Goal: Task Accomplishment & Management: Use online tool/utility

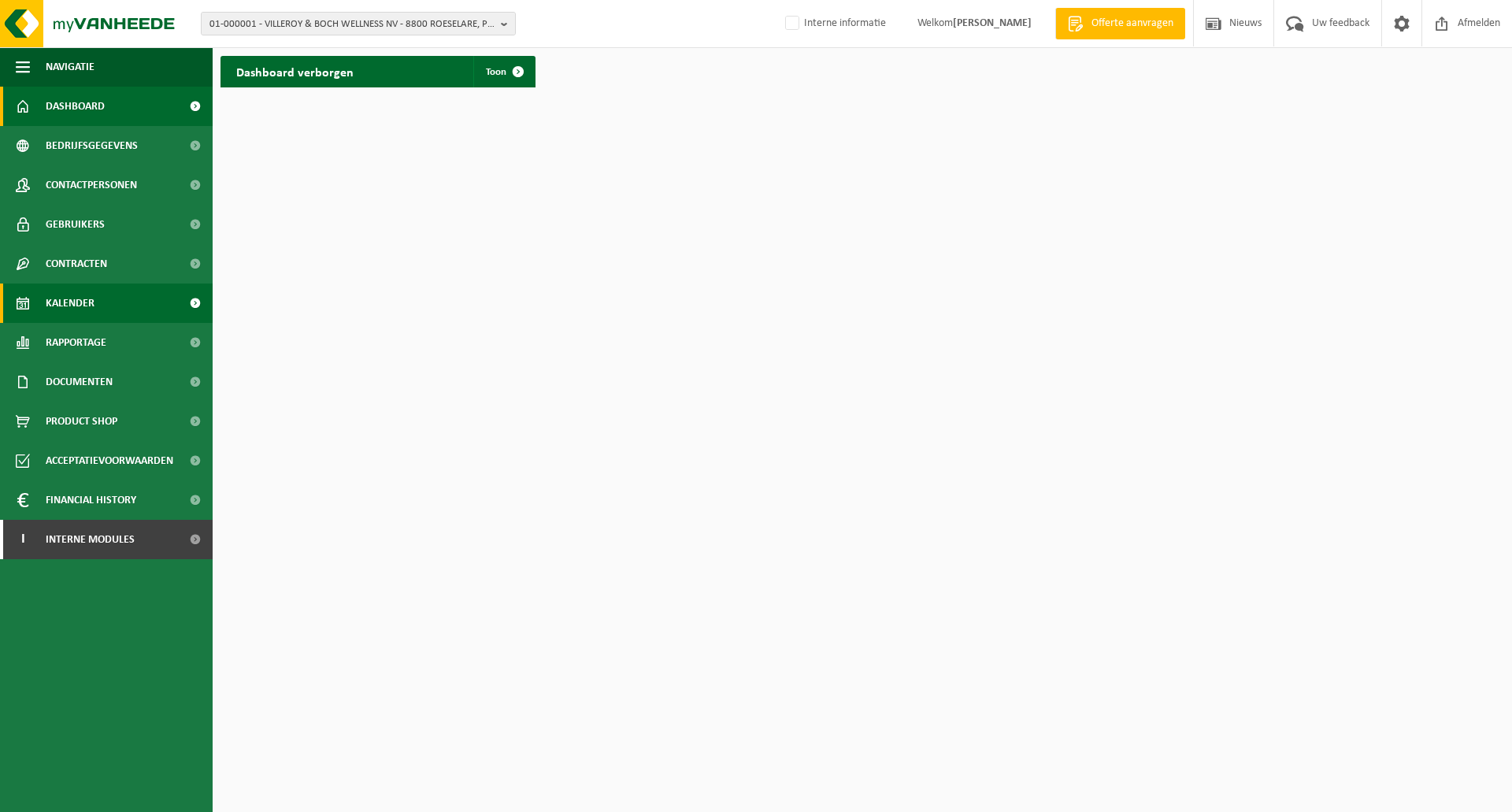
click at [93, 305] on span "Kalender" at bounding box center [70, 303] width 49 height 39
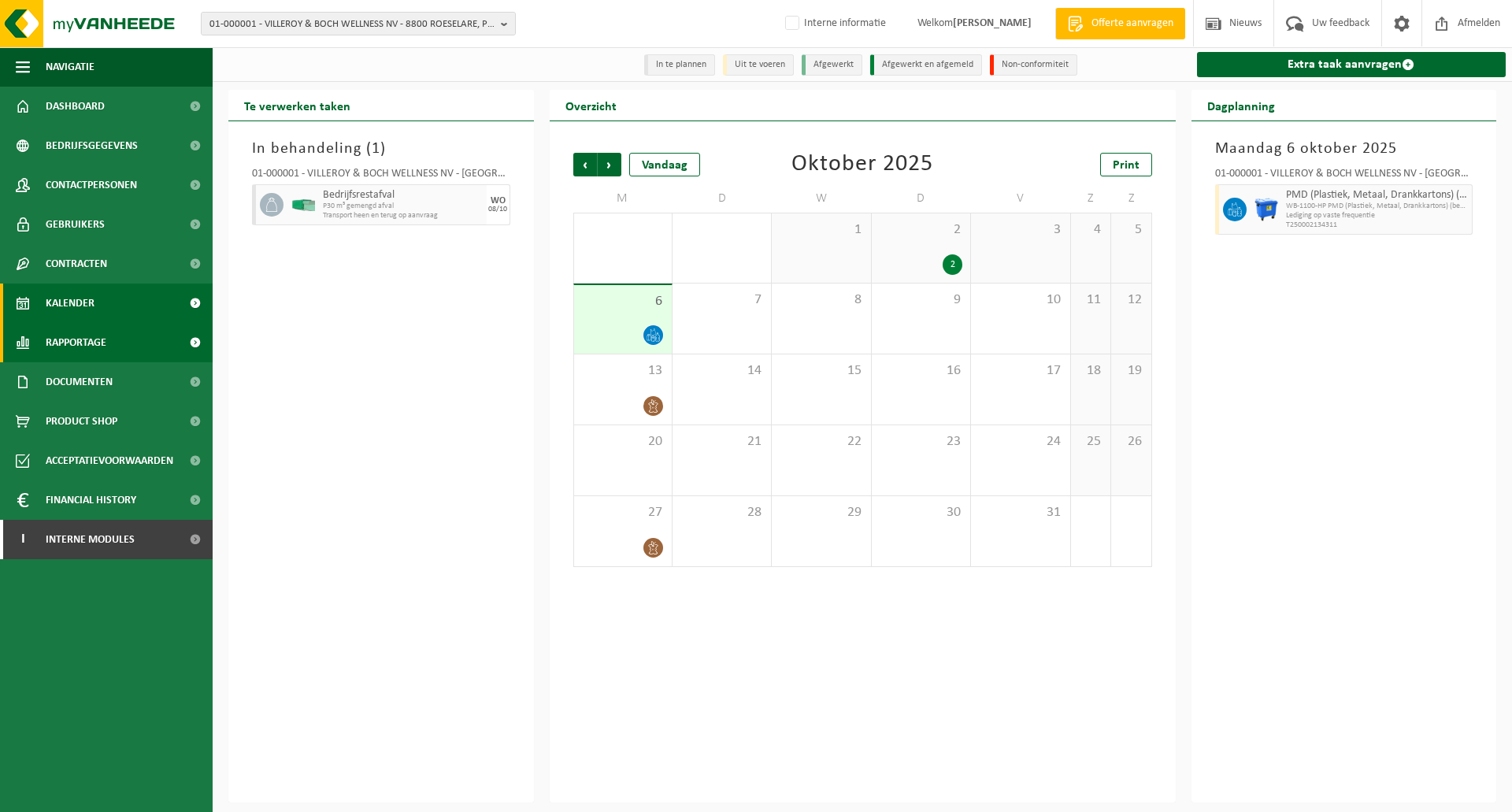
click at [96, 339] on span "Rapportage" at bounding box center [76, 342] width 61 height 39
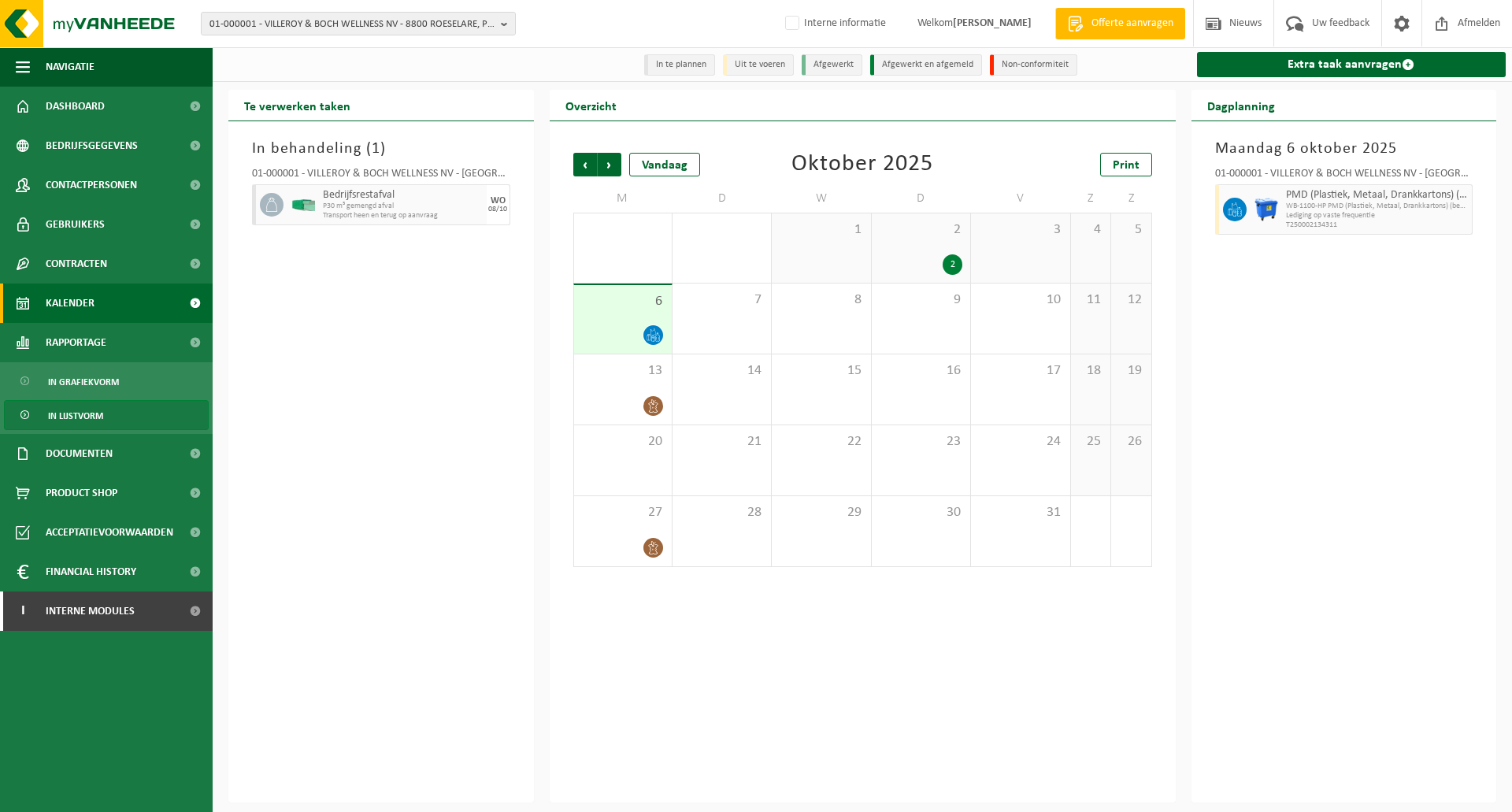
click at [87, 417] on span "In lijstvorm" at bounding box center [76, 416] width 55 height 30
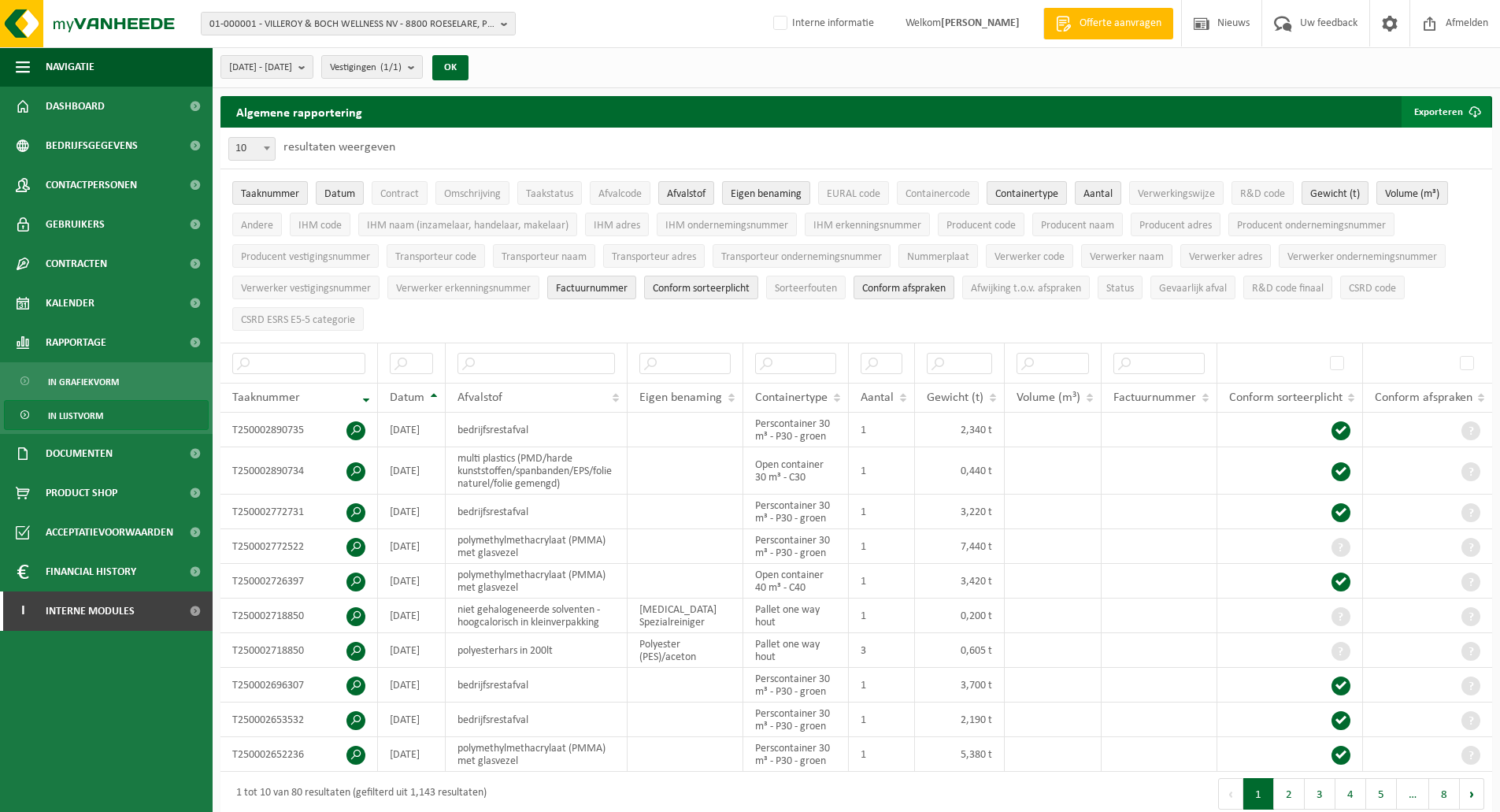
click at [1448, 100] on button "Exporteren" at bounding box center [1446, 111] width 89 height 32
click at [1429, 142] on link "Enkel mijn selectie" at bounding box center [1418, 143] width 142 height 32
click at [1438, 170] on link "Alle beschikbare kolommen" at bounding box center [1418, 175] width 142 height 32
click at [981, 77] on div "2025-05-01 - 2025-10-06 Huidige maand Vorige maand Laatste 6 maanden Huidig jaa…" at bounding box center [857, 67] width 1288 height 41
click at [318, 25] on span "01-000001 - VILLEROY & BOCH WELLNESS NV - 8800 ROESELARE, POPULIERSTRAAT 1" at bounding box center [352, 24] width 285 height 23
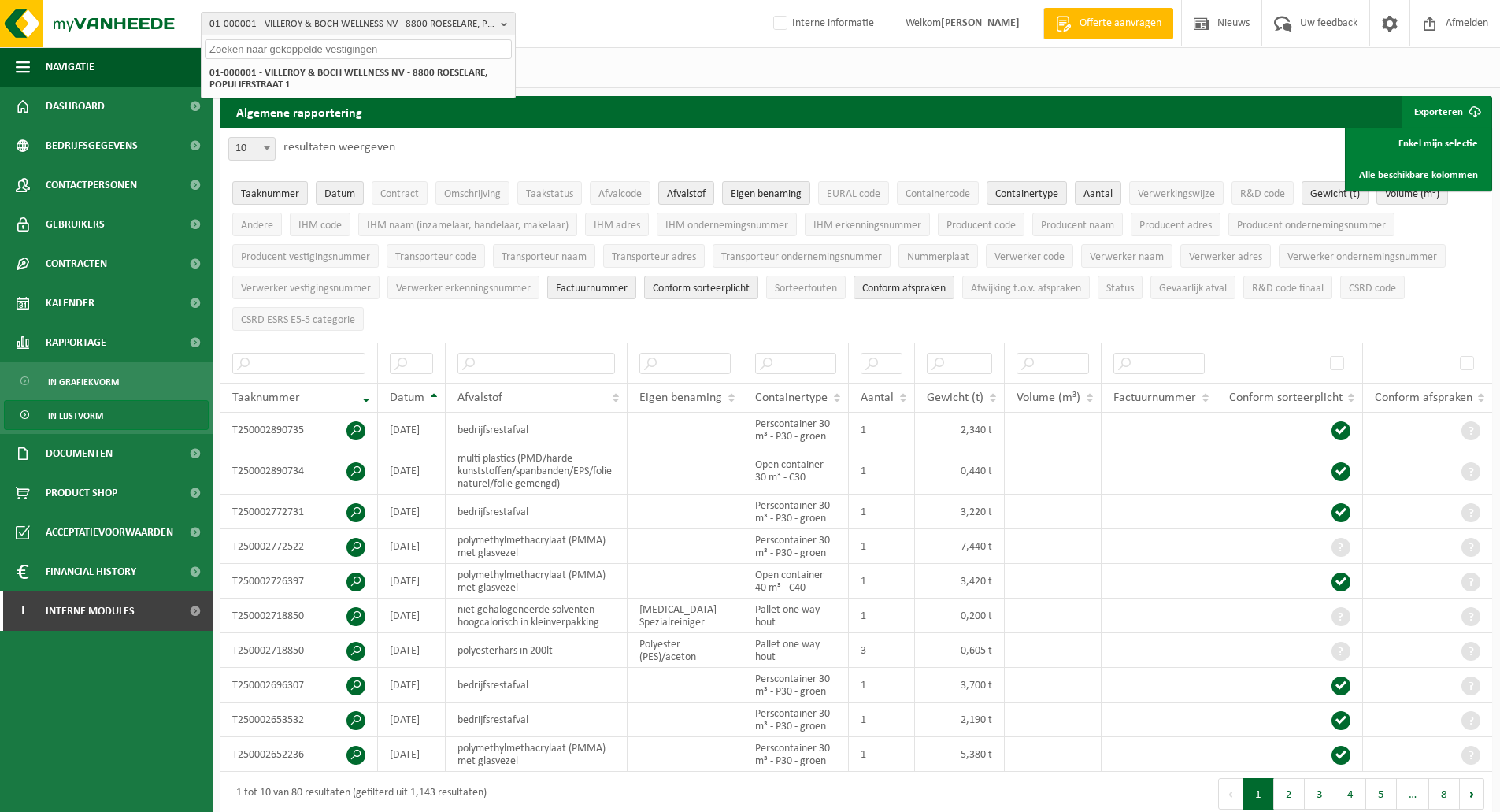
click at [684, 58] on div "2025-05-01 - 2025-10-06 Huidige maand Vorige maand Laatste 6 maanden Huidig jaa…" at bounding box center [857, 67] width 1288 height 41
click at [311, 26] on span "01-000001 - VILLEROY & BOCH WELLNESS NV - 8800 ROESELARE, POPULIERSTRAAT 1" at bounding box center [352, 24] width 285 height 23
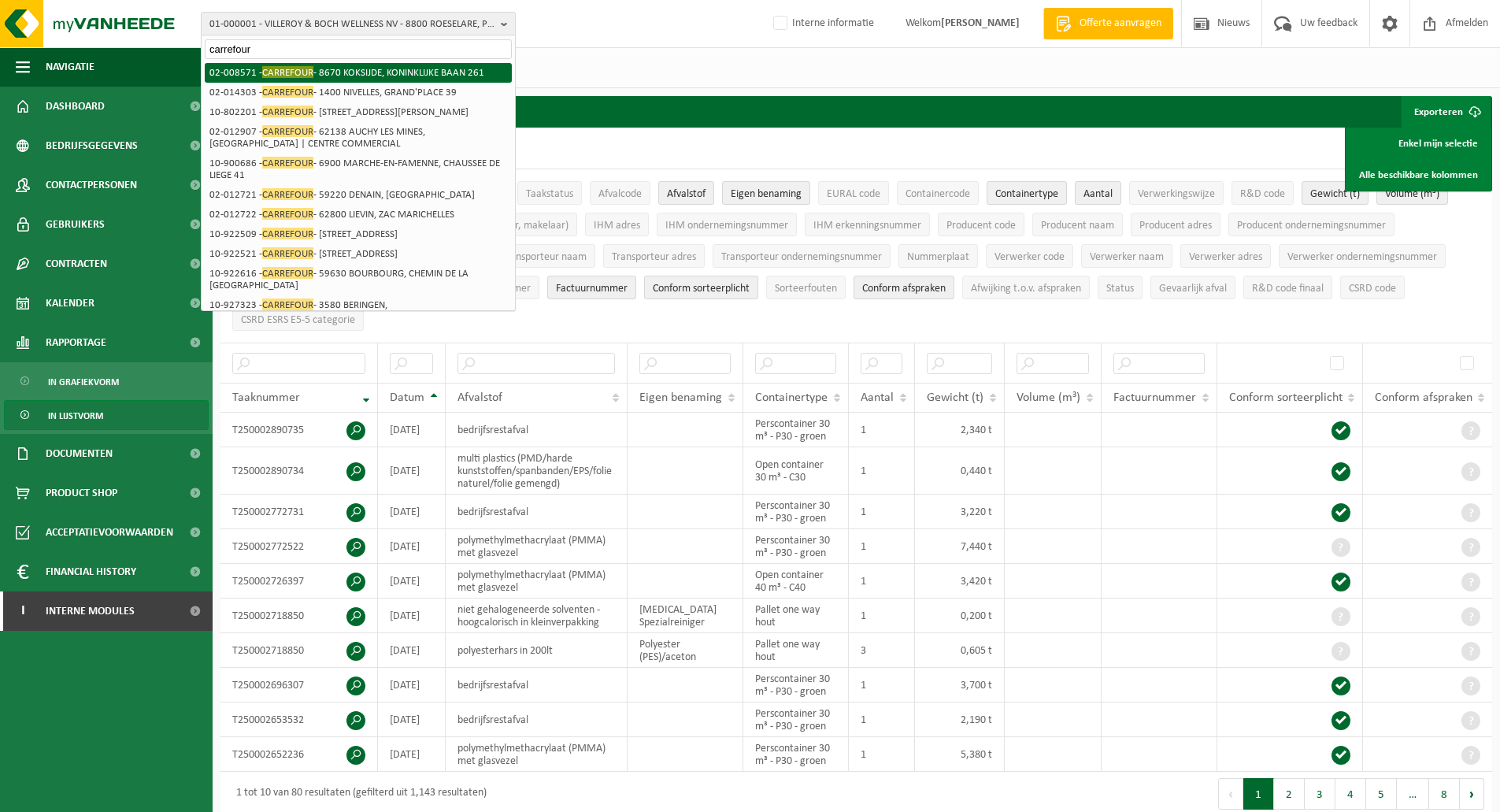
type input "carrefour"
click at [332, 76] on li "02-008571 - CARREFOUR - 8670 KOKSIJDE, KONINKLIJKE BAAN 261" at bounding box center [358, 73] width 307 height 20
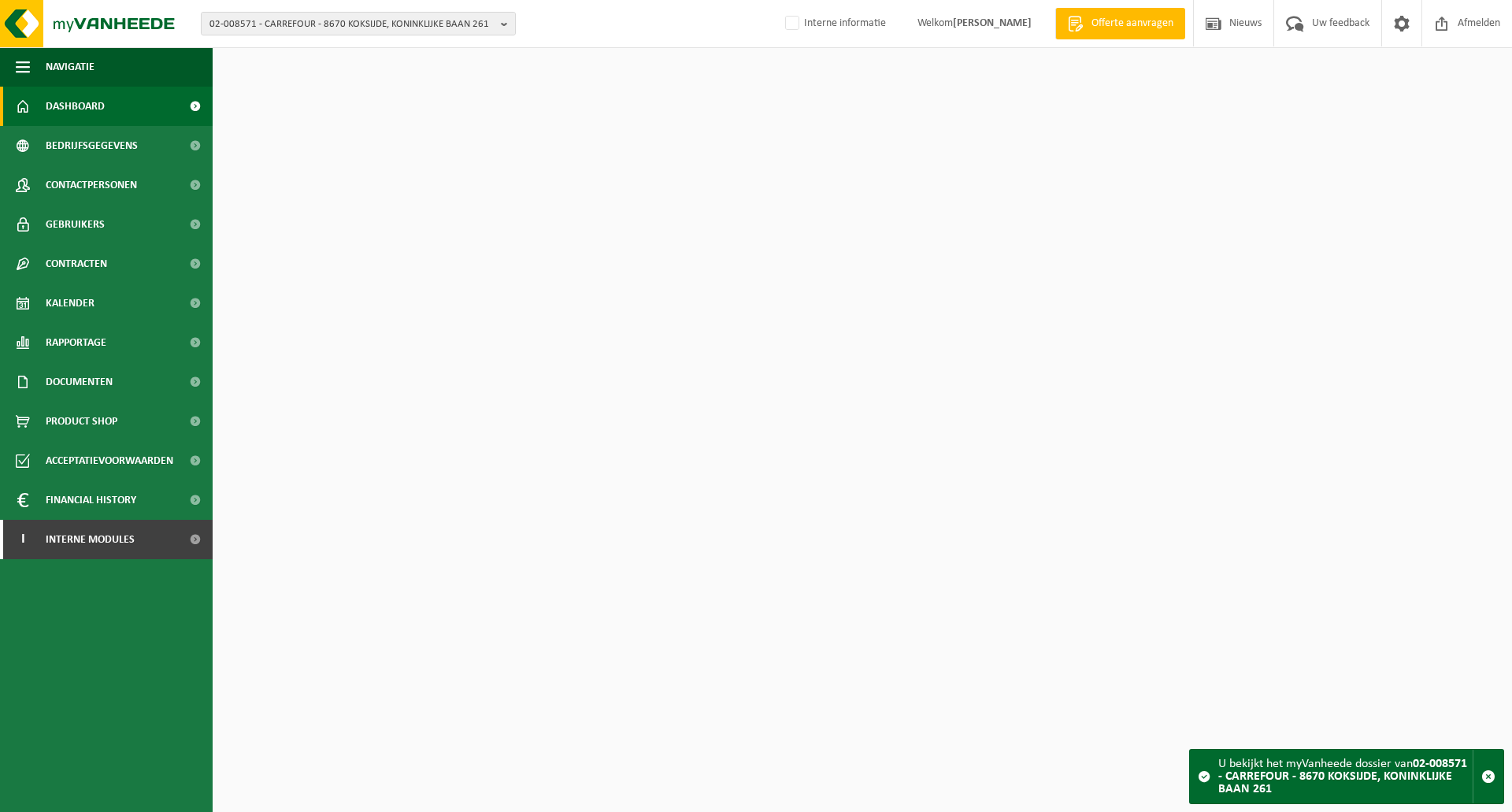
click at [378, 23] on span "02-008571 - CARREFOUR - 8670 KOKSIJDE, KONINKLIJKE BAAN 261" at bounding box center [352, 24] width 285 height 23
click at [348, 50] on input "text" at bounding box center [358, 49] width 307 height 20
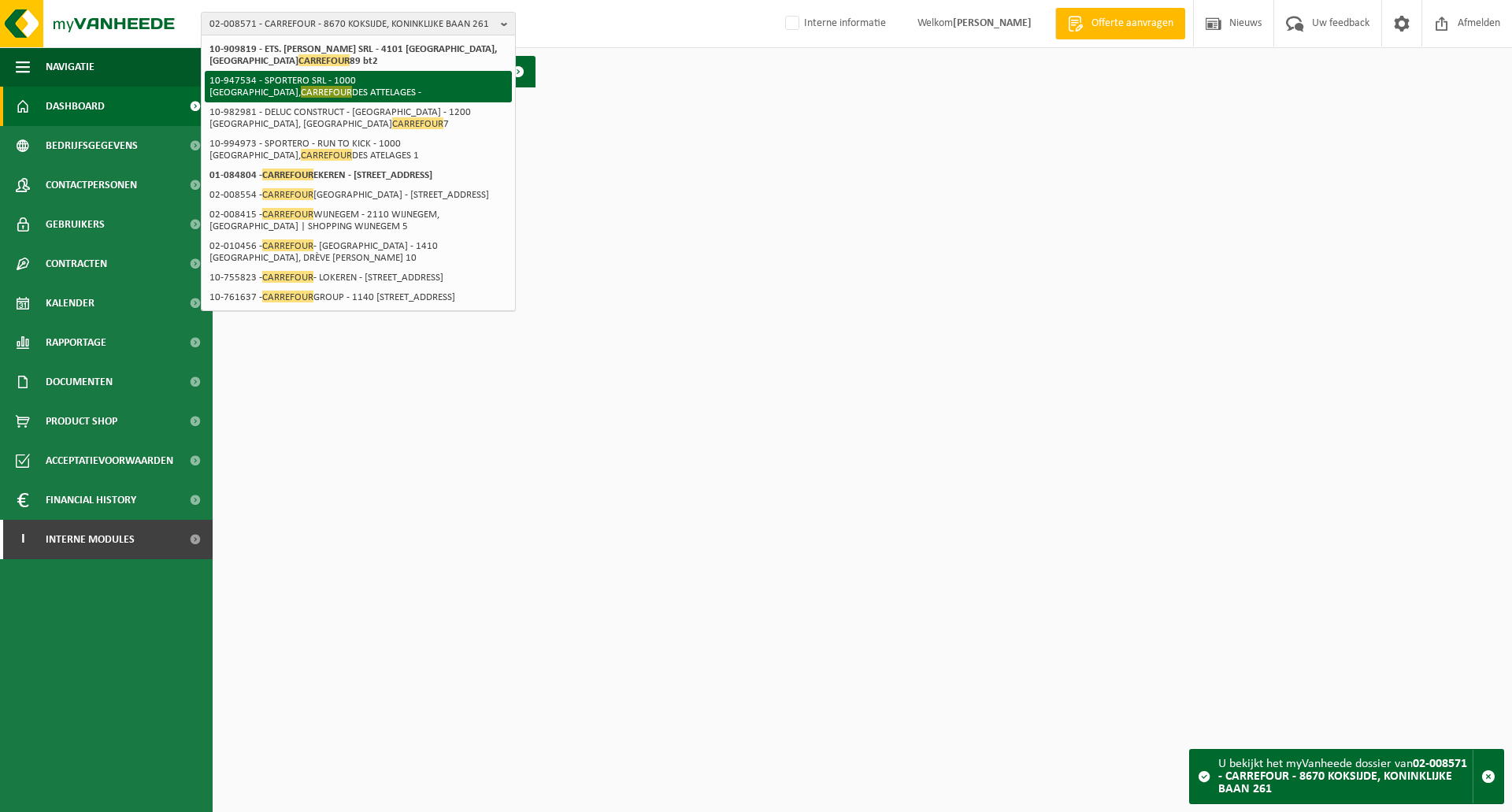
scroll to position [461, 0]
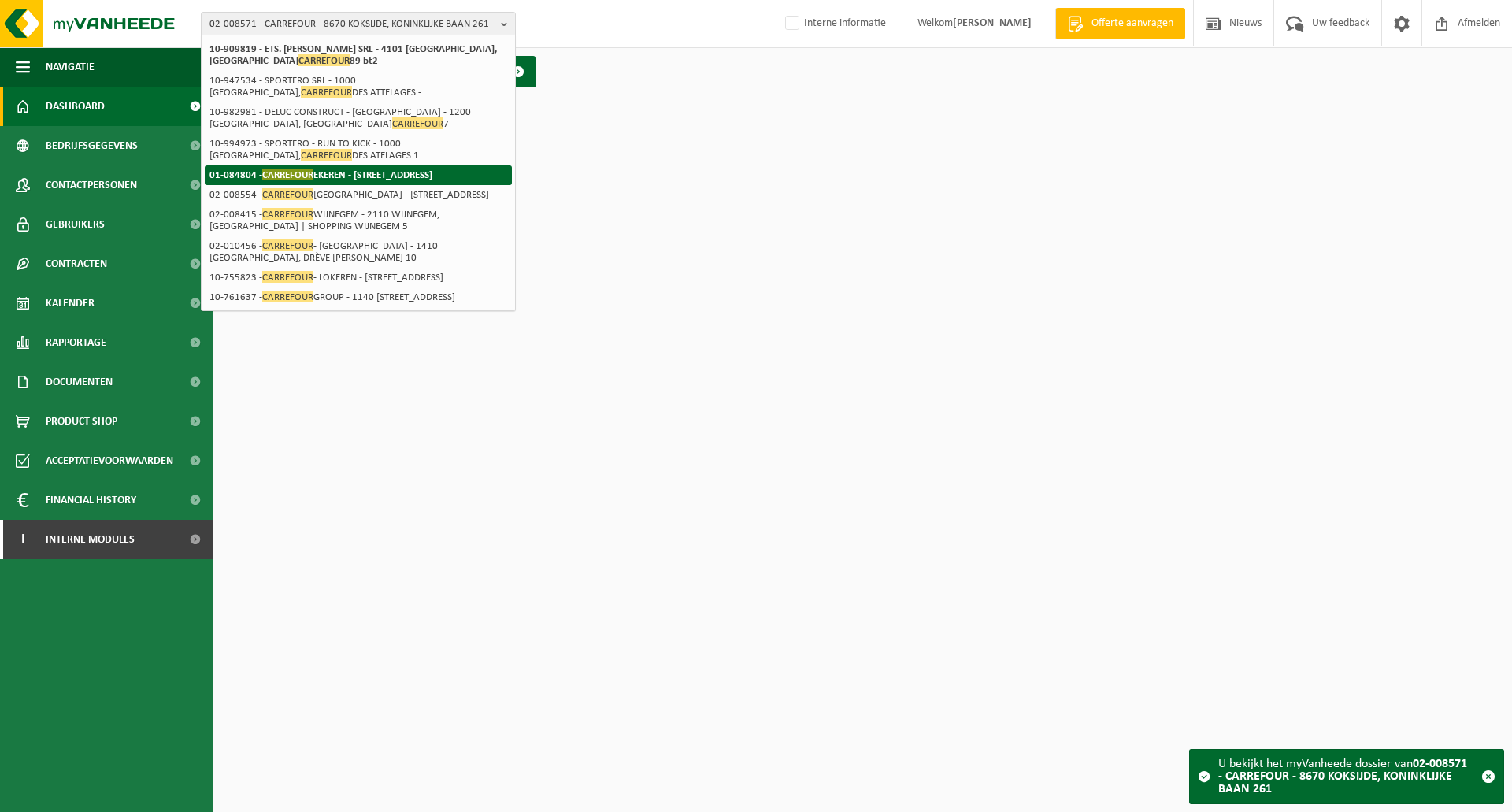
type input "carrefour"
click at [363, 169] on strong "01-084804 - CARREFOUR EKEREN - 2180 EKEREN, EKERSESTEENWEG 4" at bounding box center [321, 175] width 223 height 12
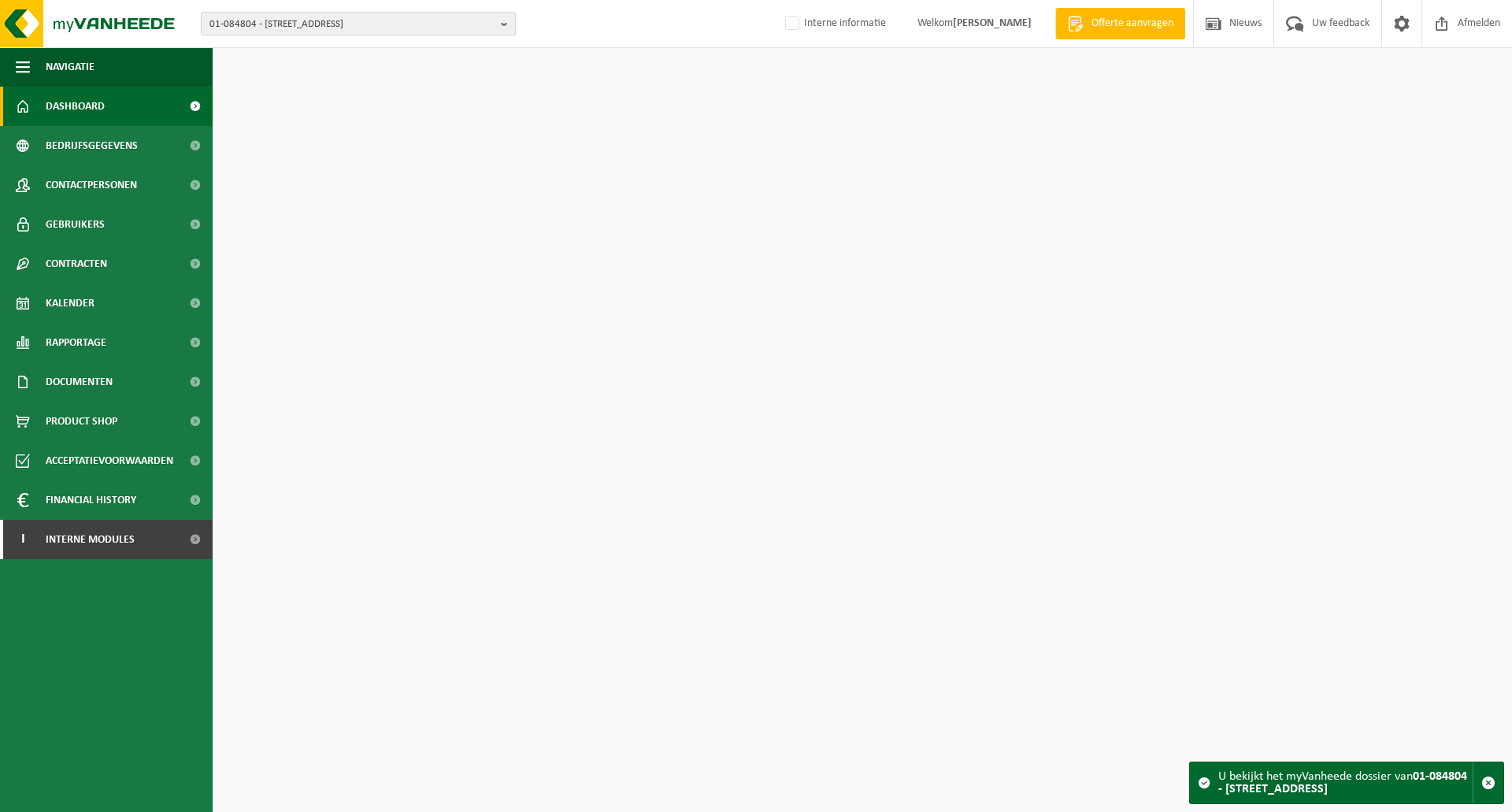
click at [376, 24] on span "01-084804 - CARREFOUR EKEREN - 2180 EKEREN, EKERSESTEENWEG 4" at bounding box center [352, 24] width 285 height 23
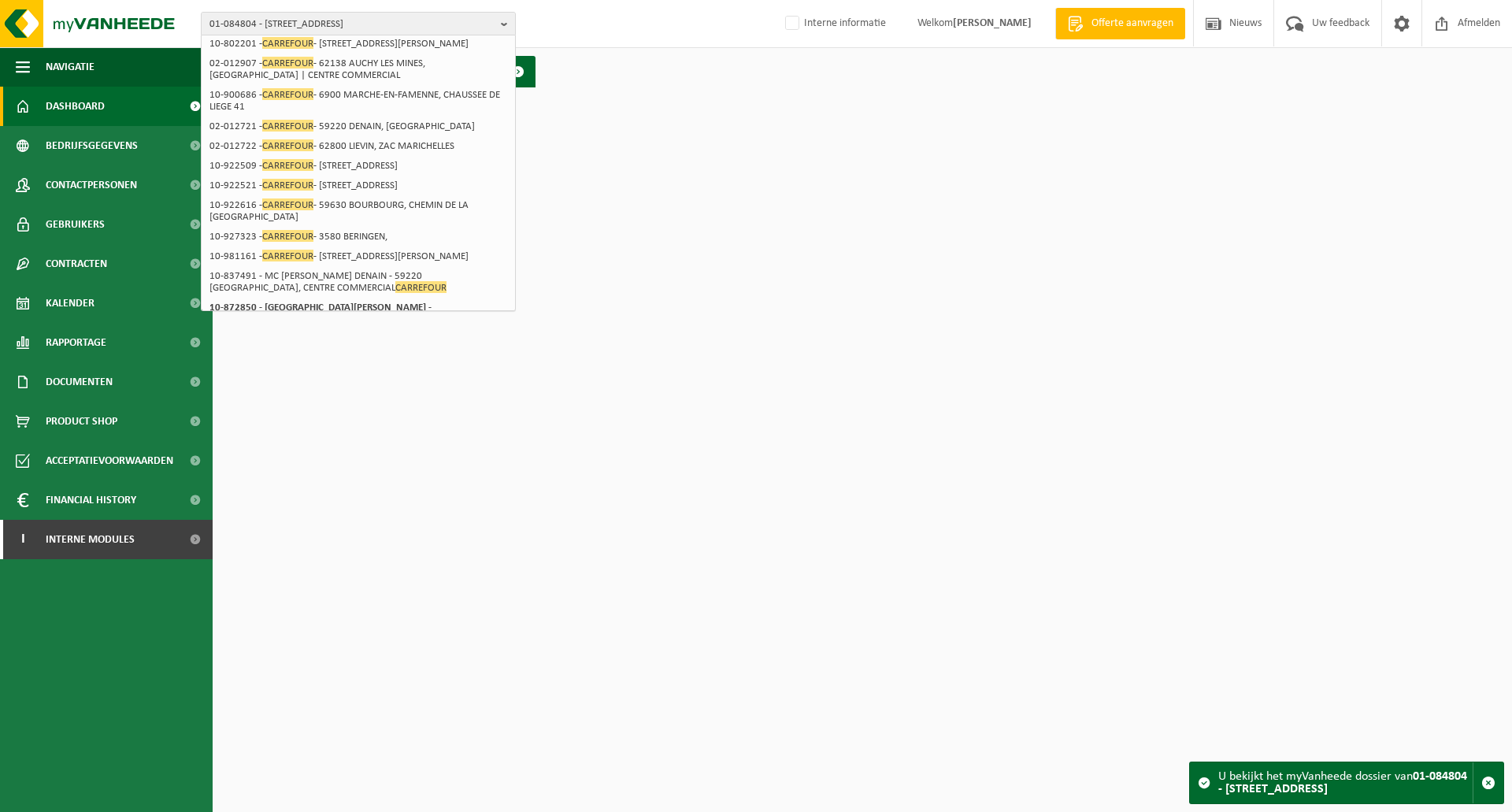
scroll to position [461, 0]
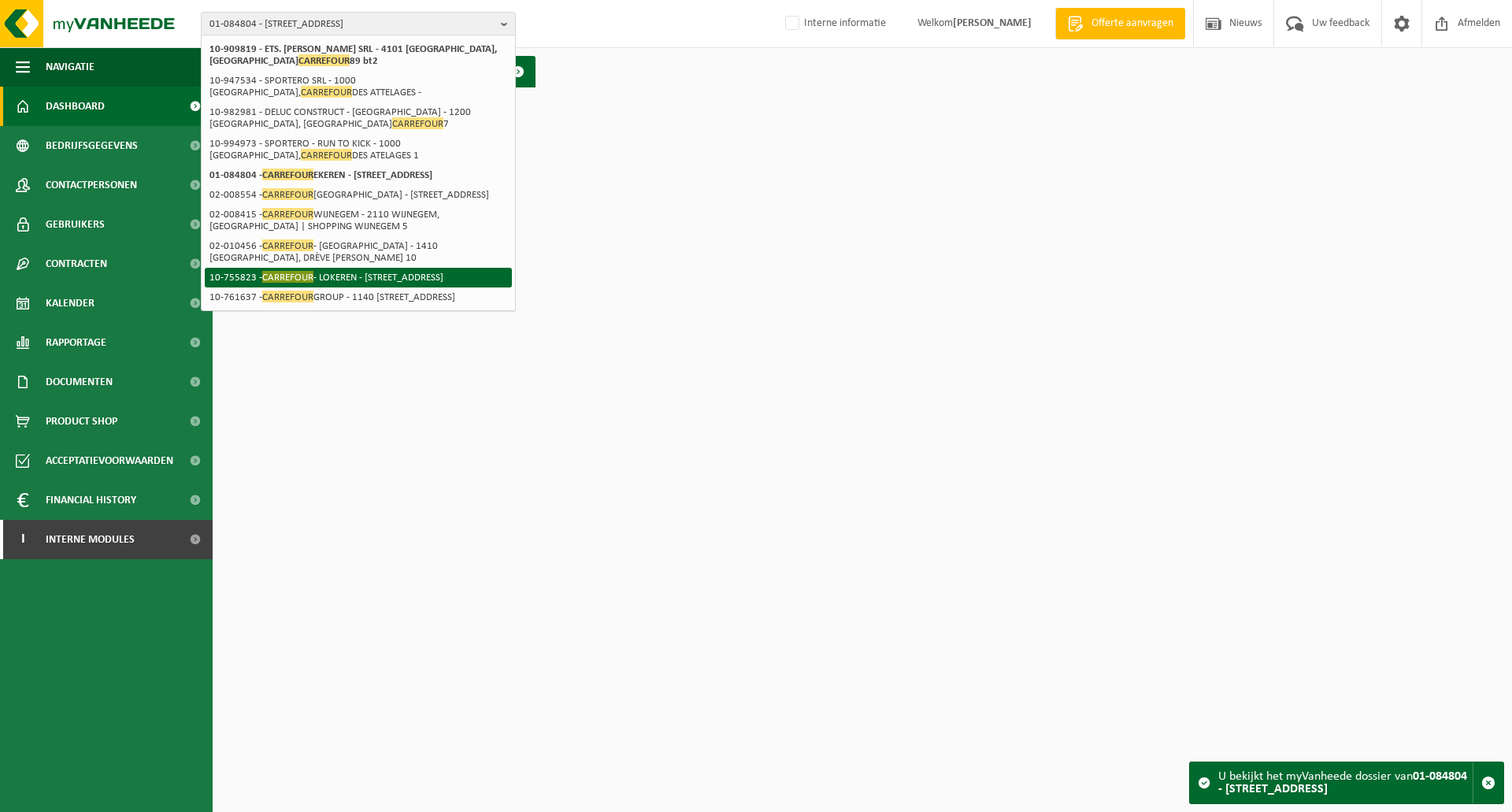
type input "carrefour"
click at [374, 268] on li "10-755823 - CARREFOUR - LOKEREN - 9160 LOKEREN, DIJKSTRAAT 3A" at bounding box center [358, 278] width 307 height 20
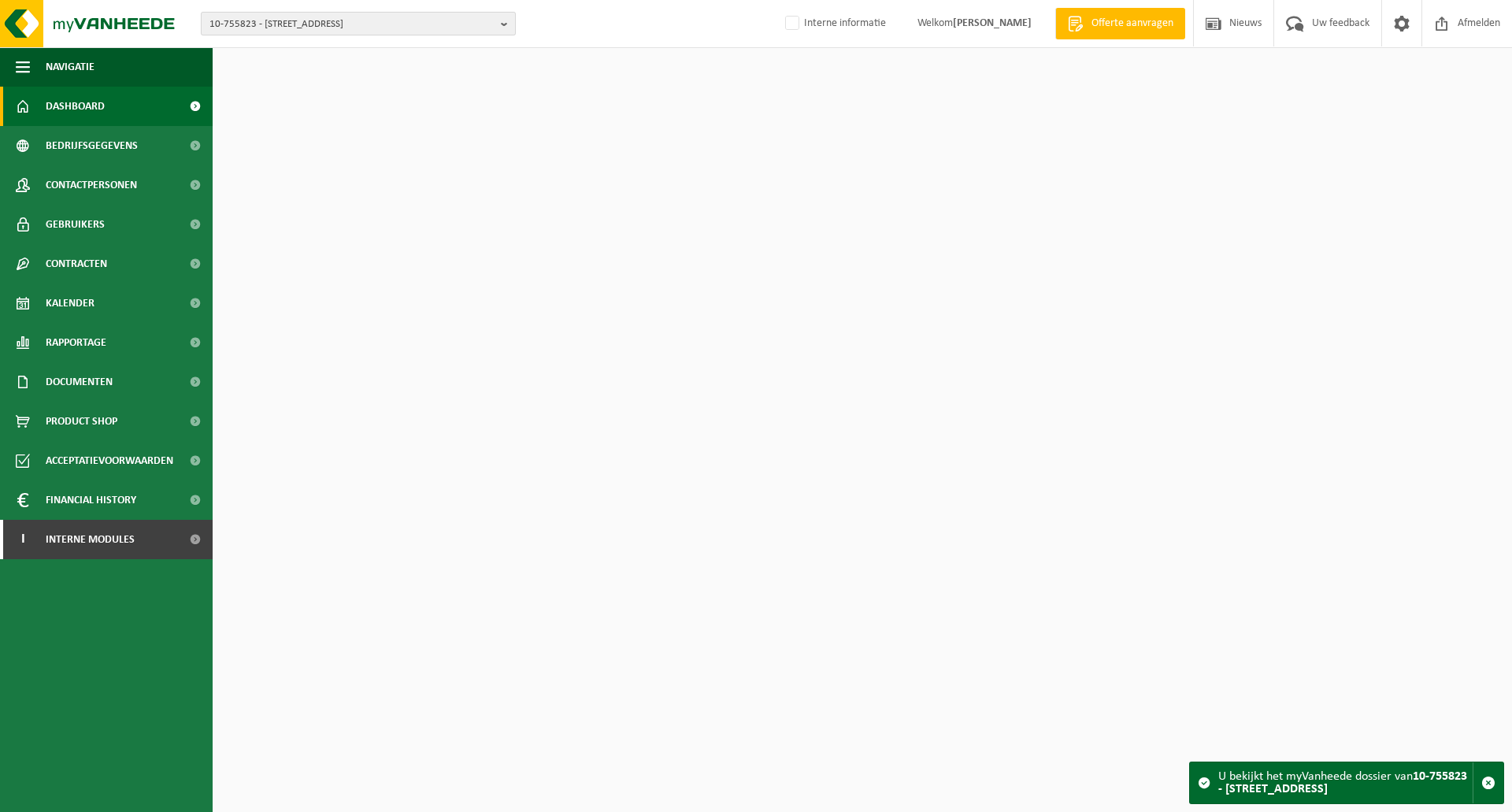
click at [365, 17] on span "10-755823 - [STREET_ADDRESS]" at bounding box center [352, 24] width 285 height 23
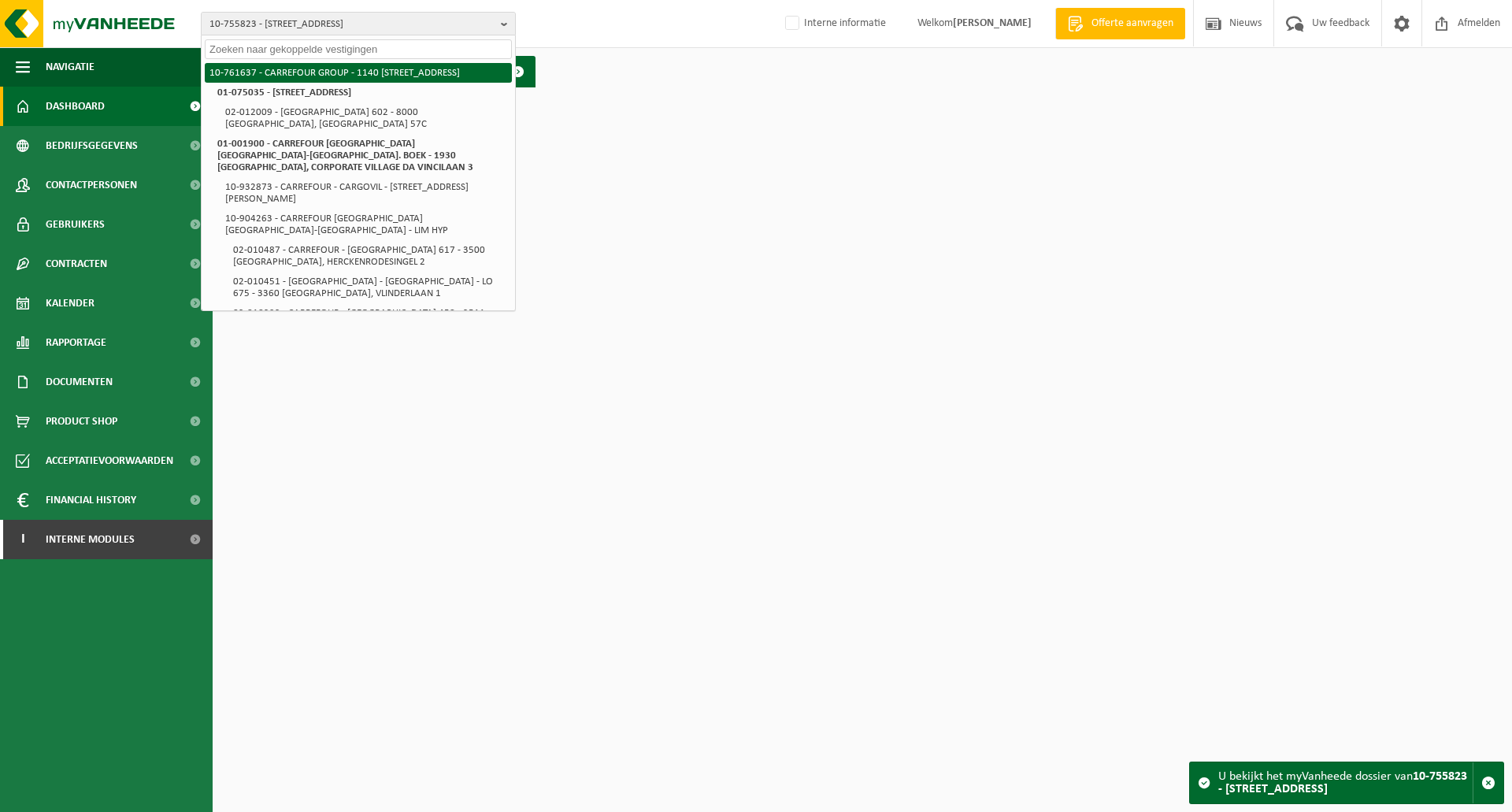
click at [341, 73] on li "10-761637 - CARREFOUR GROUP - 1140 [STREET_ADDRESS]" at bounding box center [358, 73] width 307 height 20
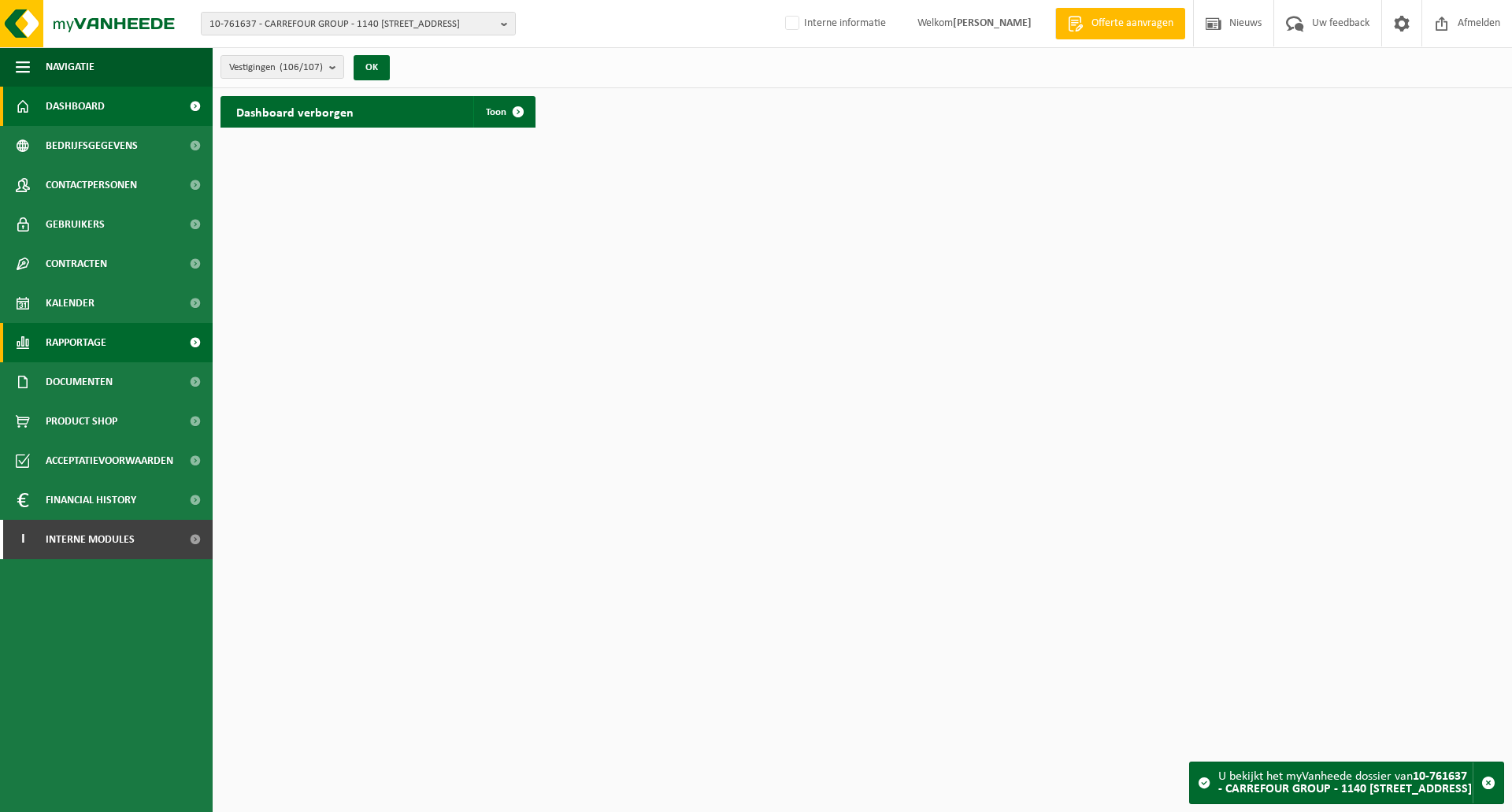
click at [74, 340] on span "Rapportage" at bounding box center [76, 342] width 61 height 39
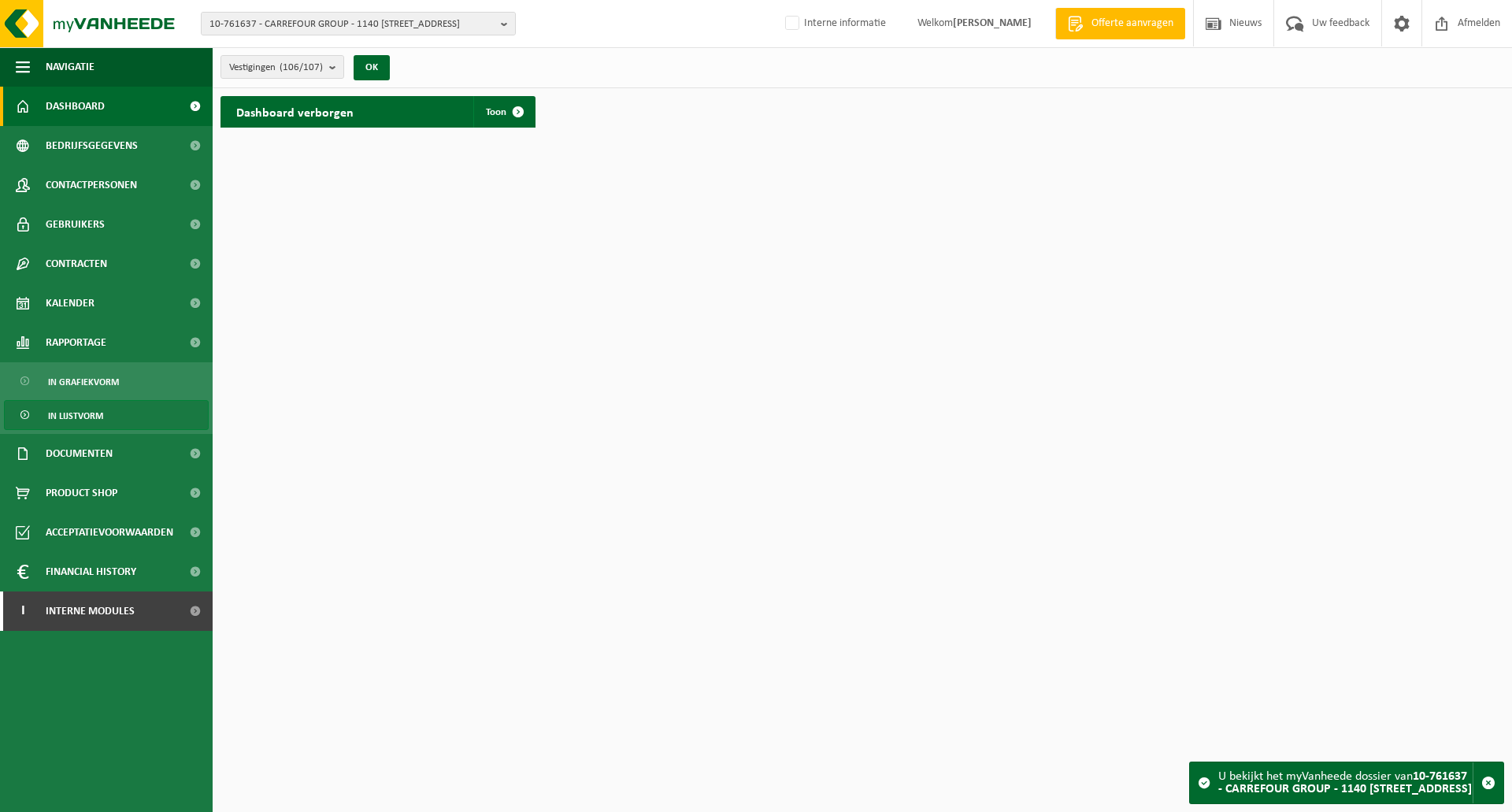
click at [94, 418] on span "In lijstvorm" at bounding box center [76, 416] width 55 height 30
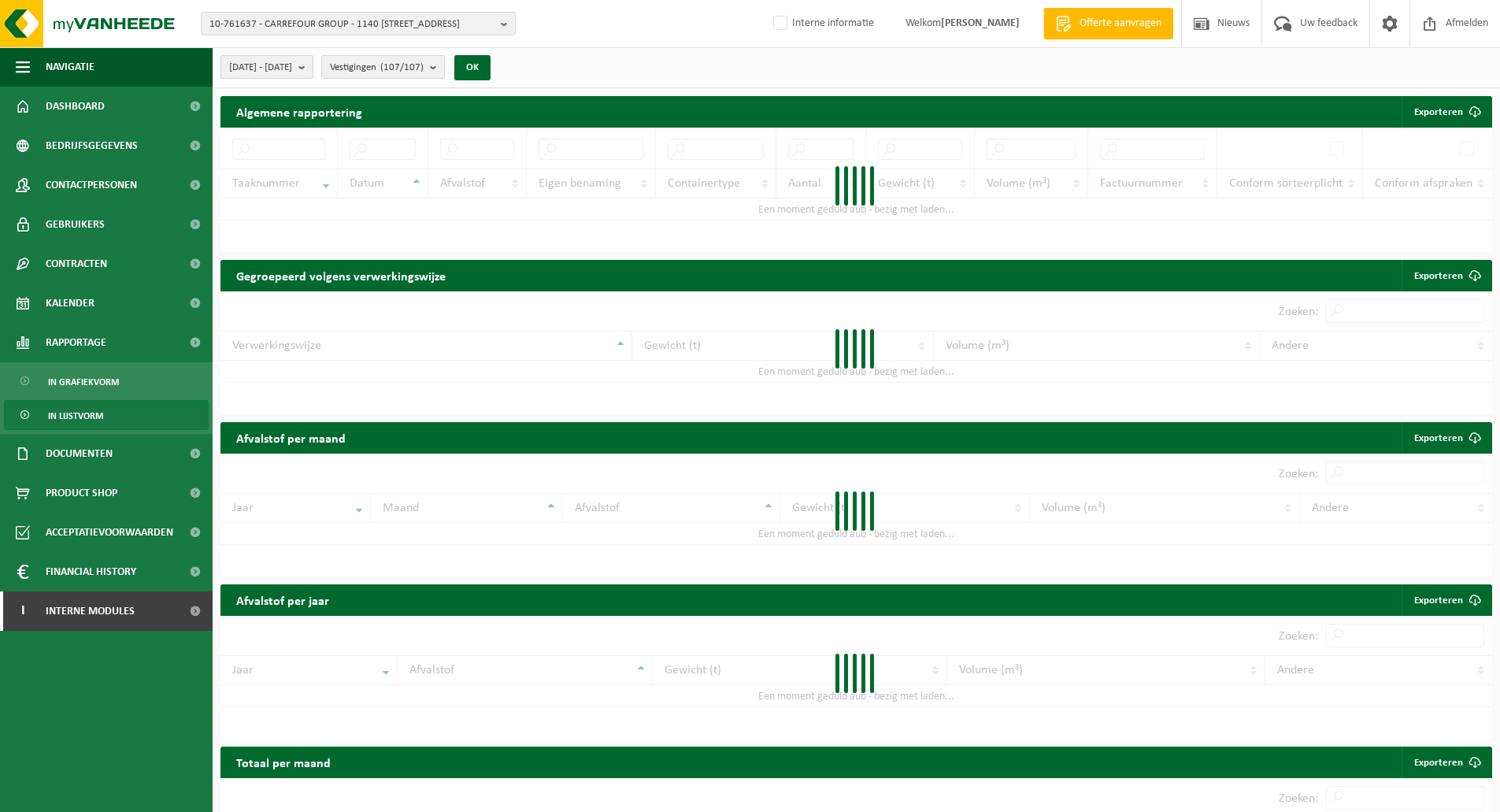
click at [292, 63] on span "2025-05-01 - 2025-10-06" at bounding box center [260, 67] width 63 height 23
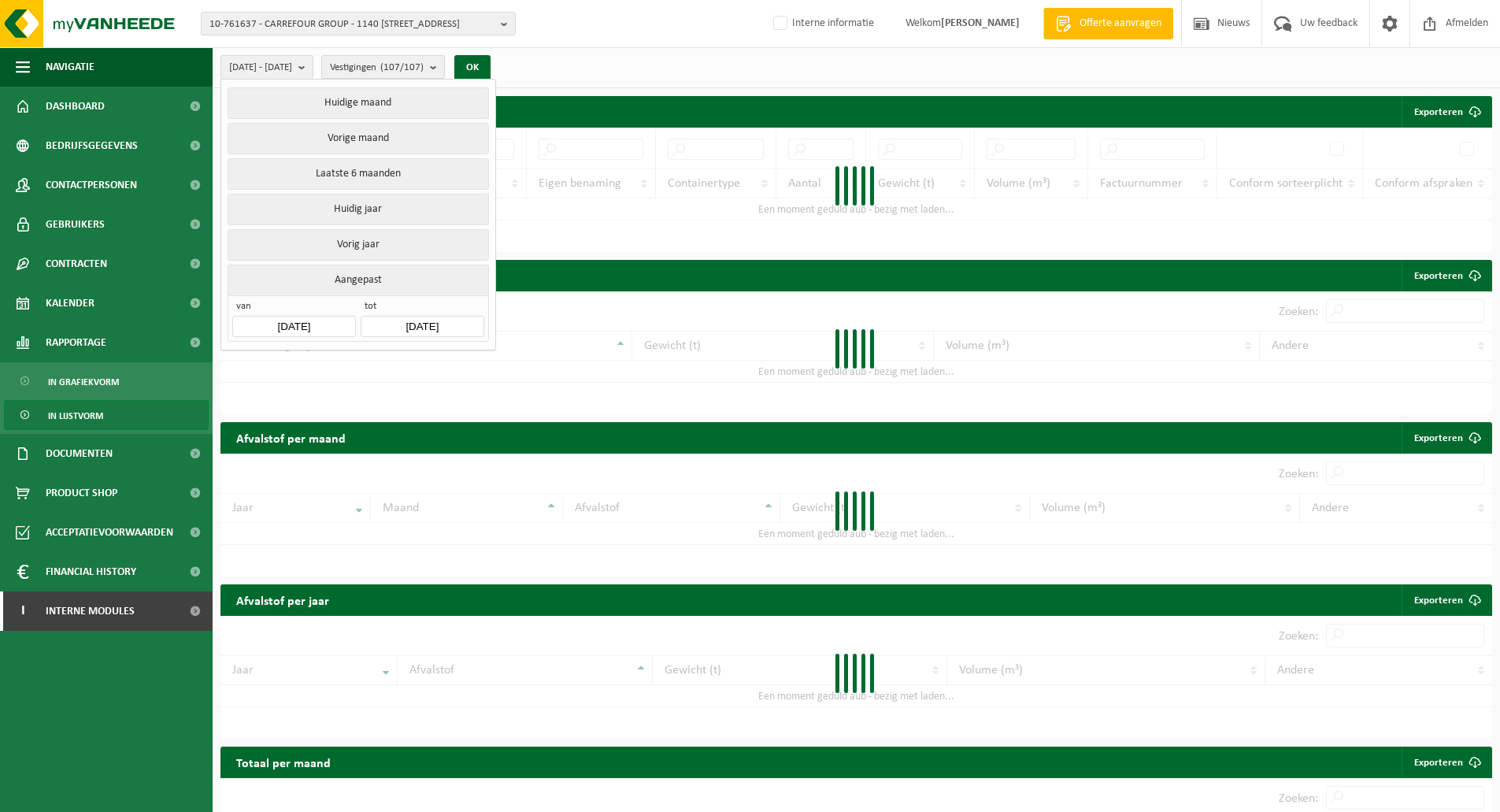
click at [293, 325] on input "2025-05-01" at bounding box center [294, 327] width 123 height 22
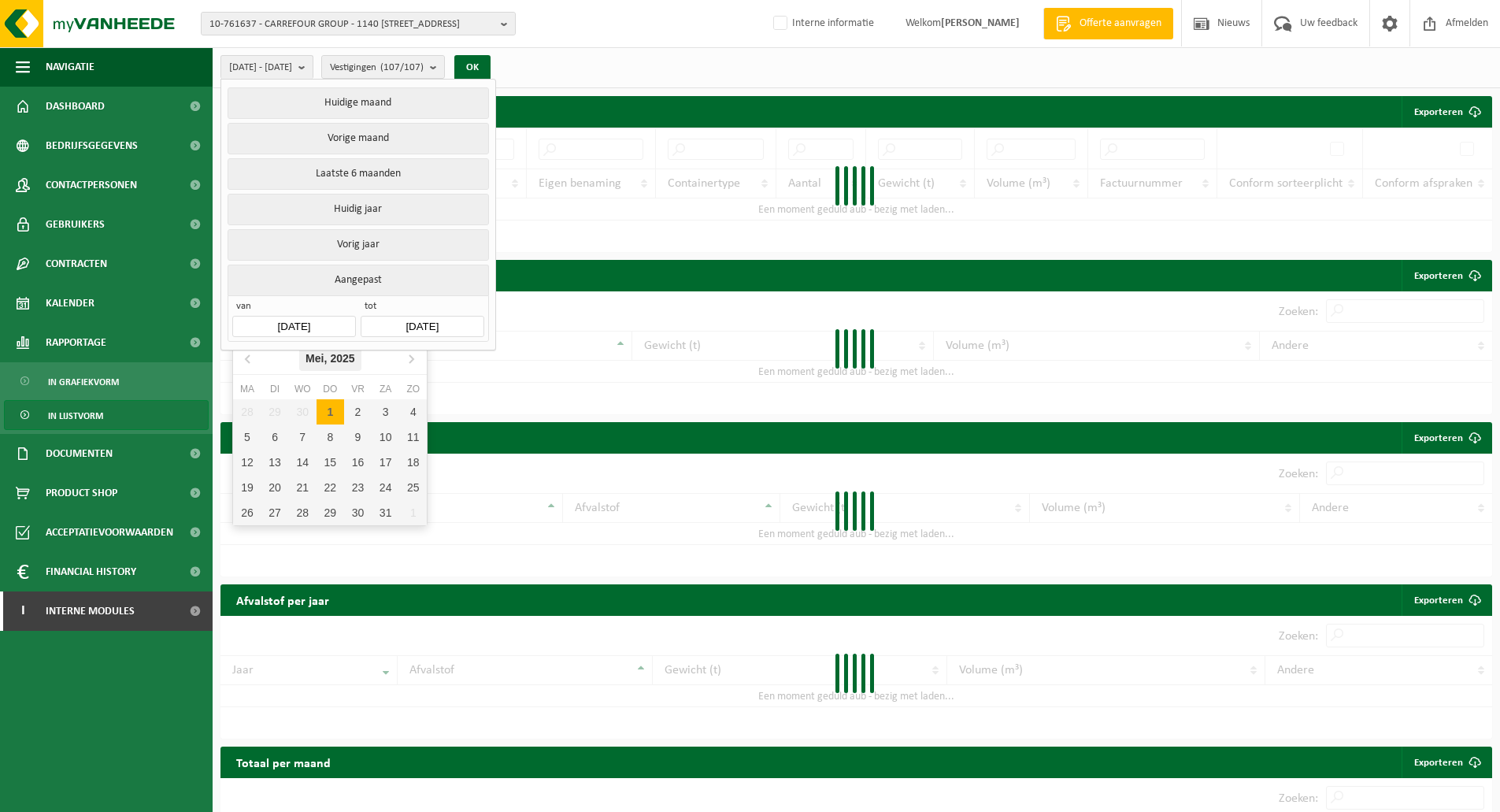
click at [326, 359] on div "Mei, 2025" at bounding box center [330, 359] width 62 height 25
click at [248, 359] on icon at bounding box center [249, 359] width 25 height 25
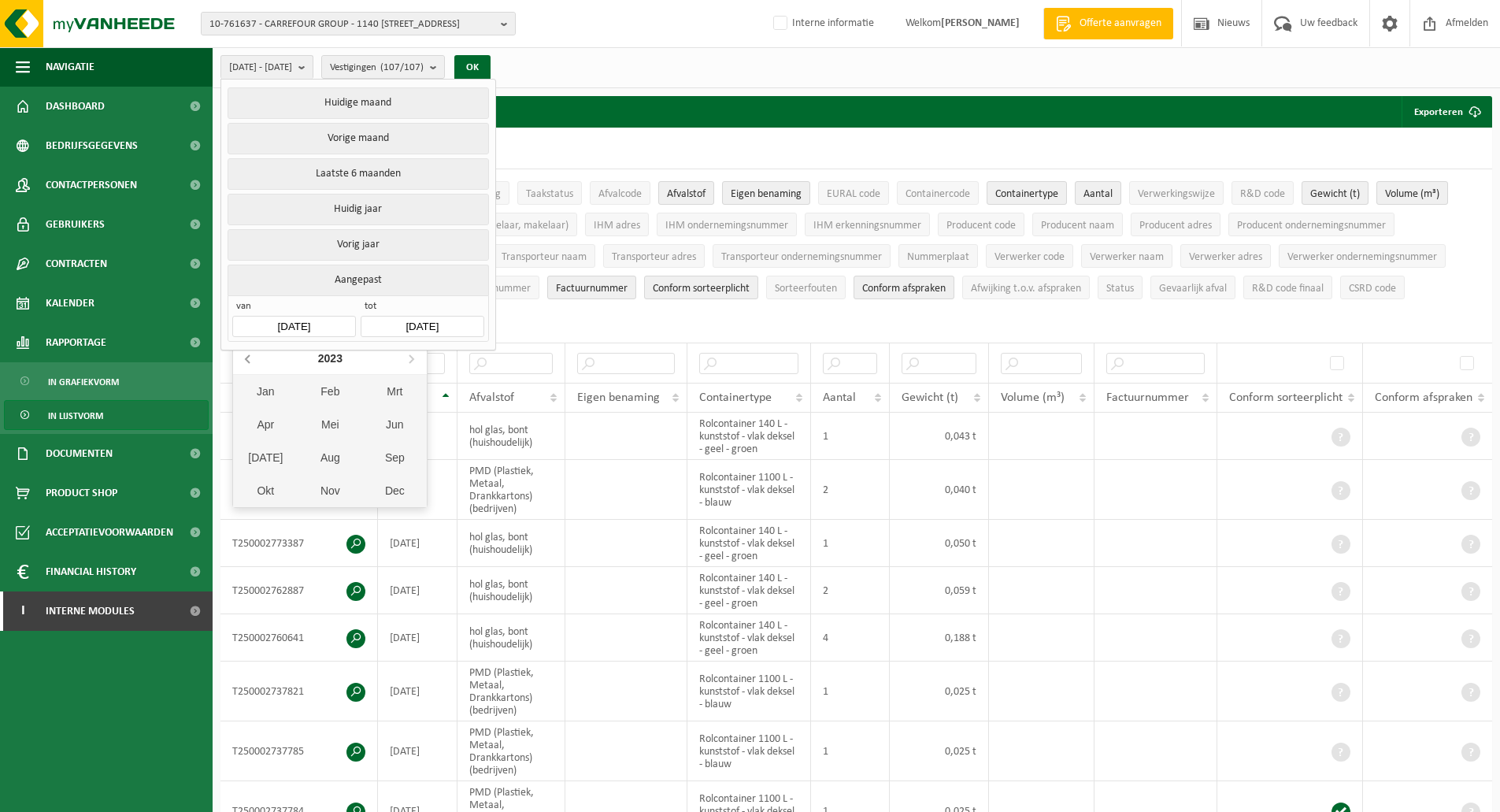
click at [248, 359] on icon at bounding box center [249, 359] width 25 height 25
click at [258, 394] on div "Jan" at bounding box center [265, 392] width 65 height 33
click at [304, 407] on div "1" at bounding box center [302, 412] width 27 height 25
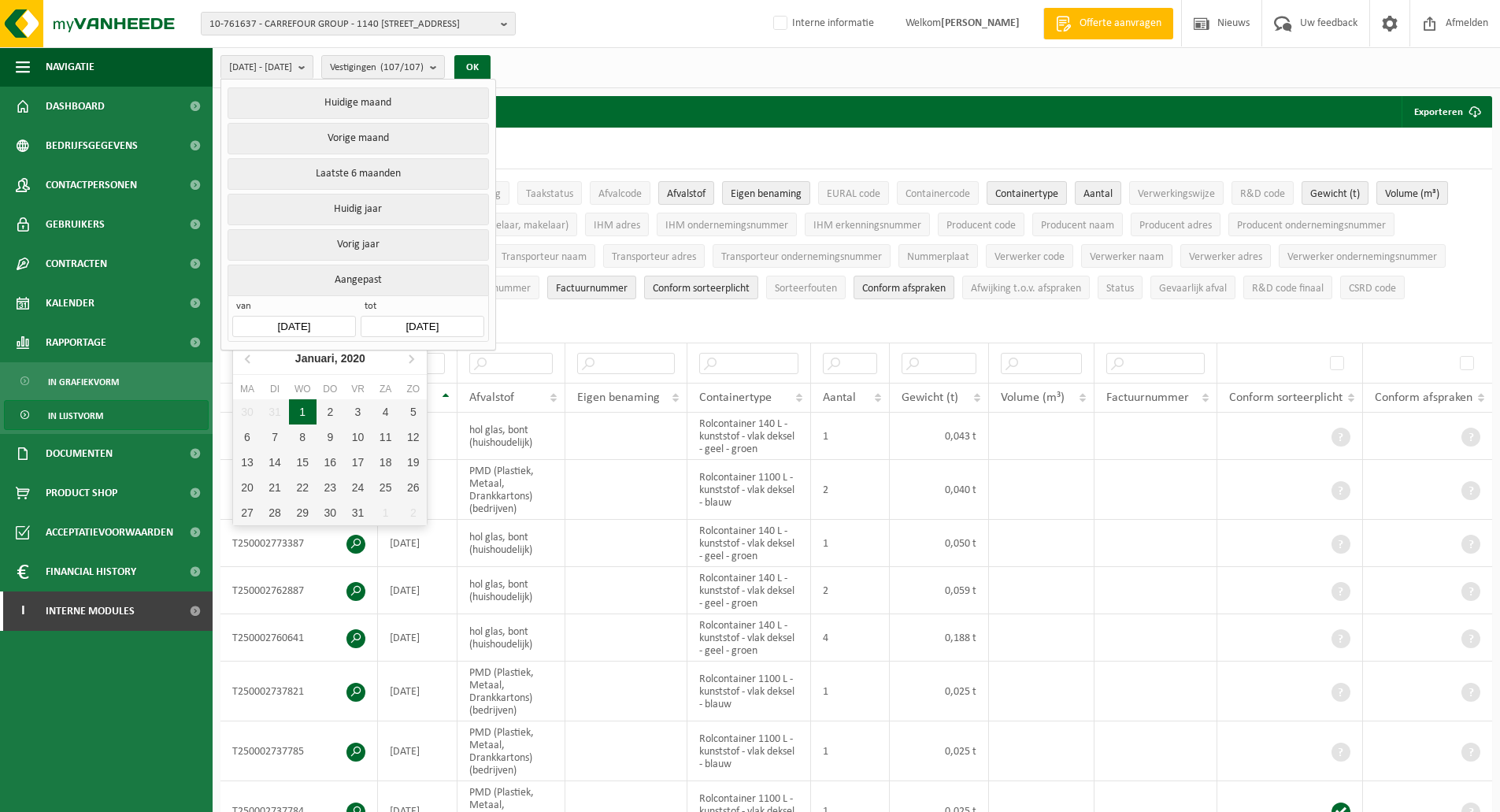
type input "2020-01-01"
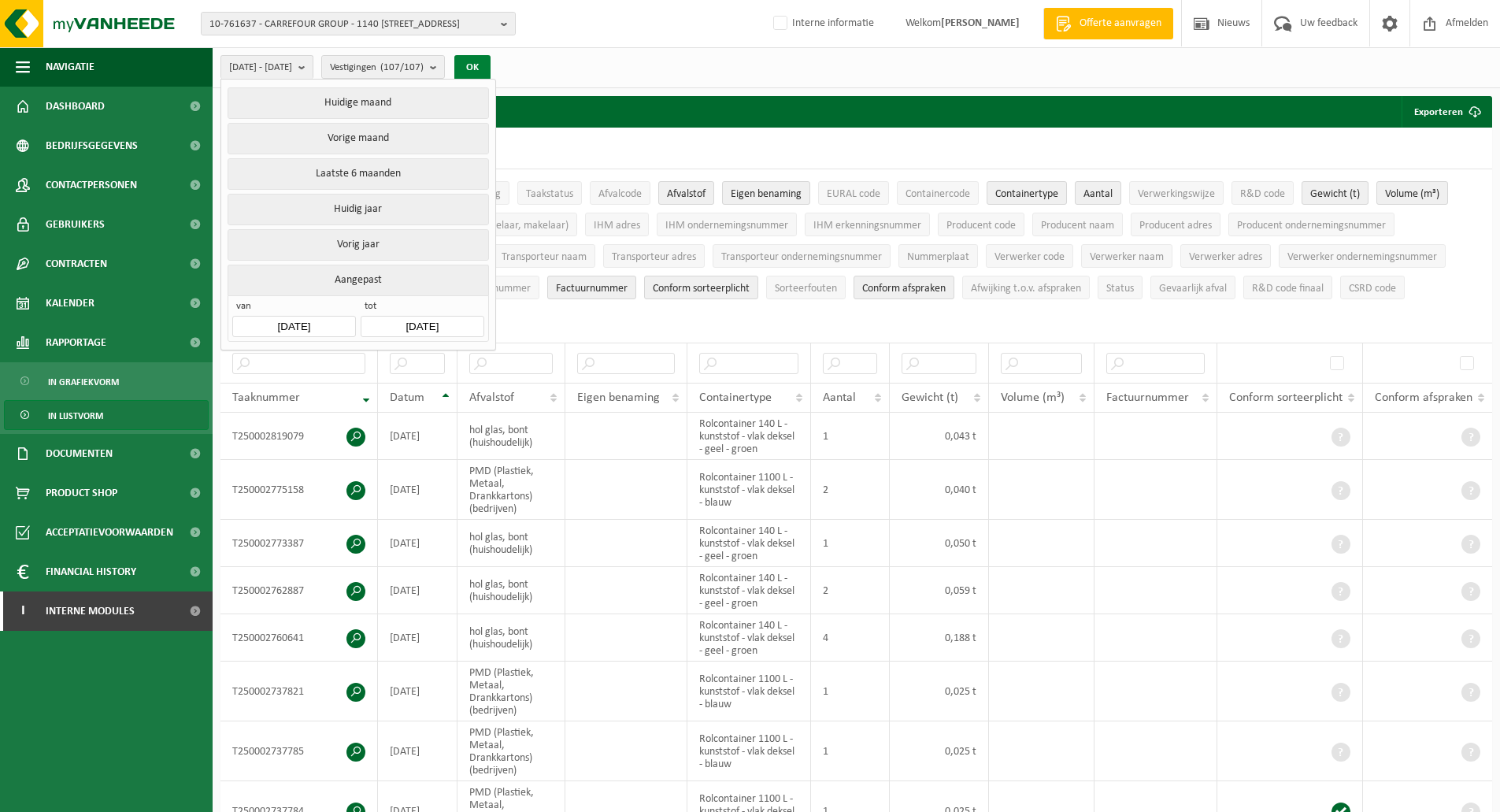
click at [491, 60] on button "OK" at bounding box center [473, 67] width 37 height 25
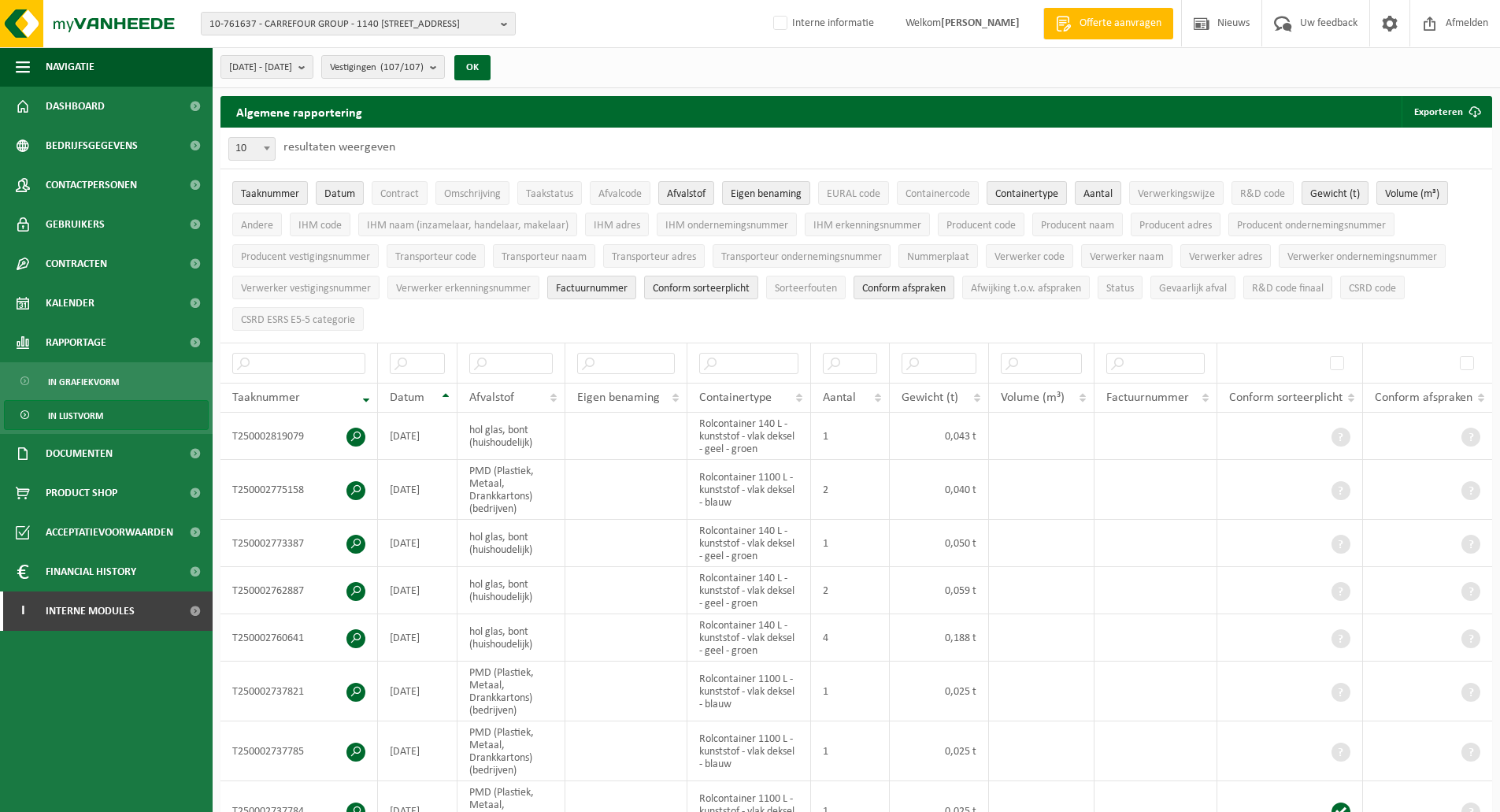
click at [750, 303] on ul "Taaknummer Datum Contract Omschrijving Taakstatus Afvalcode Afvalstof Eigen ben…" at bounding box center [856, 256] width 1272 height 173
click at [1426, 122] on button "Exporteren" at bounding box center [1446, 111] width 89 height 32
click at [1418, 174] on link "Alle beschikbare kolommen" at bounding box center [1418, 175] width 142 height 32
click at [547, 111] on div "Algemene rapportering Exporteren Enkel mijn selectie Alle beschikbare kolommen" at bounding box center [856, 111] width 1272 height 32
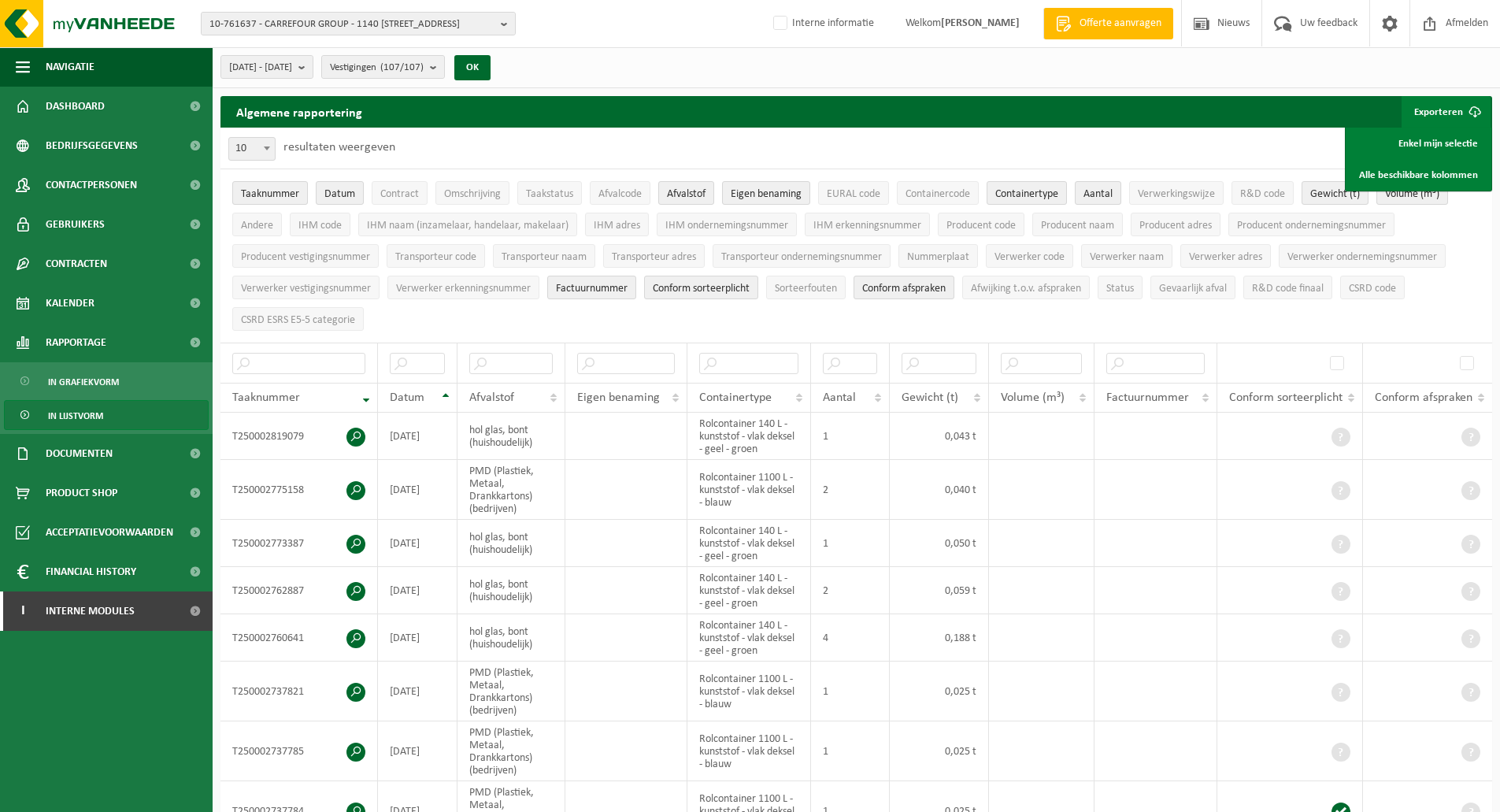
drag, startPoint x: 517, startPoint y: 150, endPoint x: 500, endPoint y: 153, distance: 17.3
click at [517, 149] on div "10 25 50 100 10 resultaten weergeven" at bounding box center [856, 147] width 1272 height 41
click at [95, 614] on span "Interne modules" at bounding box center [90, 611] width 89 height 39
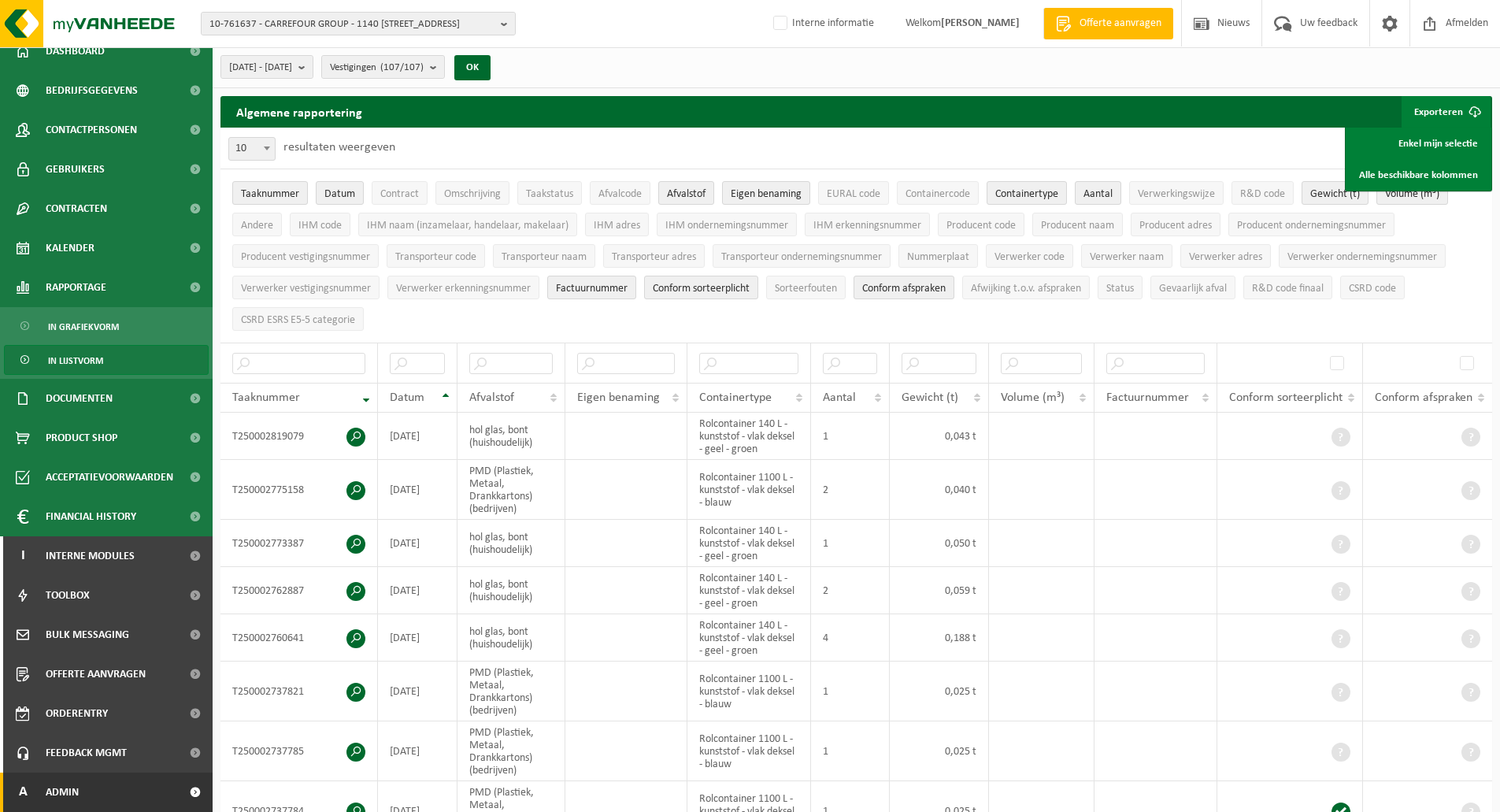
click at [73, 798] on span "Admin" at bounding box center [62, 792] width 33 height 39
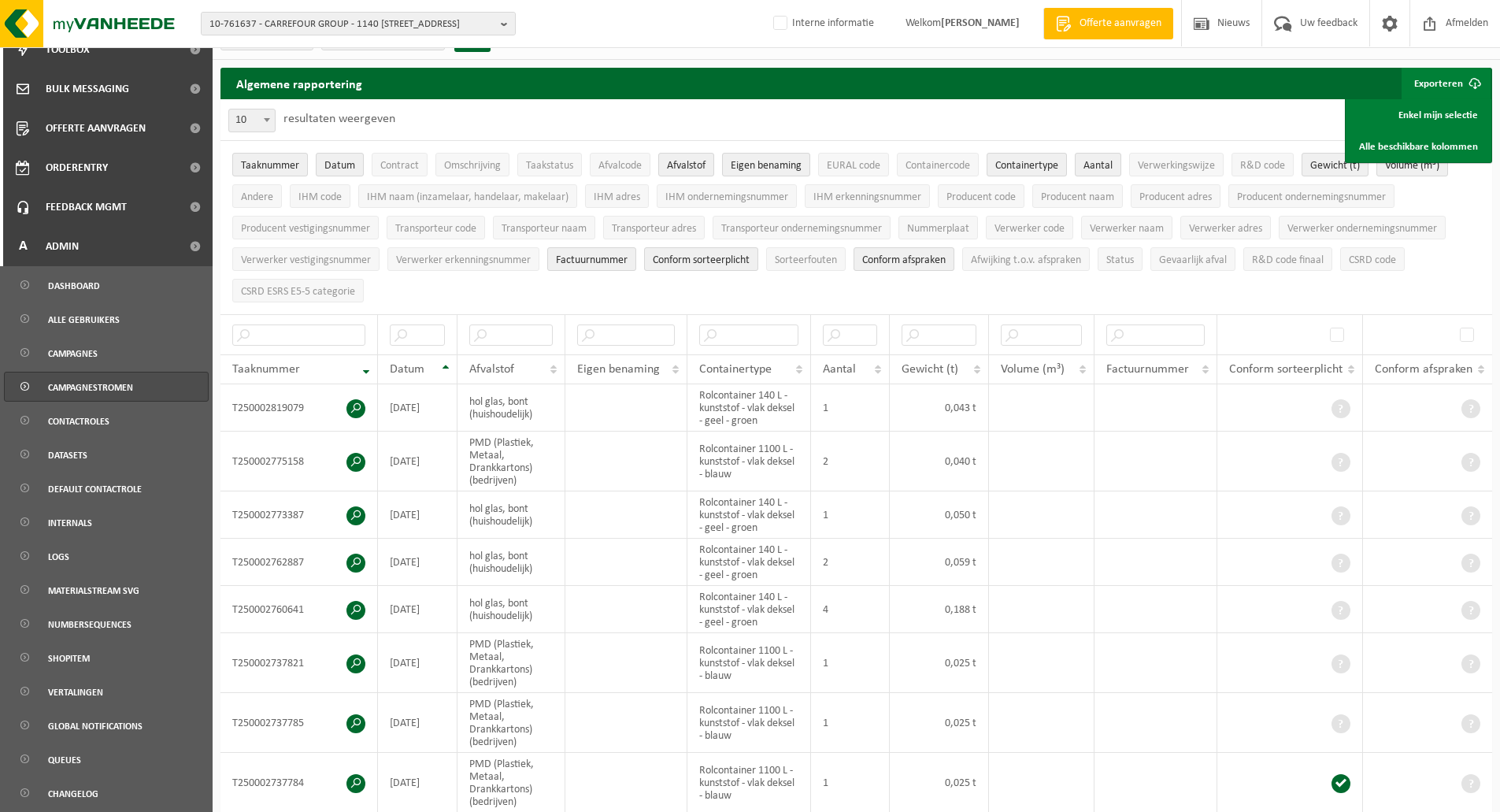
scroll to position [79, 0]
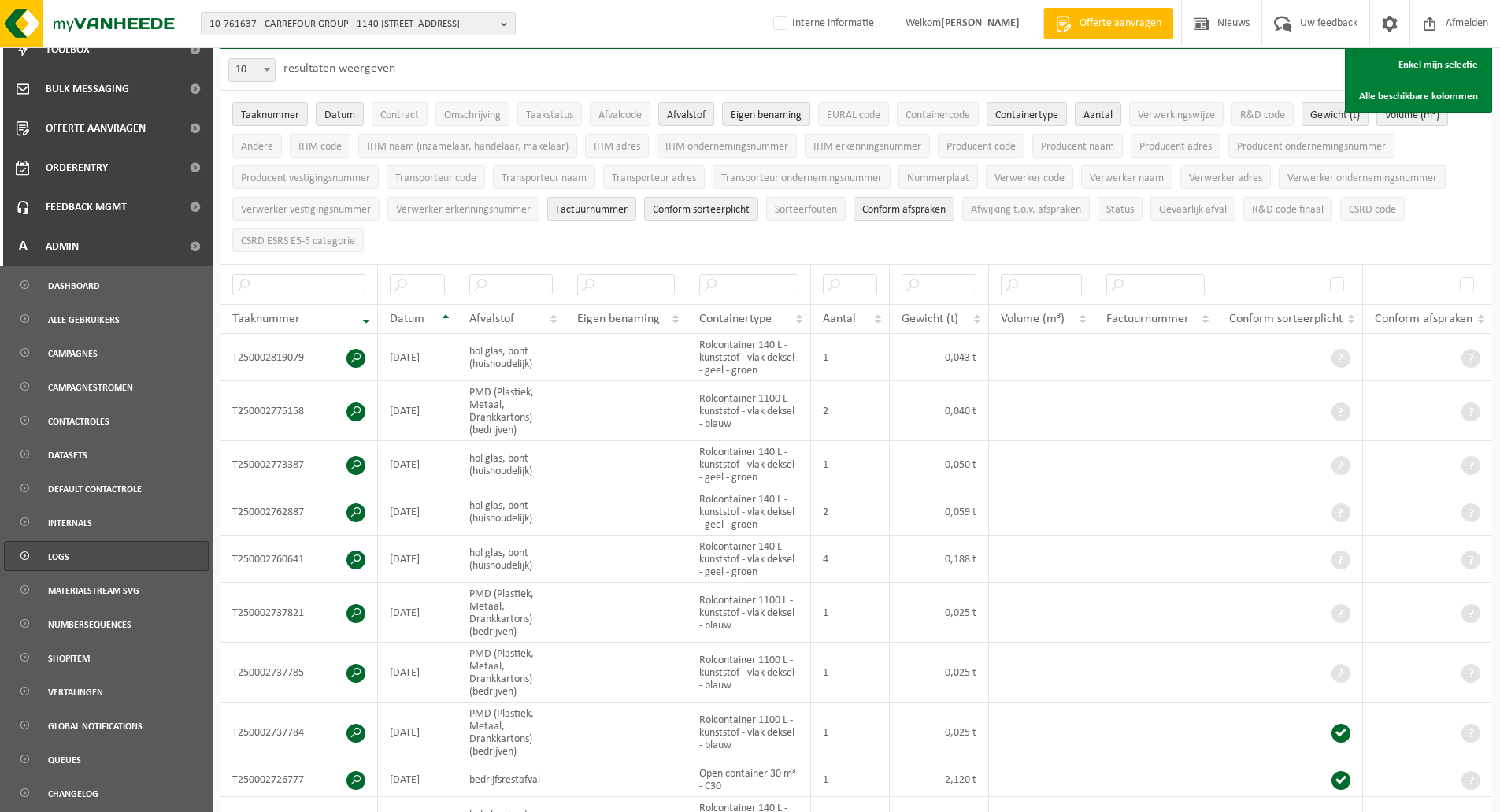
click at [51, 555] on span "Logs" at bounding box center [59, 557] width 22 height 30
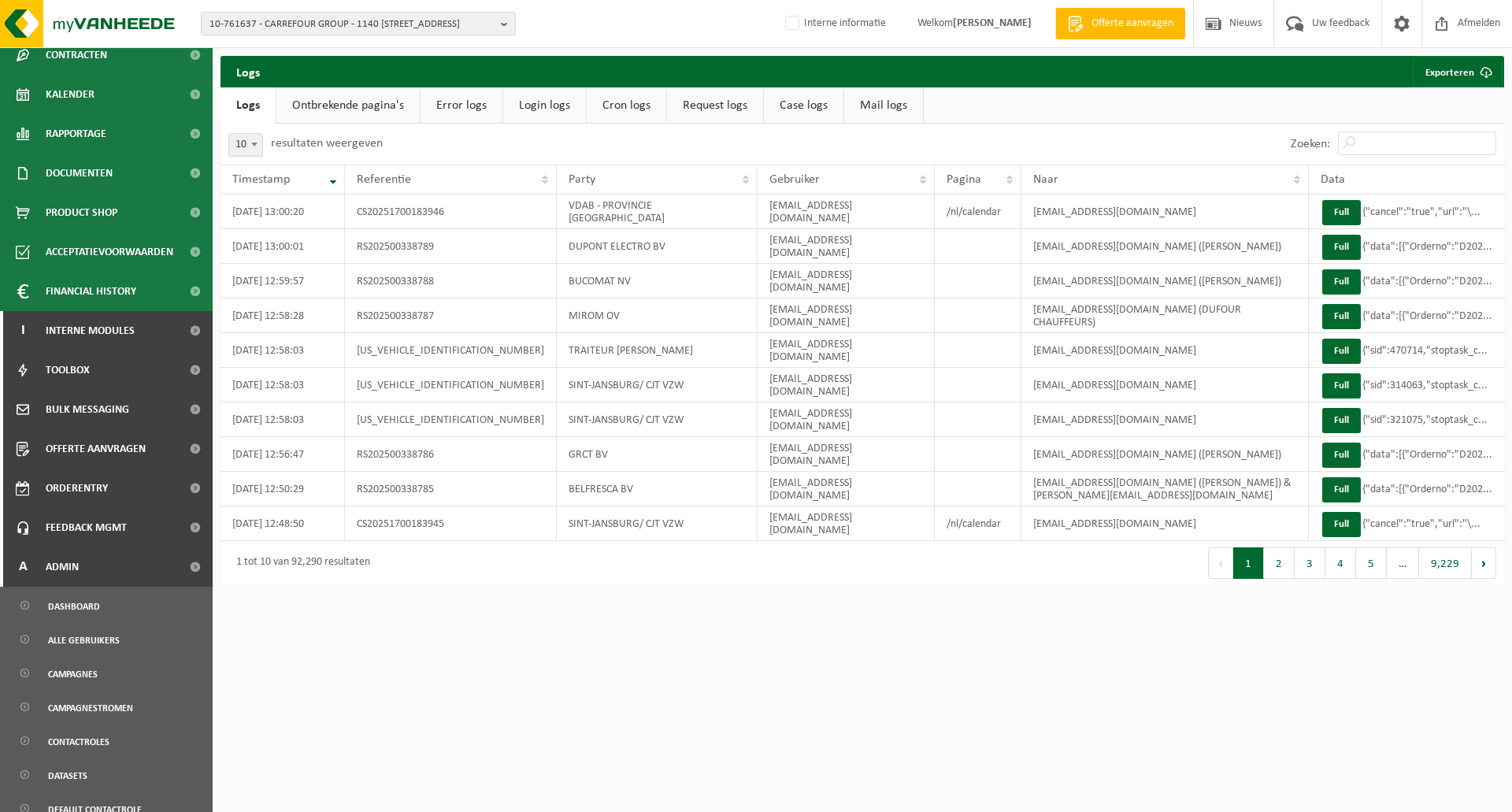
scroll to position [394, 0]
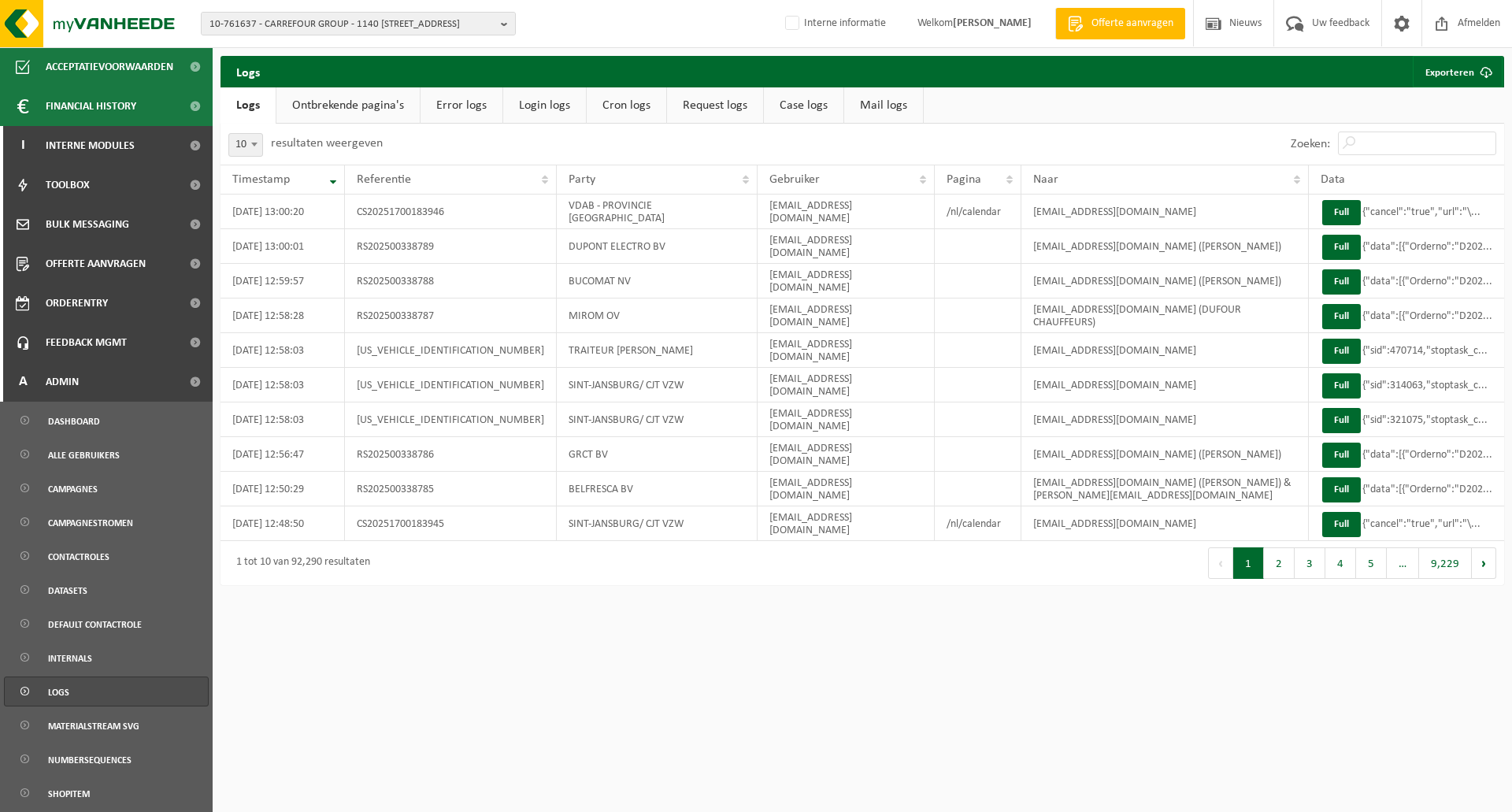
click at [62, 693] on span "Logs" at bounding box center [59, 692] width 22 height 30
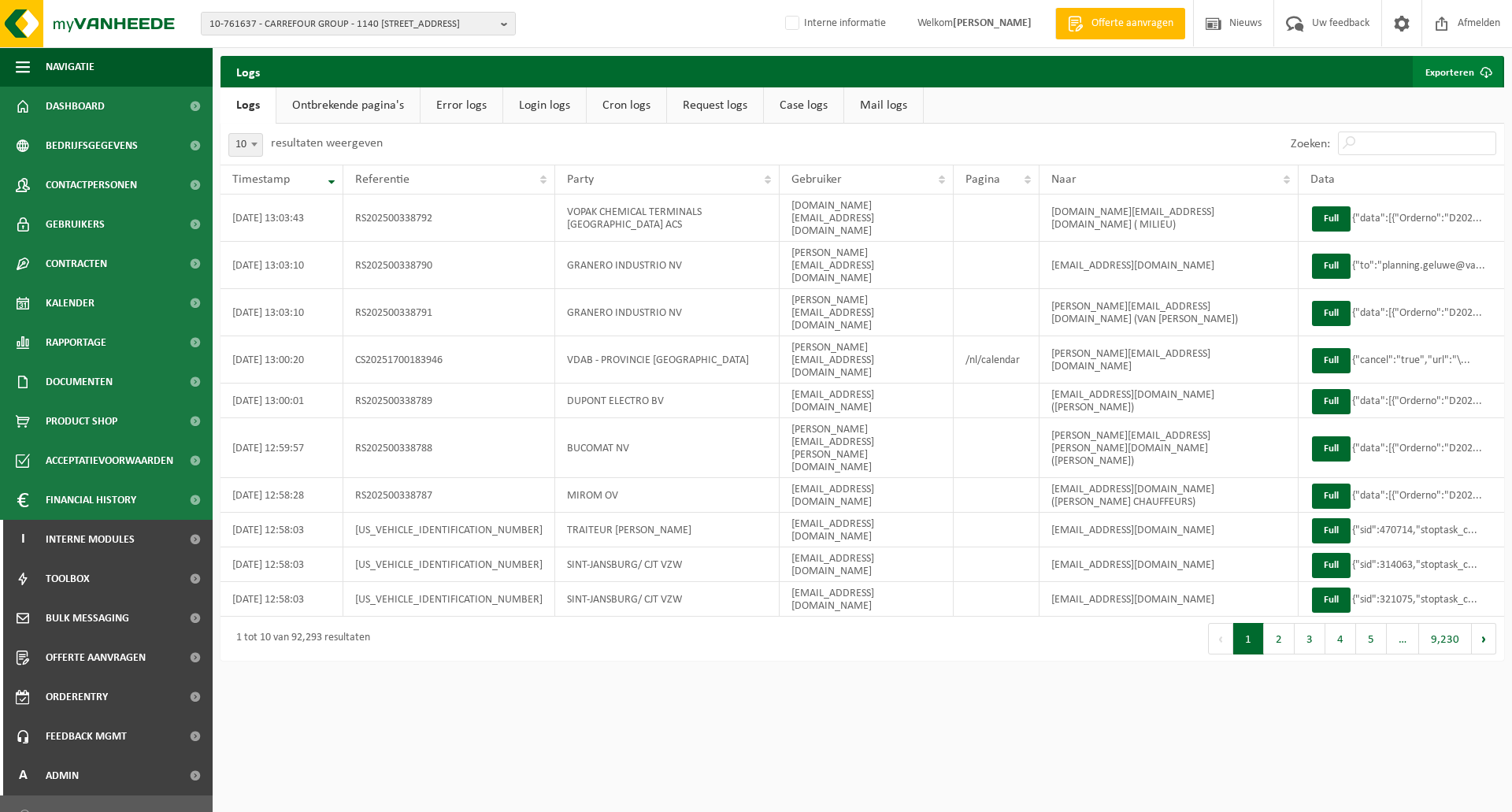
click at [1442, 78] on link "Exporteren" at bounding box center [1457, 72] width 90 height 32
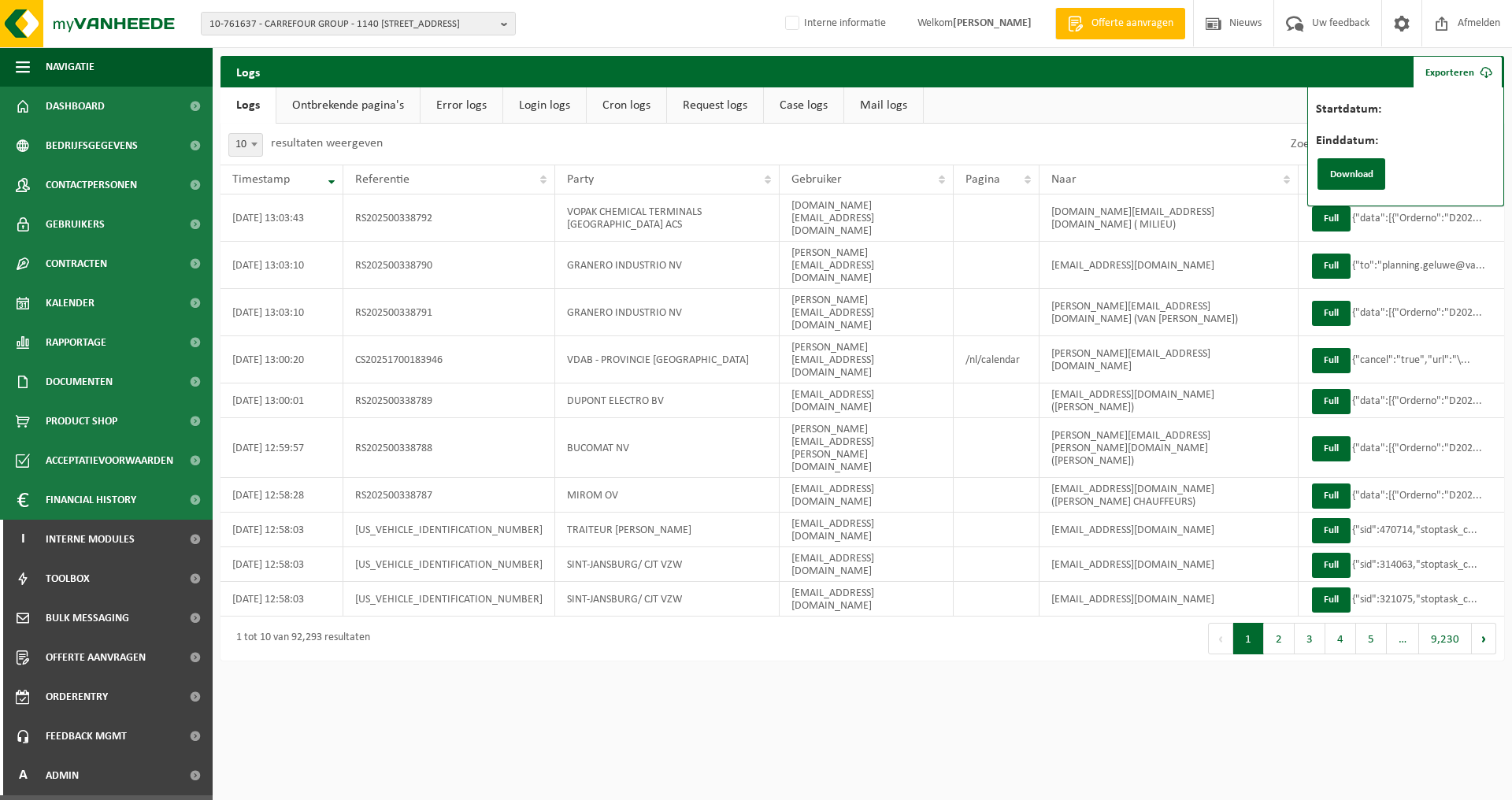
click at [1429, 108] on label "Startdatum:" at bounding box center [1427, 111] width 223 height 16
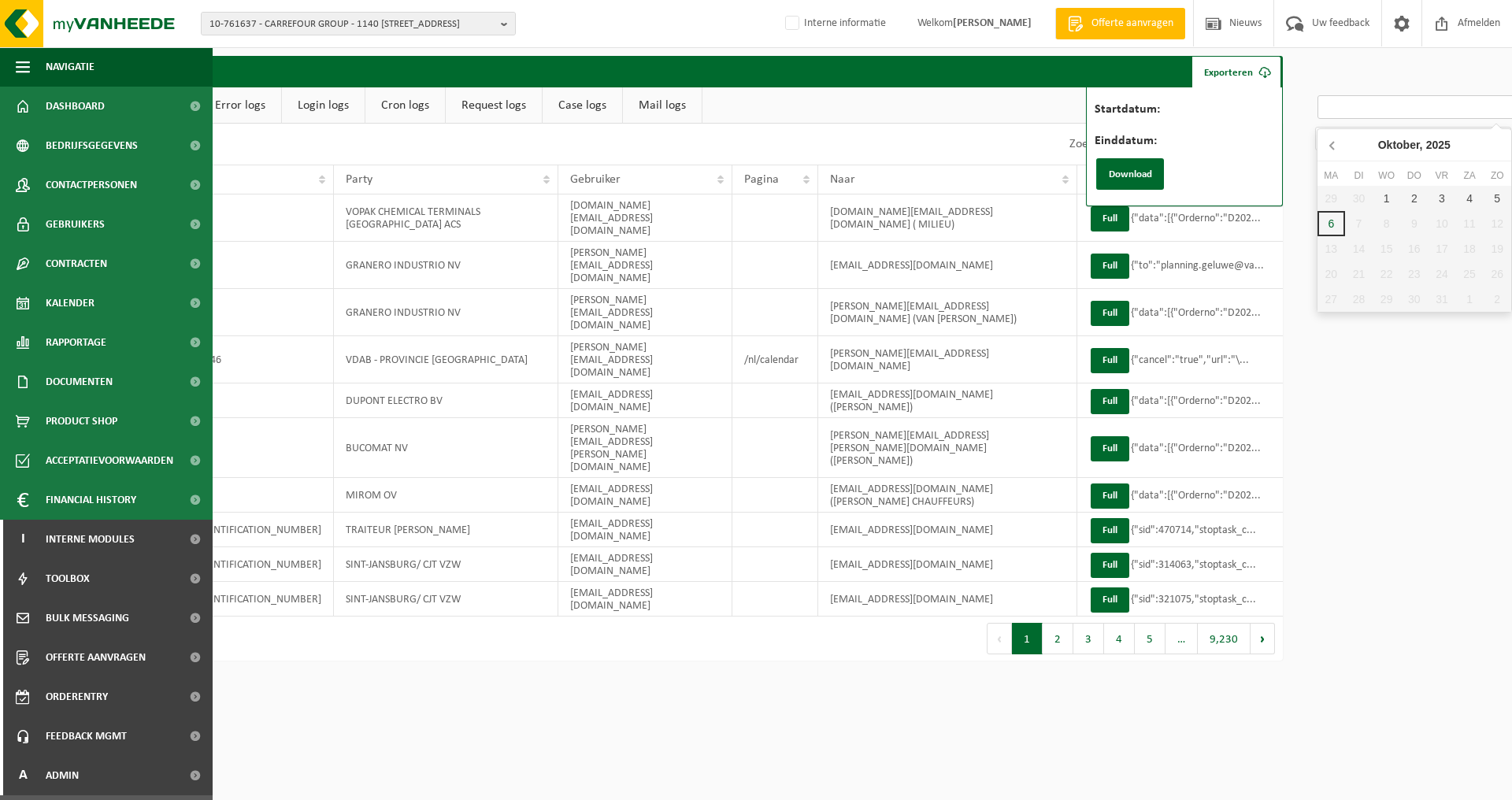
click at [1329, 143] on icon at bounding box center [1332, 145] width 25 height 25
click at [1203, 102] on div "Startdatum:" at bounding box center [1304, 107] width 420 height 23
click at [1346, 102] on input "Startdatum:" at bounding box center [1416, 107] width 197 height 23
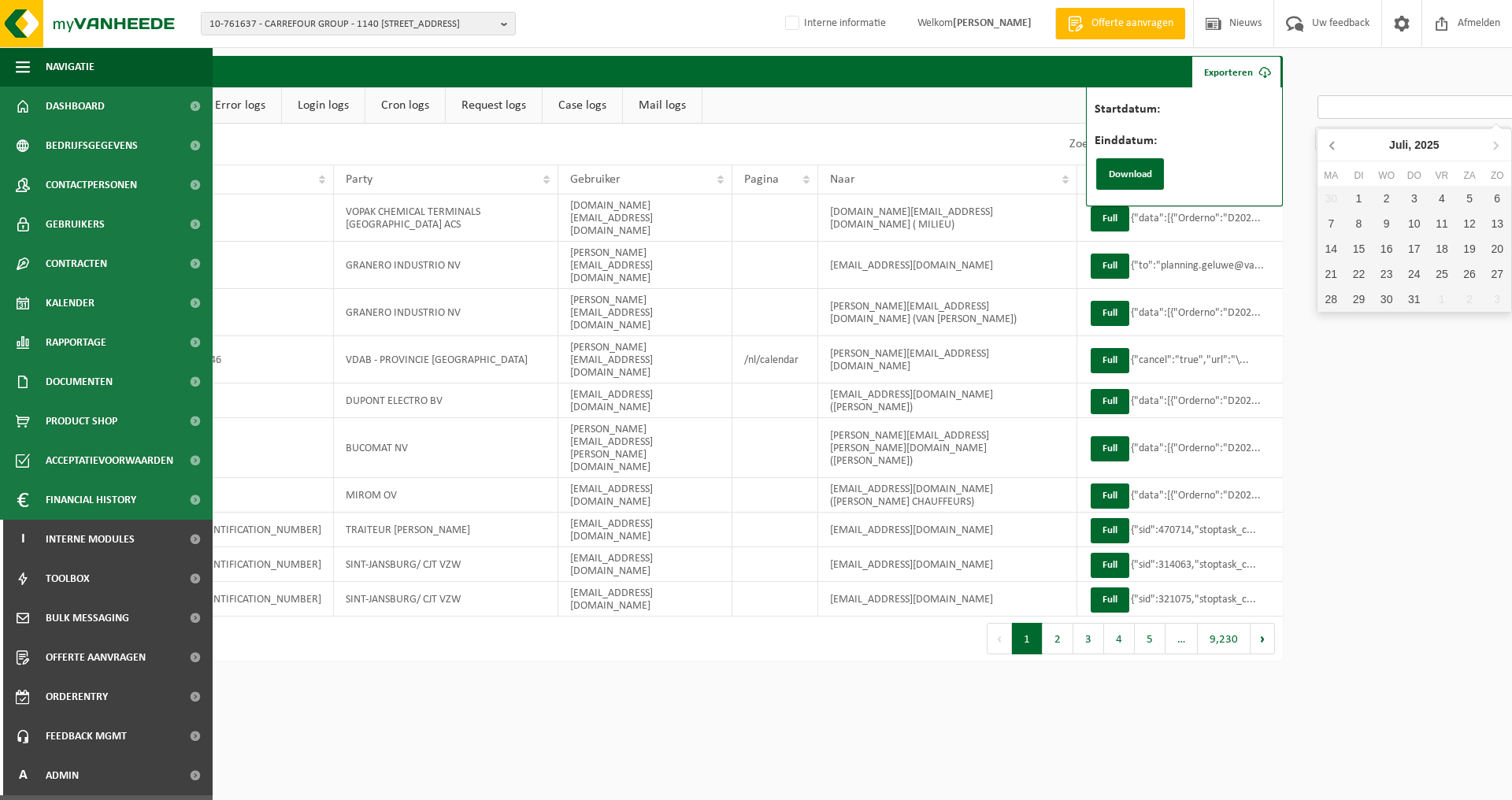
click at [1332, 145] on icon at bounding box center [1332, 145] width 25 height 25
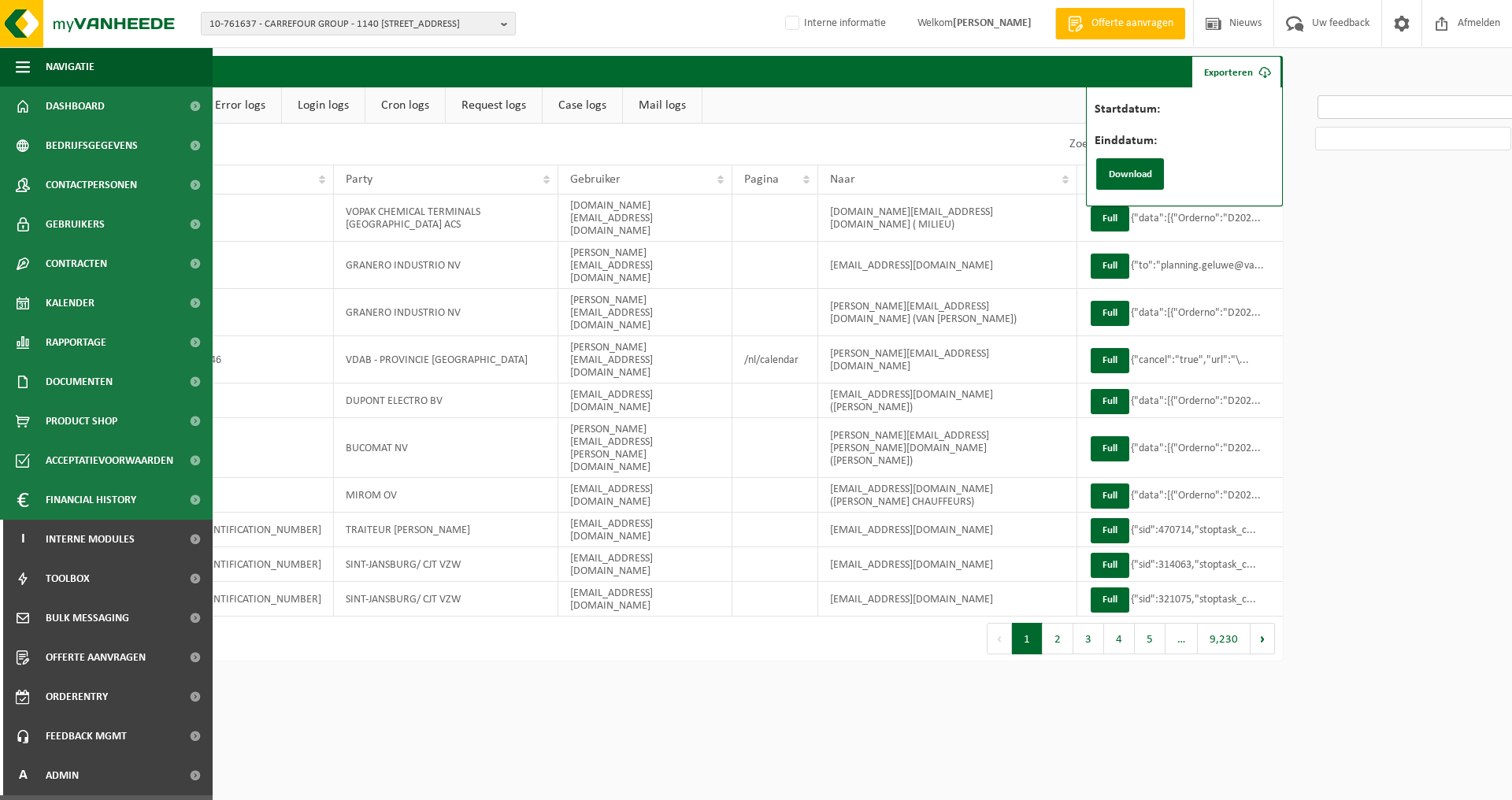
click at [1342, 110] on input "Startdatum:" at bounding box center [1416, 107] width 197 height 23
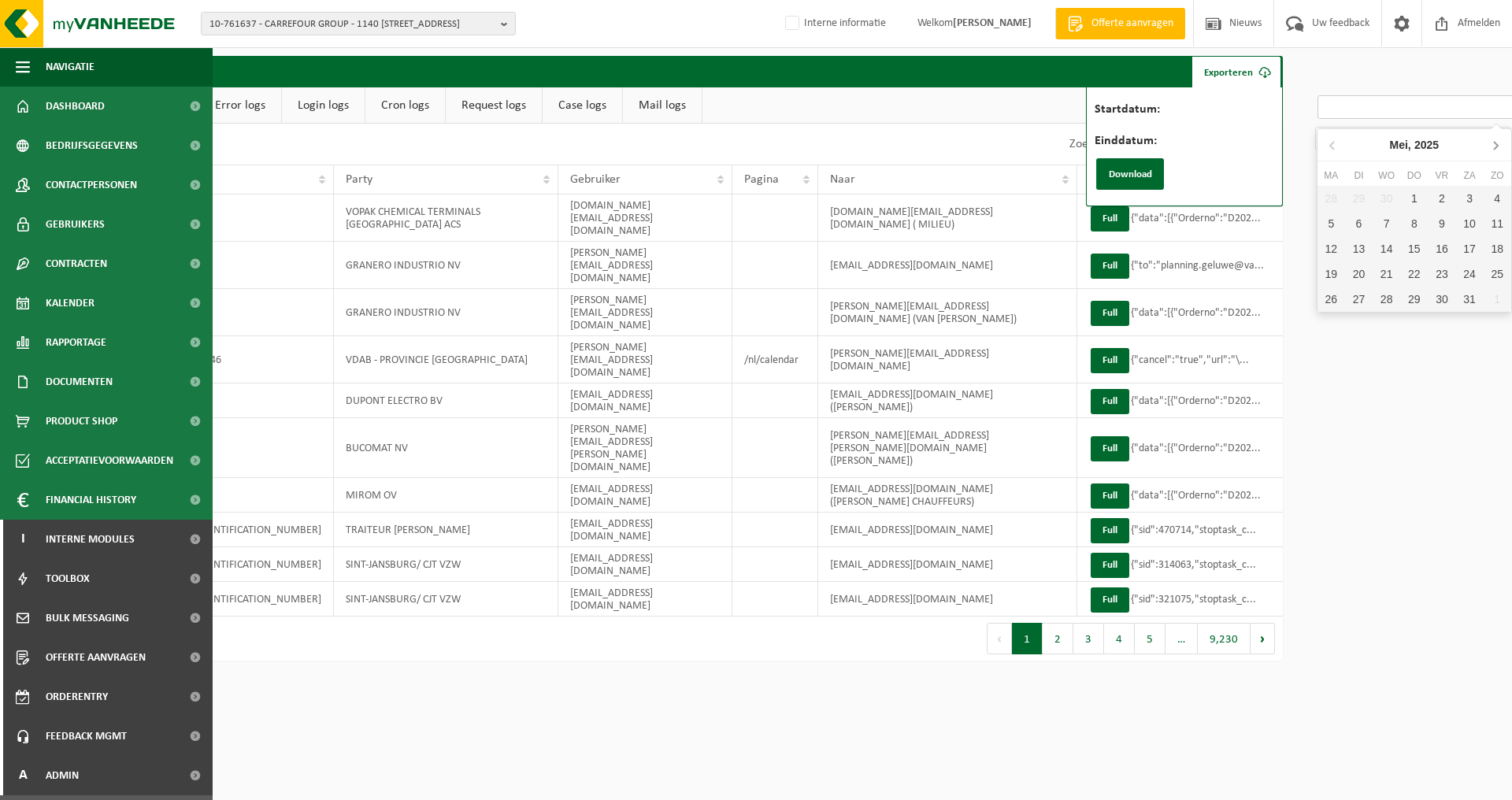
click at [1494, 148] on icon at bounding box center [1495, 145] width 25 height 25
click at [1495, 146] on icon at bounding box center [1495, 145] width 25 height 25
click at [1353, 195] on div "1" at bounding box center [1358, 198] width 27 height 25
type input "2025-07-01"
click at [1366, 142] on input "Einddatum:" at bounding box center [1413, 138] width 196 height 23
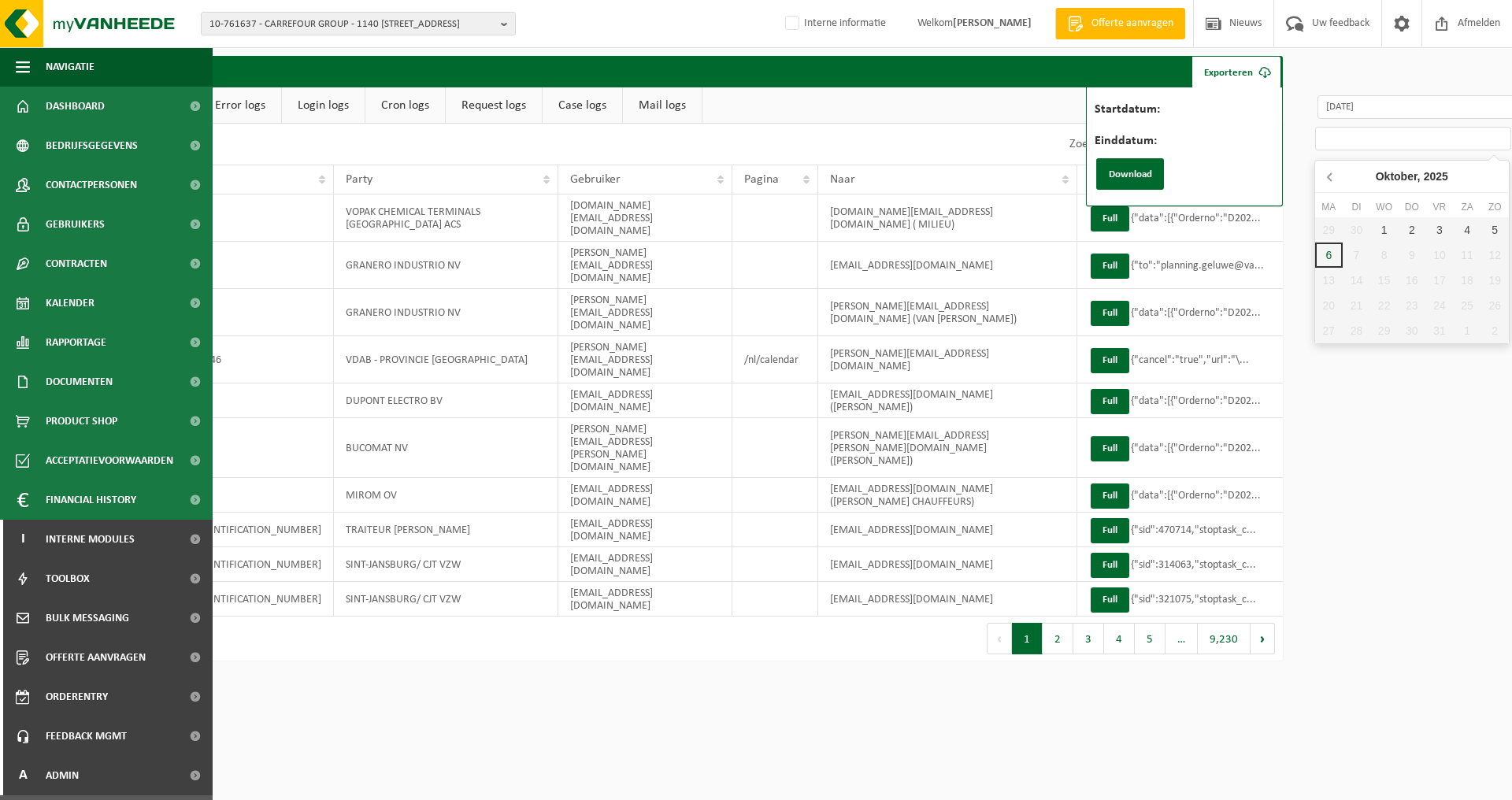
click at [1337, 180] on icon at bounding box center [1331, 176] width 25 height 25
click at [1334, 177] on icon at bounding box center [1331, 176] width 25 height 25
click at [1414, 332] on div "31" at bounding box center [1411, 330] width 27 height 25
type input "2025-07-31"
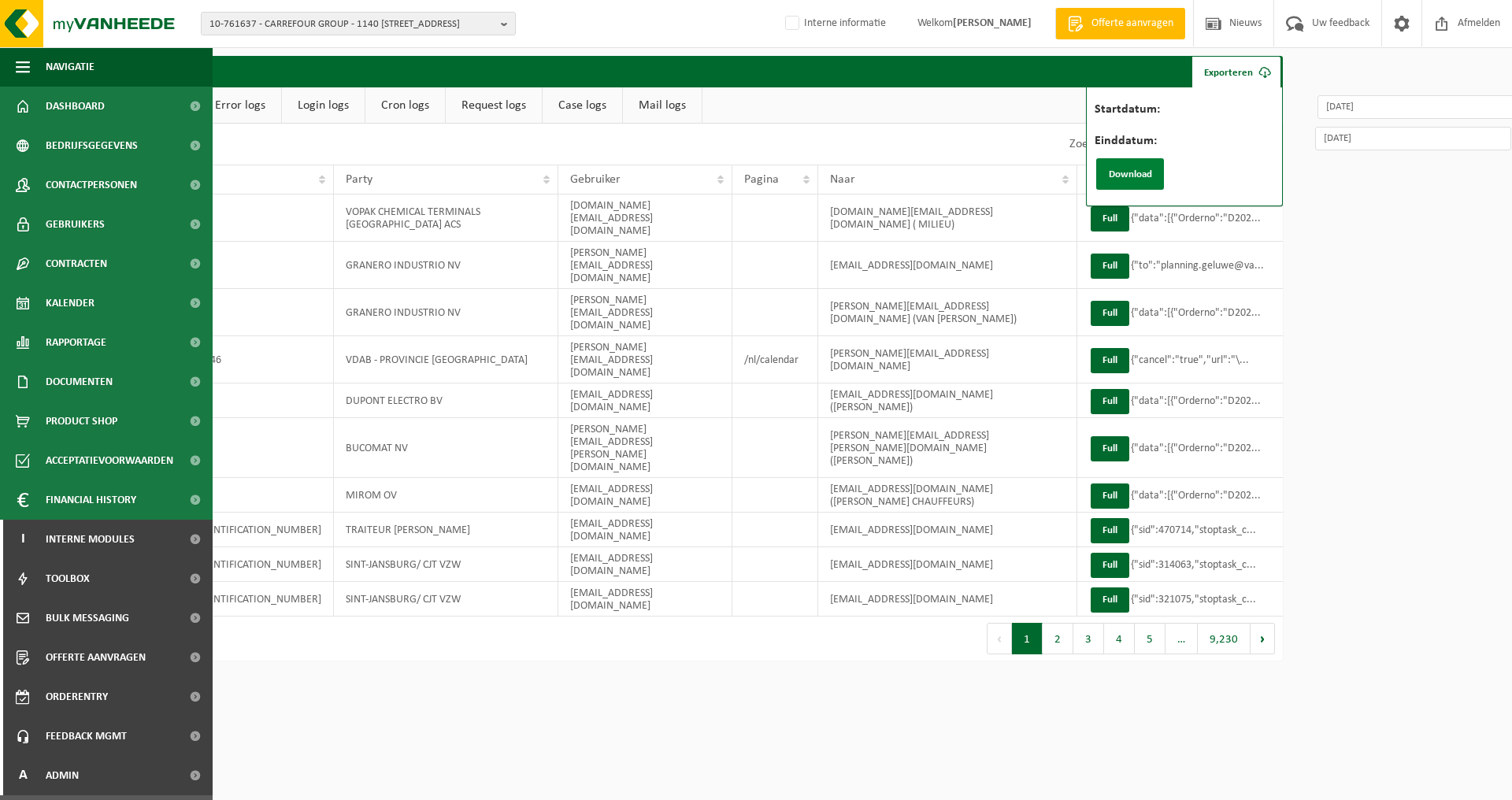
click at [1134, 176] on button "Download" at bounding box center [1129, 174] width 67 height 32
click at [1383, 109] on input "2025-07-01" at bounding box center [1416, 107] width 197 height 23
click at [1347, 111] on input "2025-07-01" at bounding box center [1416, 107] width 197 height 23
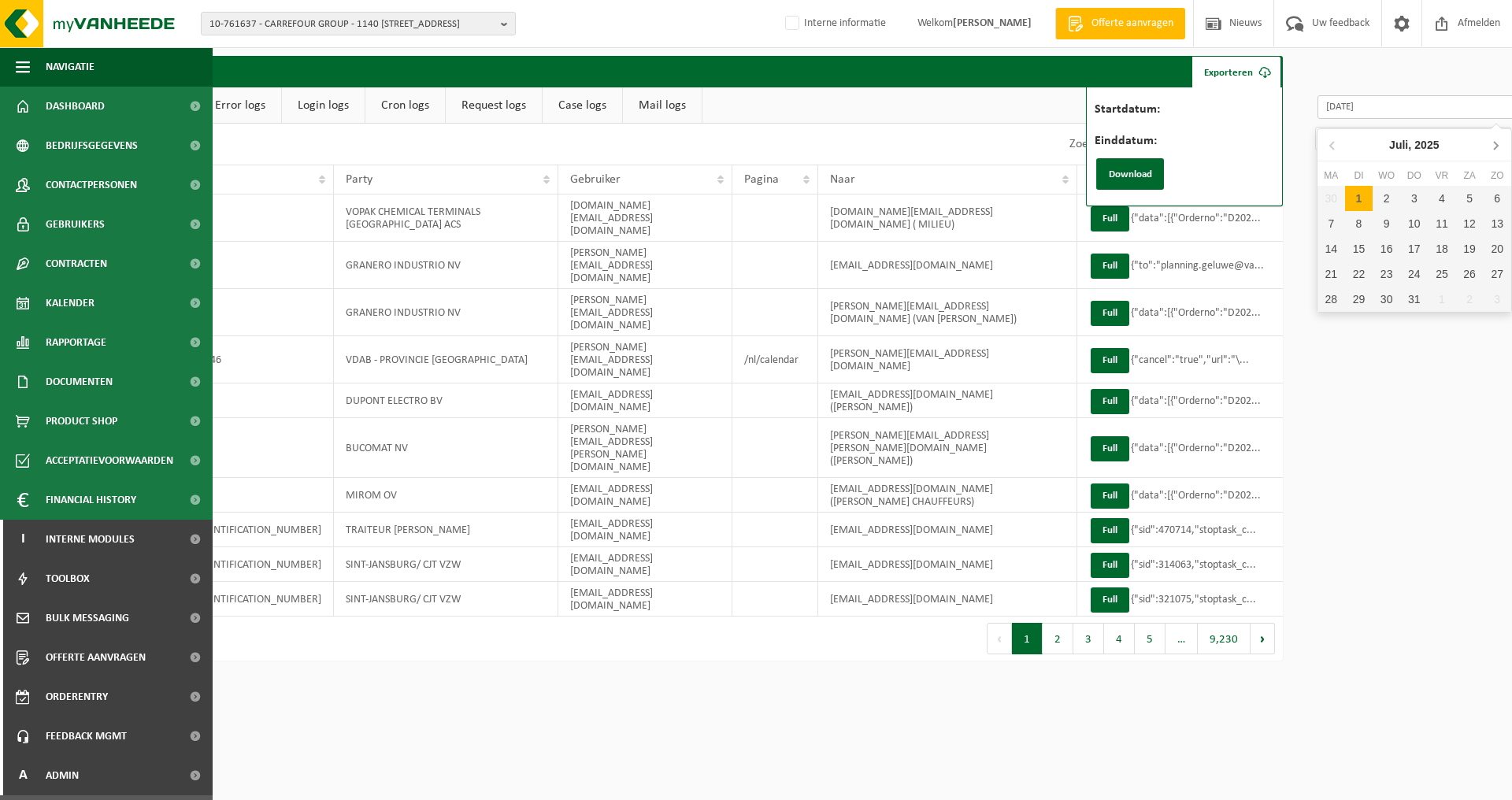
click at [1495, 140] on icon at bounding box center [1495, 145] width 25 height 25
click at [1433, 196] on div "1" at bounding box center [1440, 198] width 27 height 25
type input "2025-08-01"
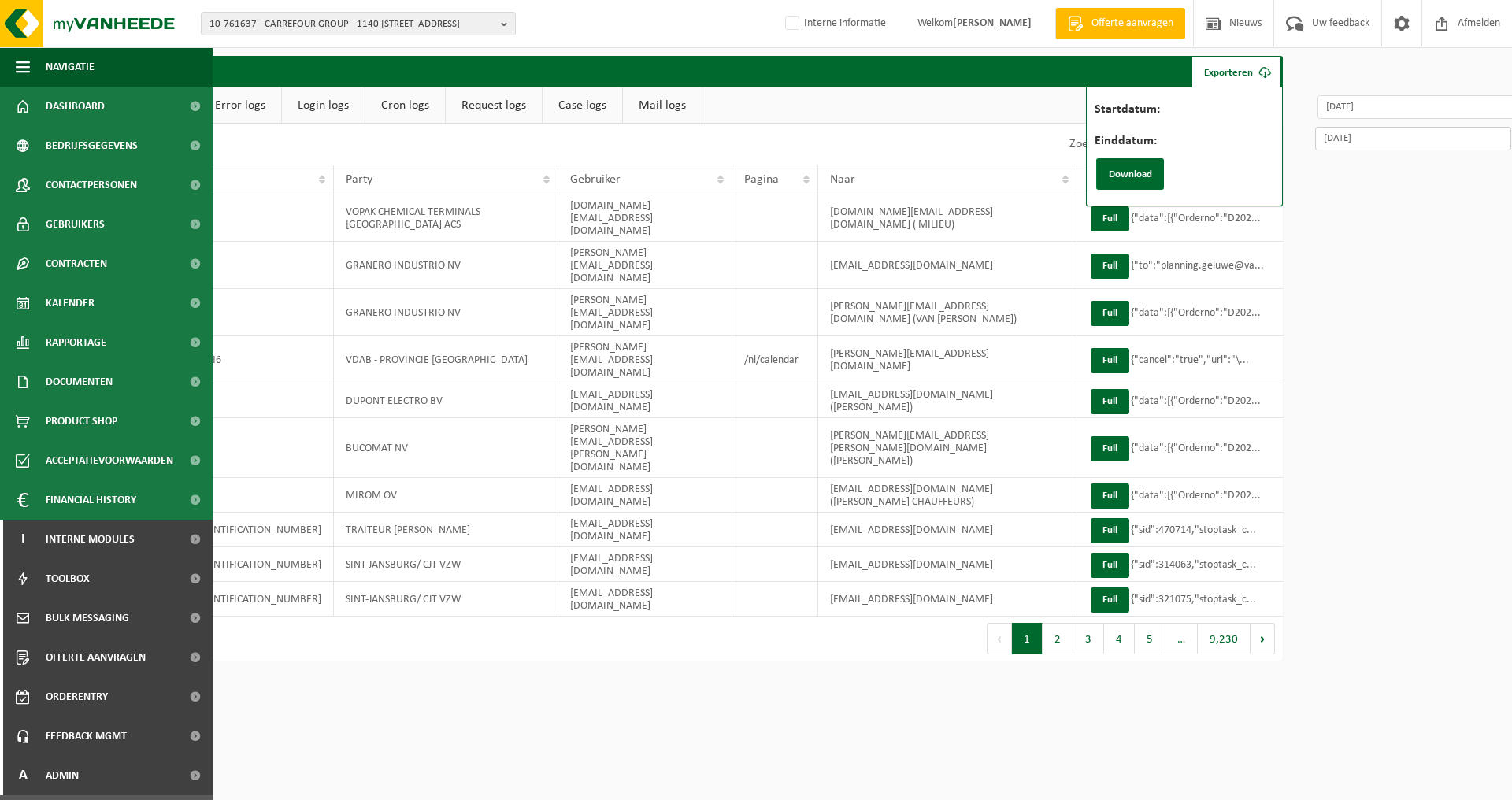
click at [1381, 141] on input "2025-07-31" at bounding box center [1413, 138] width 196 height 23
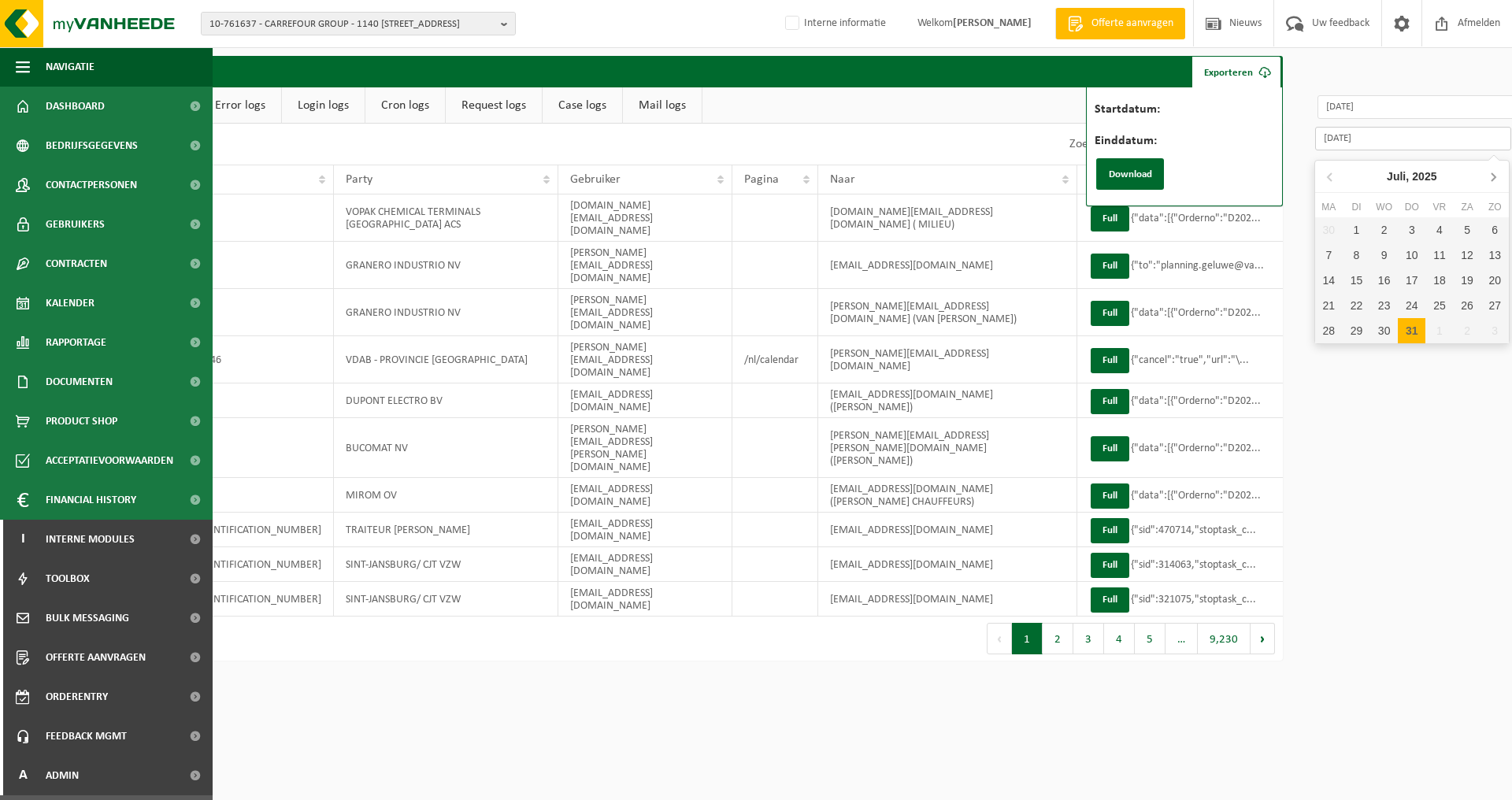
click at [1495, 172] on icon at bounding box center [1493, 176] width 25 height 25
click at [1497, 333] on div "31" at bounding box center [1495, 330] width 27 height 25
type input "2025-08-31"
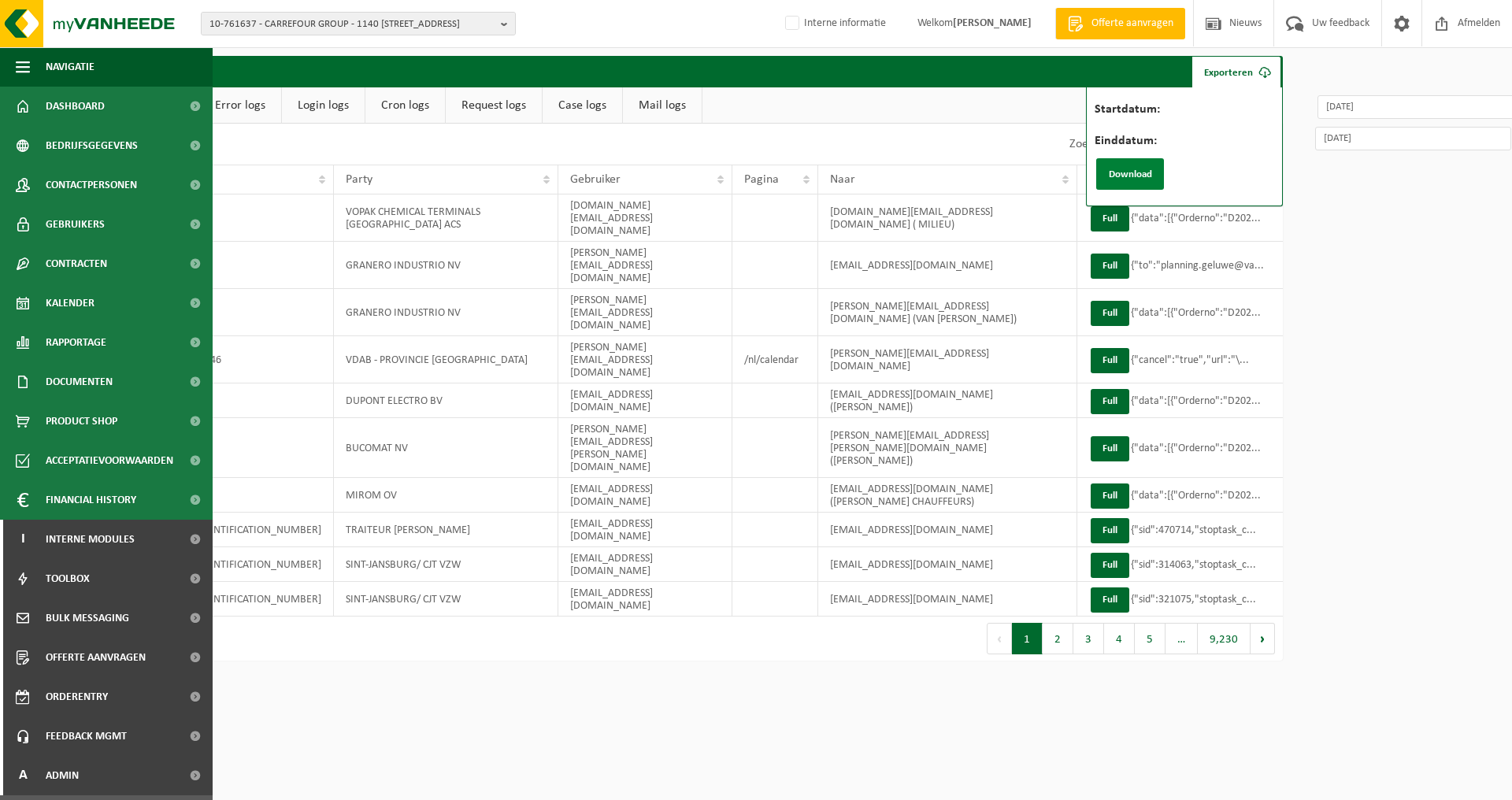
click at [1134, 167] on button "Download" at bounding box center [1129, 174] width 67 height 32
click at [890, 103] on ul "Logs Ontbrekende pagina's Error logs Login logs Cron logs Request logs Case log…" at bounding box center [640, 106] width 1283 height 37
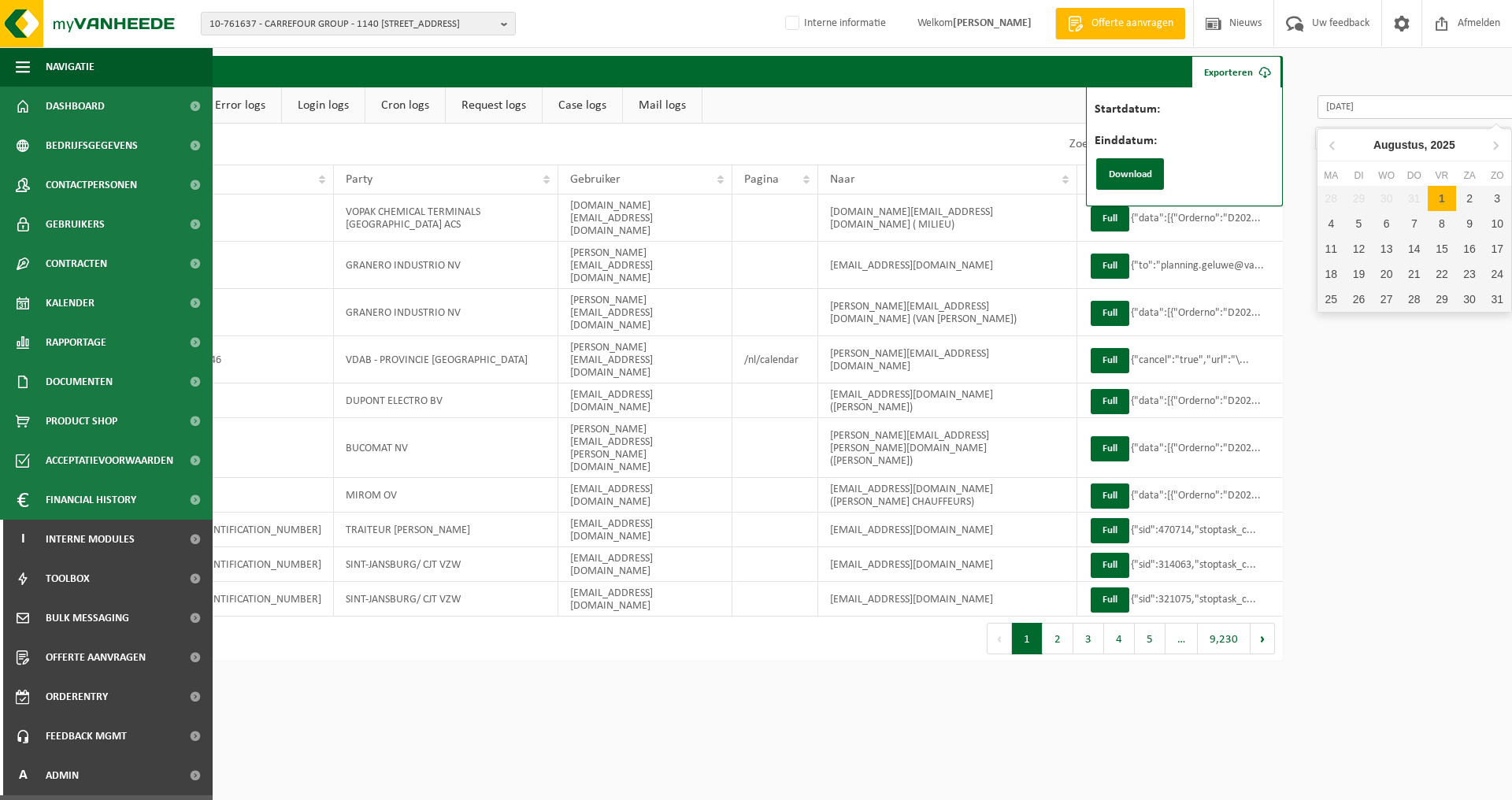
click at [1366, 107] on input "2025-08-01" at bounding box center [1416, 107] width 197 height 23
click at [1500, 145] on icon at bounding box center [1495, 145] width 25 height 25
click at [1332, 195] on div "1" at bounding box center [1331, 198] width 27 height 25
type input "2025-09-01"
click at [1485, 137] on input "2025-08-31" at bounding box center [1413, 138] width 196 height 23
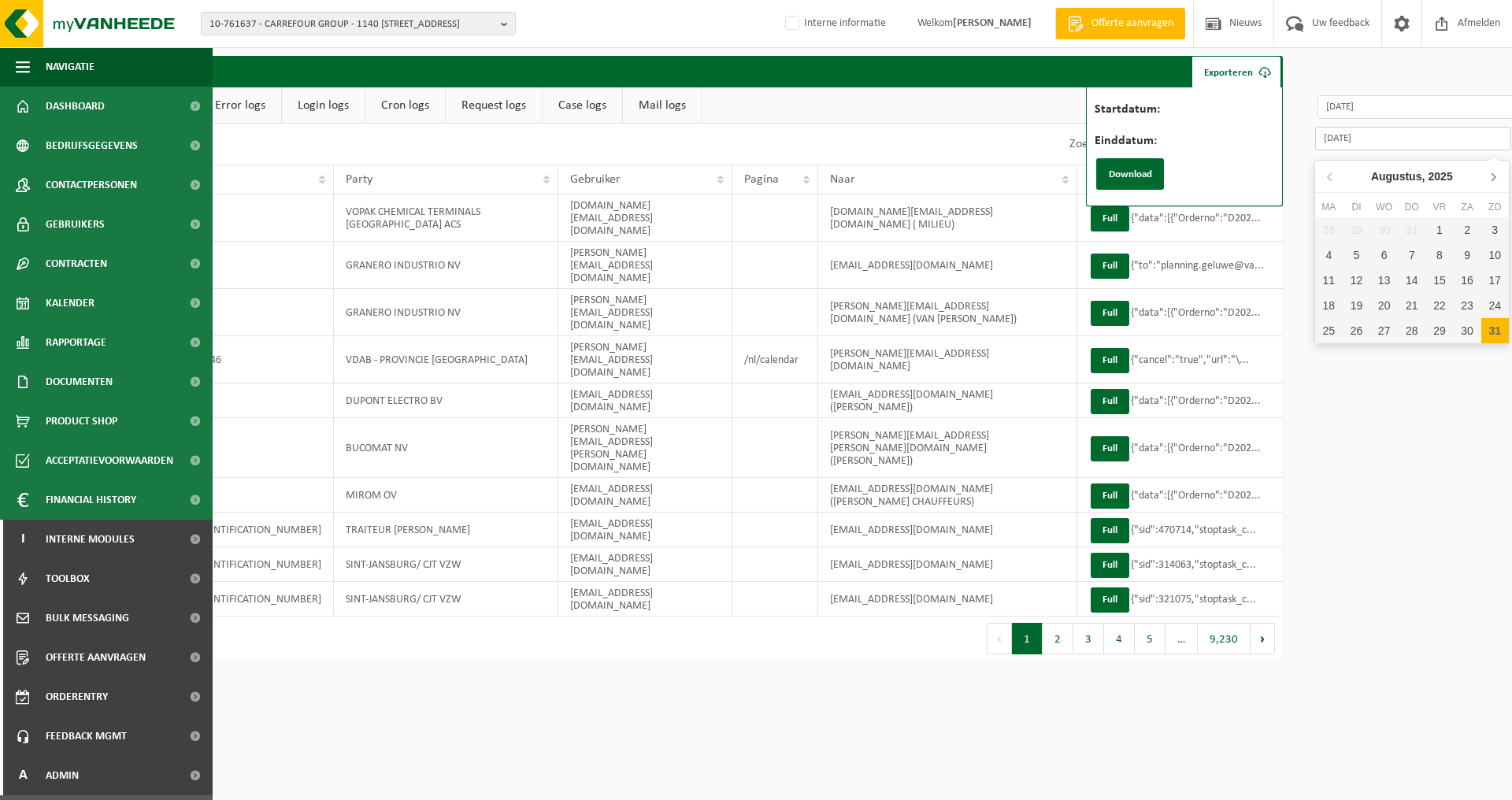
click at [1494, 174] on icon at bounding box center [1493, 176] width 25 height 25
click at [1356, 330] on div "30" at bounding box center [1356, 330] width 27 height 25
type input "2025-09-30"
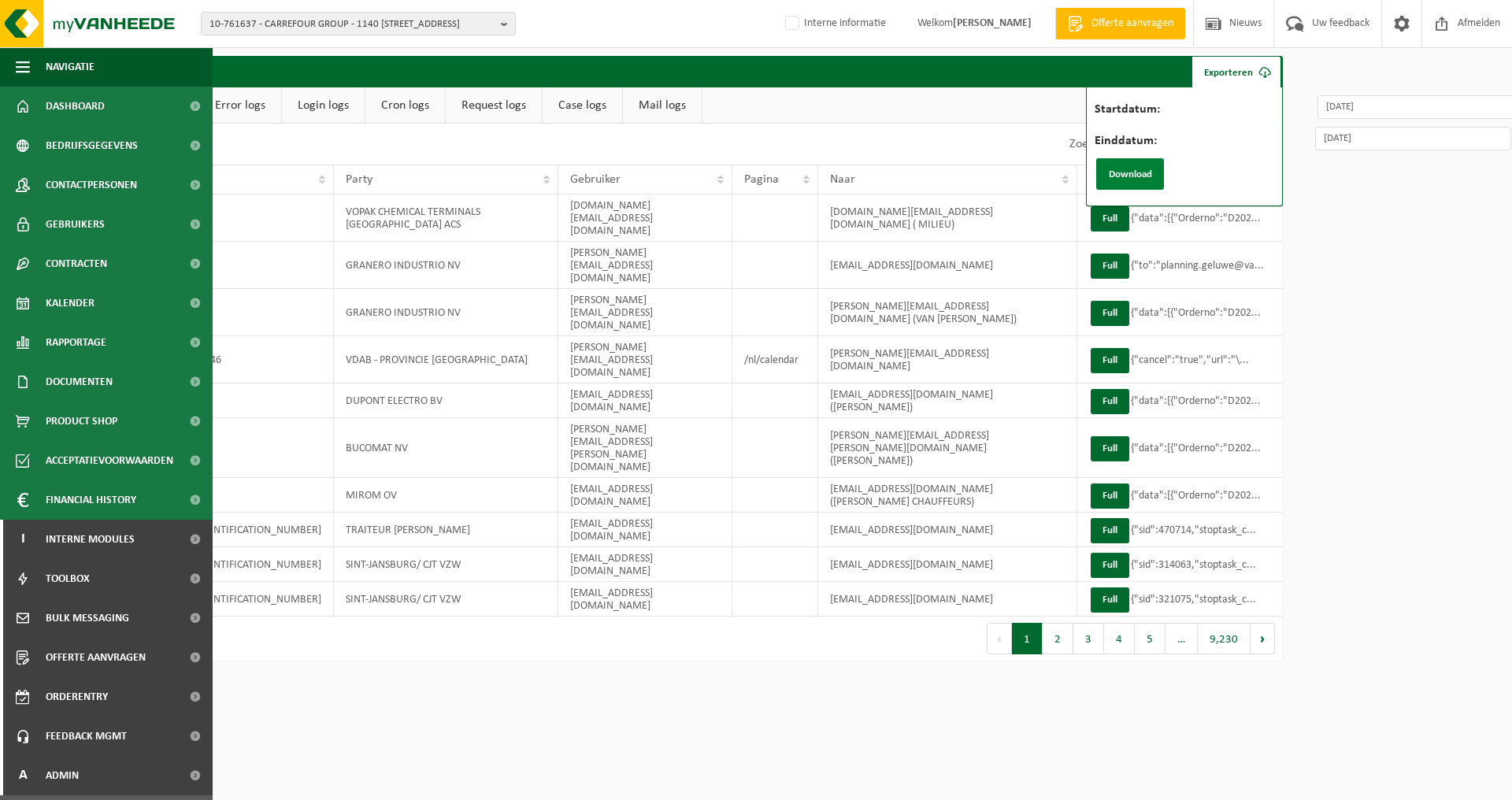
click at [1144, 177] on button "Download" at bounding box center [1129, 174] width 67 height 32
click at [1291, 251] on html "10-761637 - CARREFOUR GROUP - 1140 EVERE, OLYMPIADENLAAN 20 10-761637 - CARREFO…" at bounding box center [535, 400] width 1512 height 800
click at [573, 105] on link "Case logs" at bounding box center [582, 106] width 80 height 37
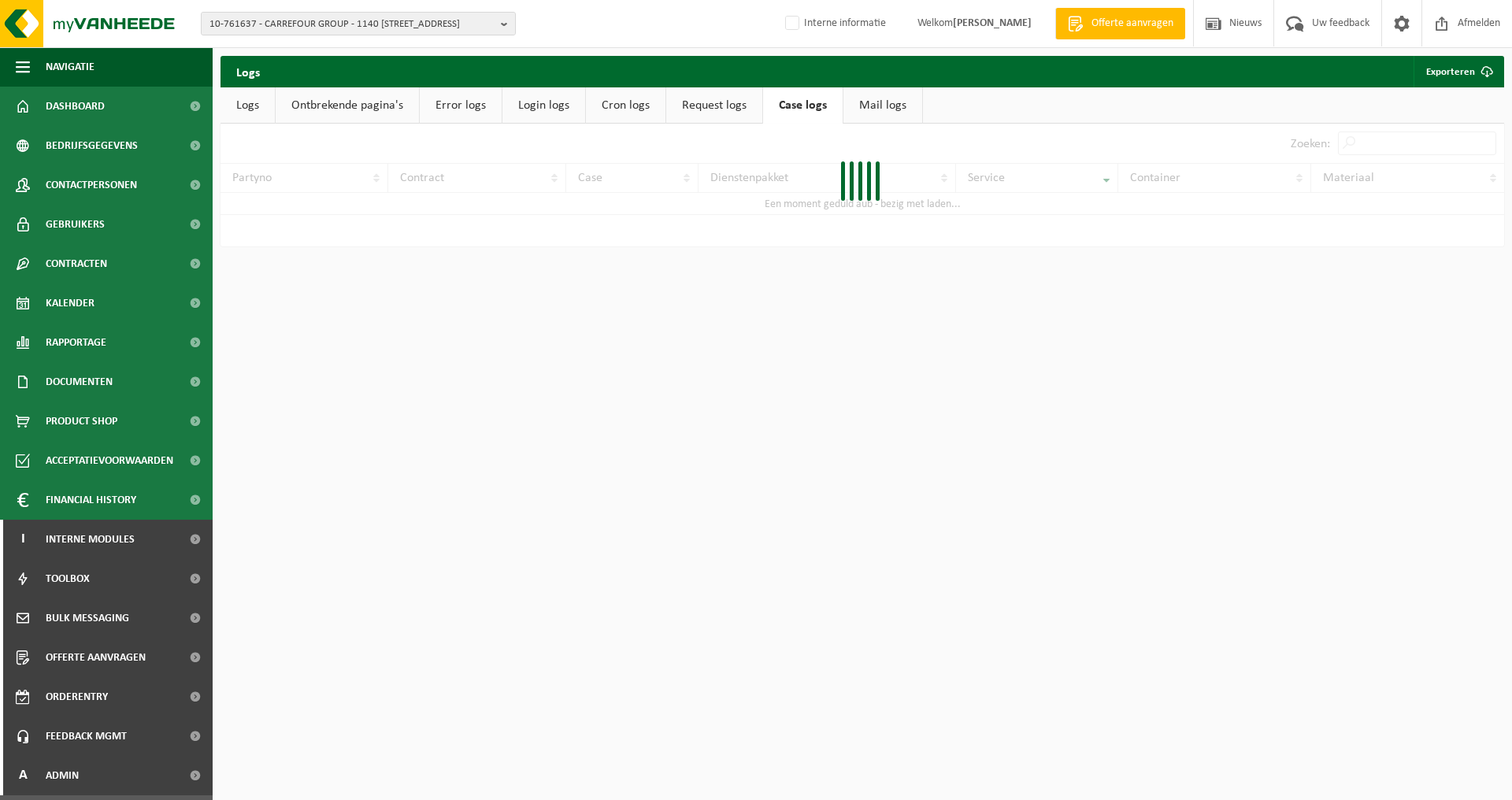
scroll to position [0, 0]
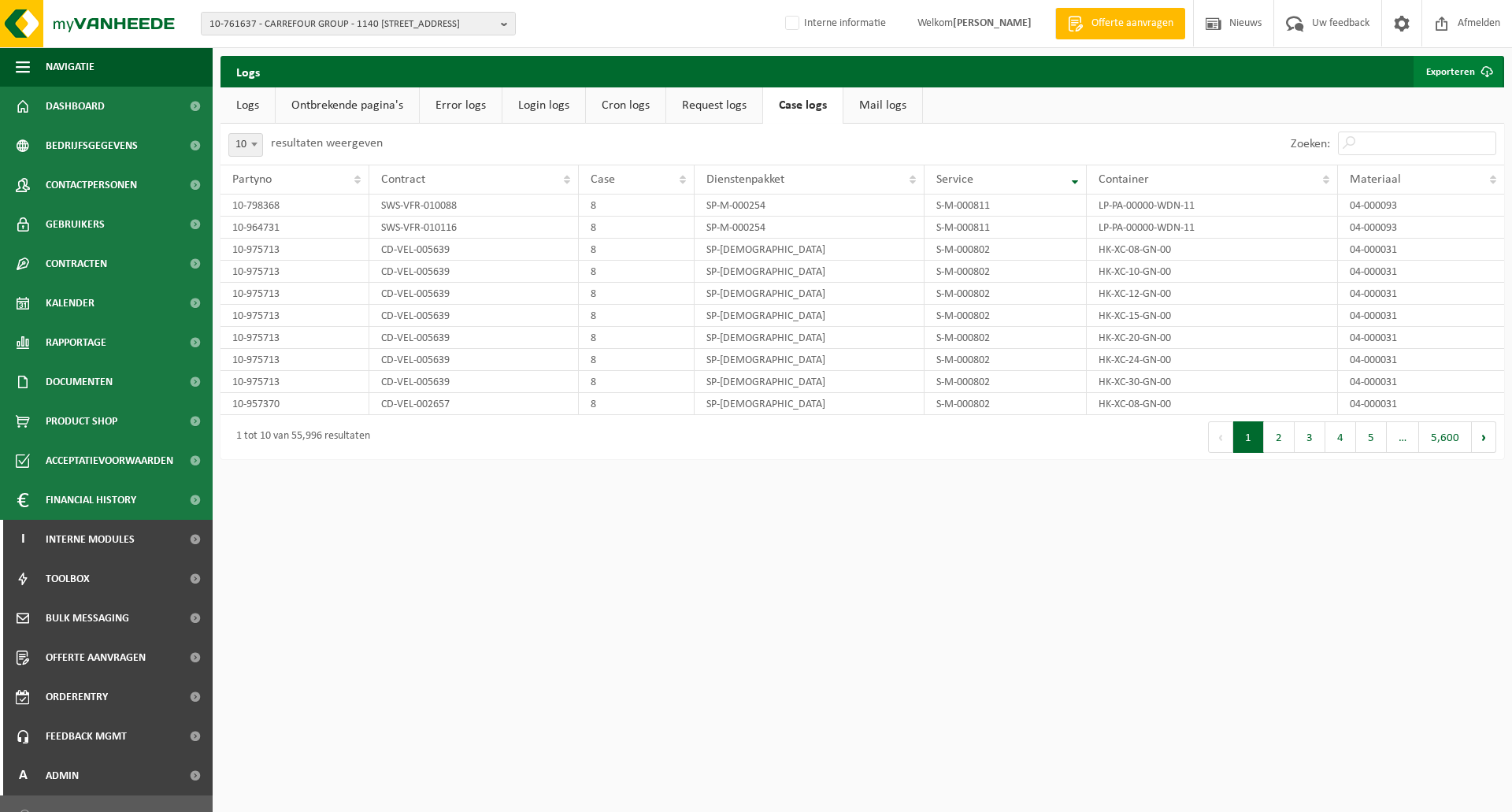
click at [1441, 70] on link "Exporteren" at bounding box center [1457, 72] width 89 height 32
click at [547, 108] on link "Login logs" at bounding box center [543, 106] width 82 height 37
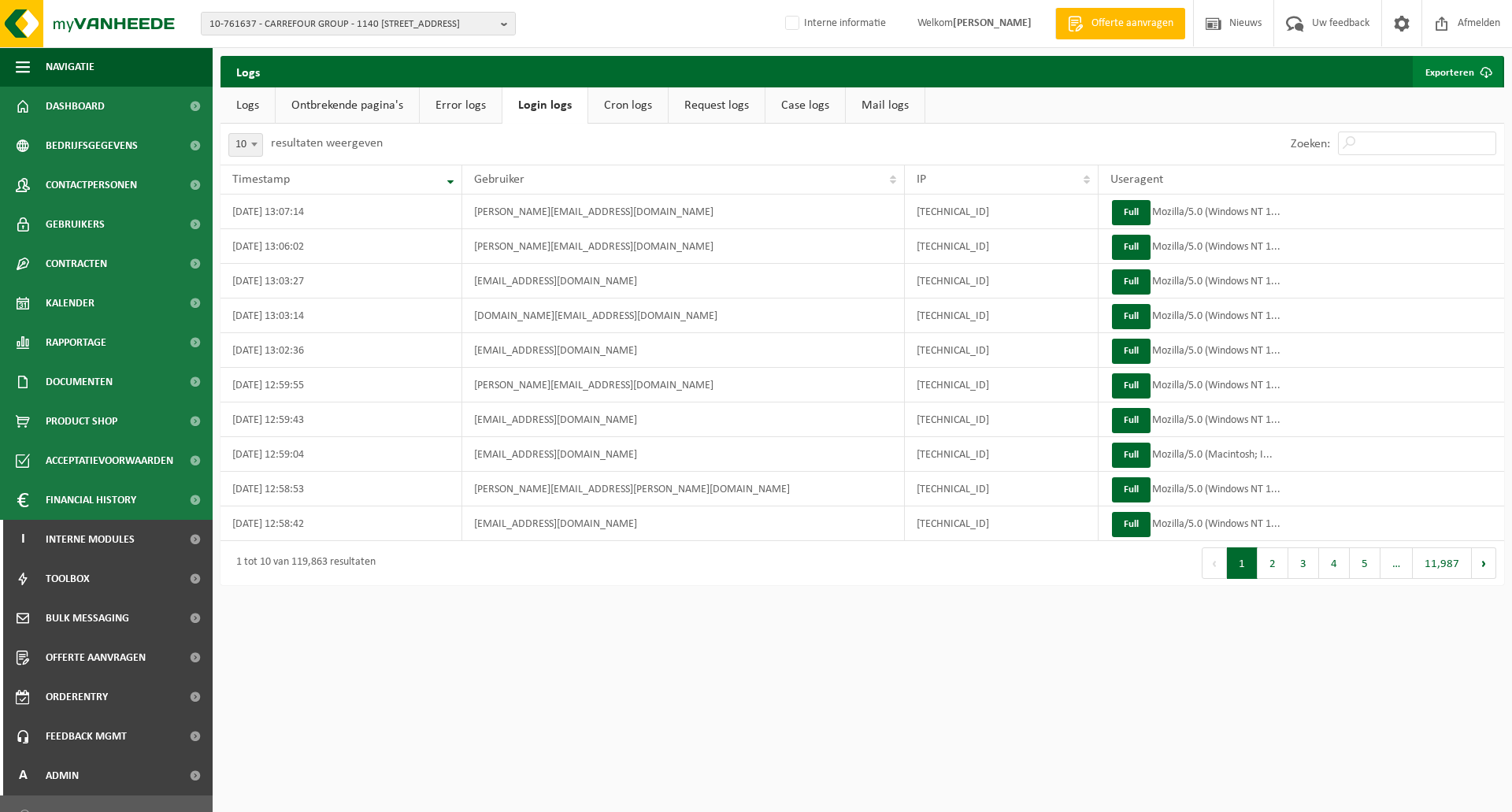
click at [1466, 69] on link "Exporteren" at bounding box center [1457, 72] width 90 height 32
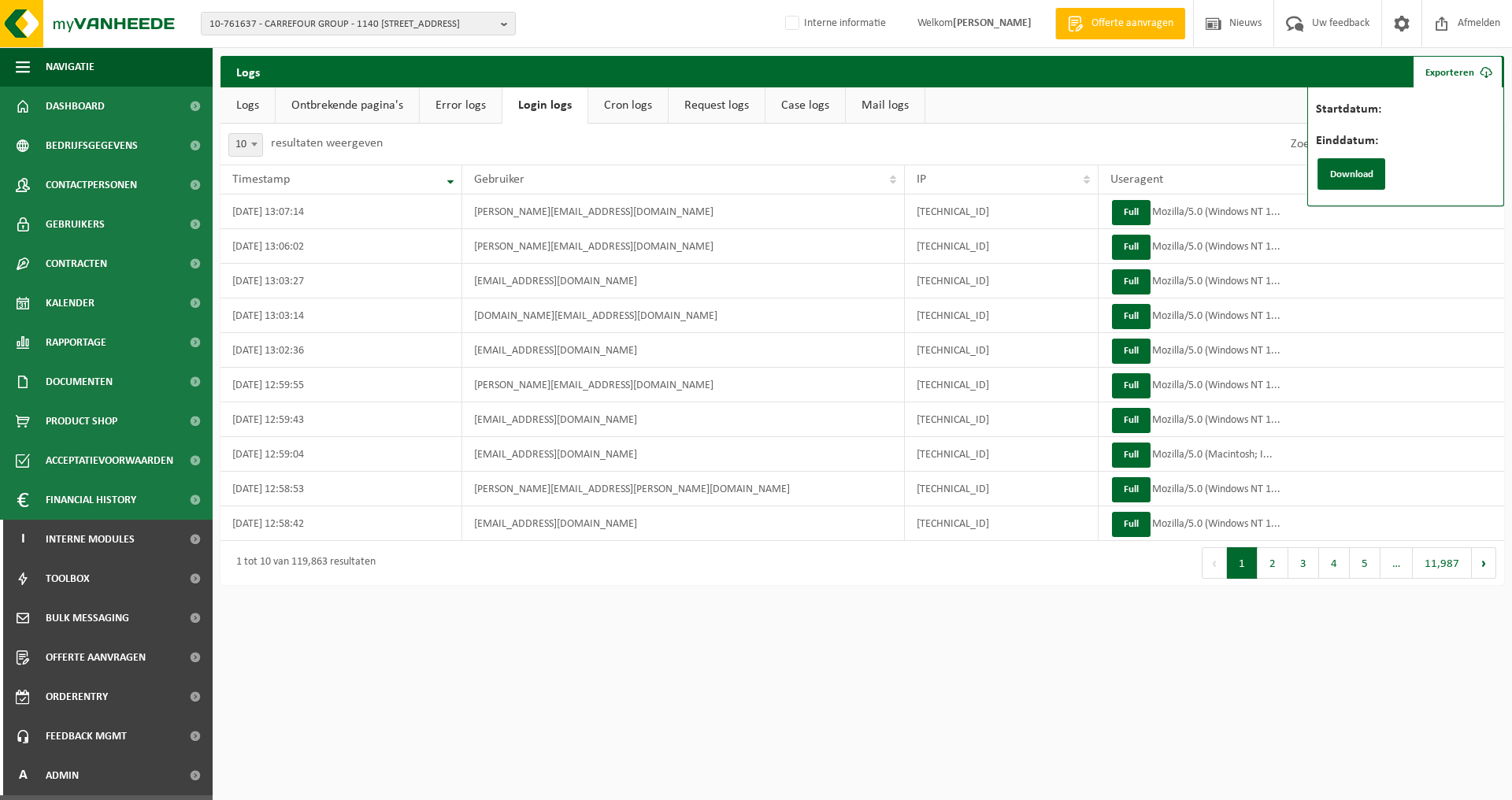
click at [1421, 111] on label "Startdatum:" at bounding box center [1427, 111] width 223 height 16
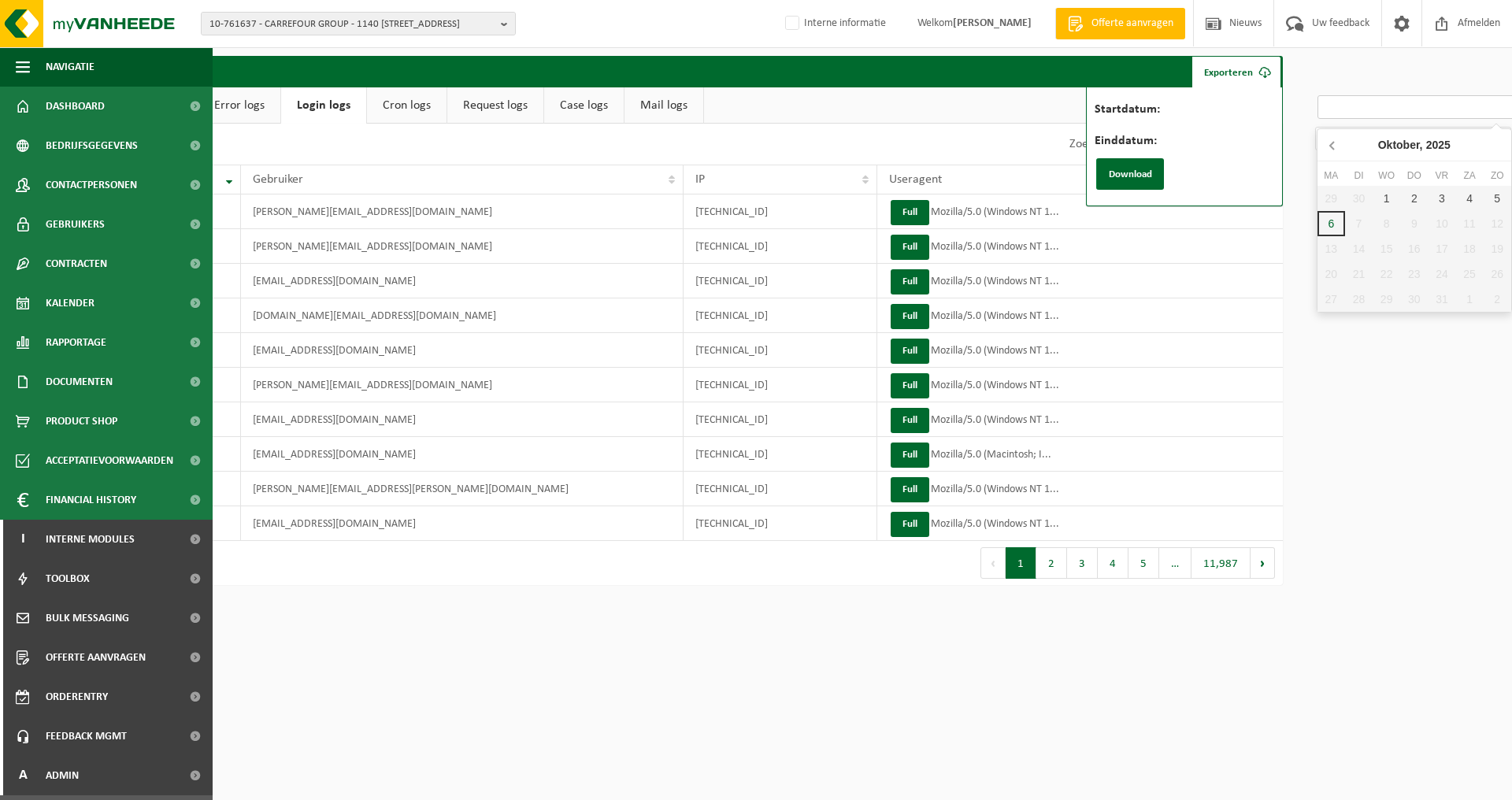
click at [1329, 142] on icon at bounding box center [1332, 145] width 25 height 25
click at [1495, 146] on icon at bounding box center [1495, 145] width 25 height 25
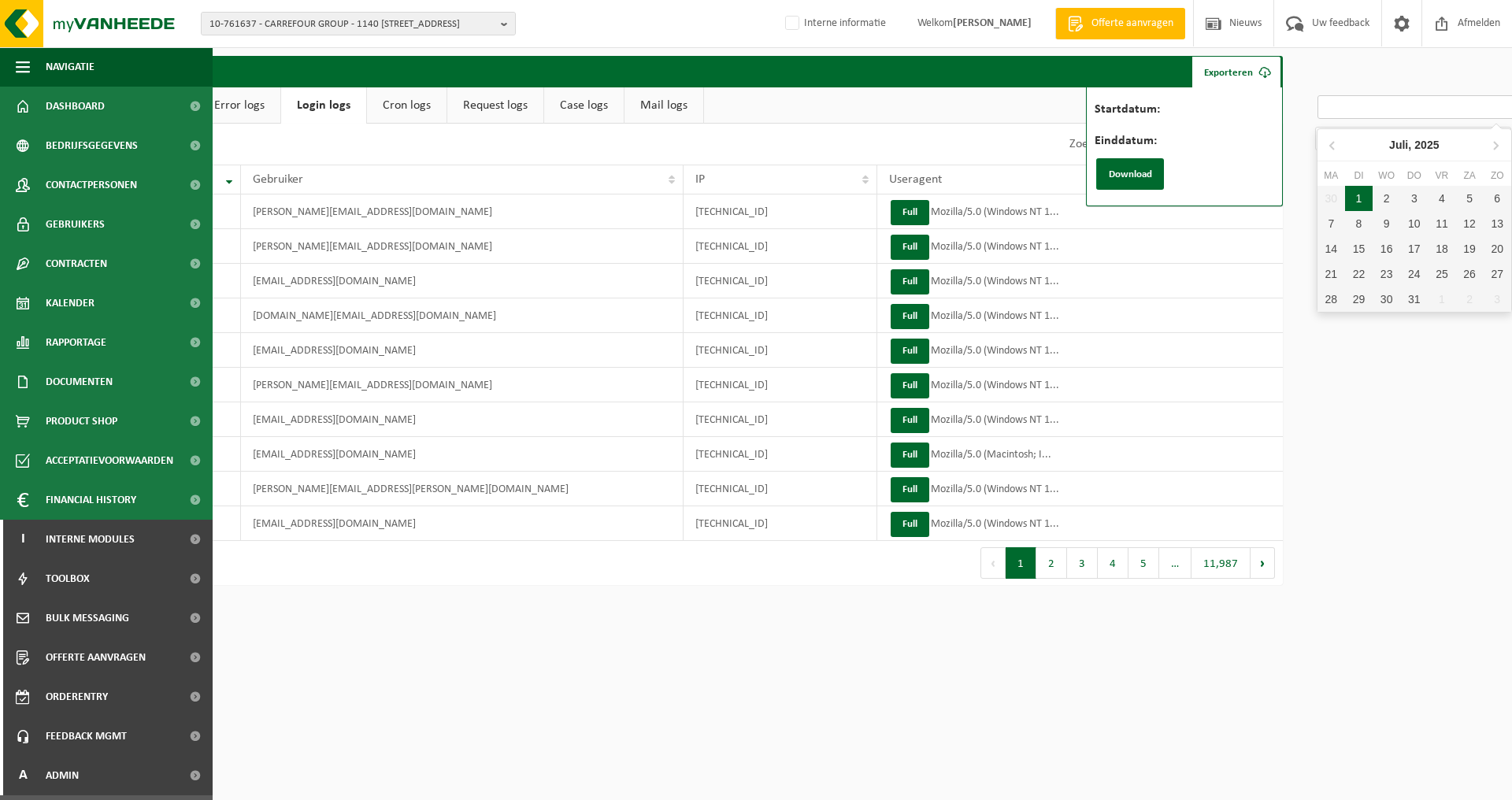
click at [1359, 194] on div "1" at bounding box center [1358, 198] width 27 height 25
type input "2025-07-01"
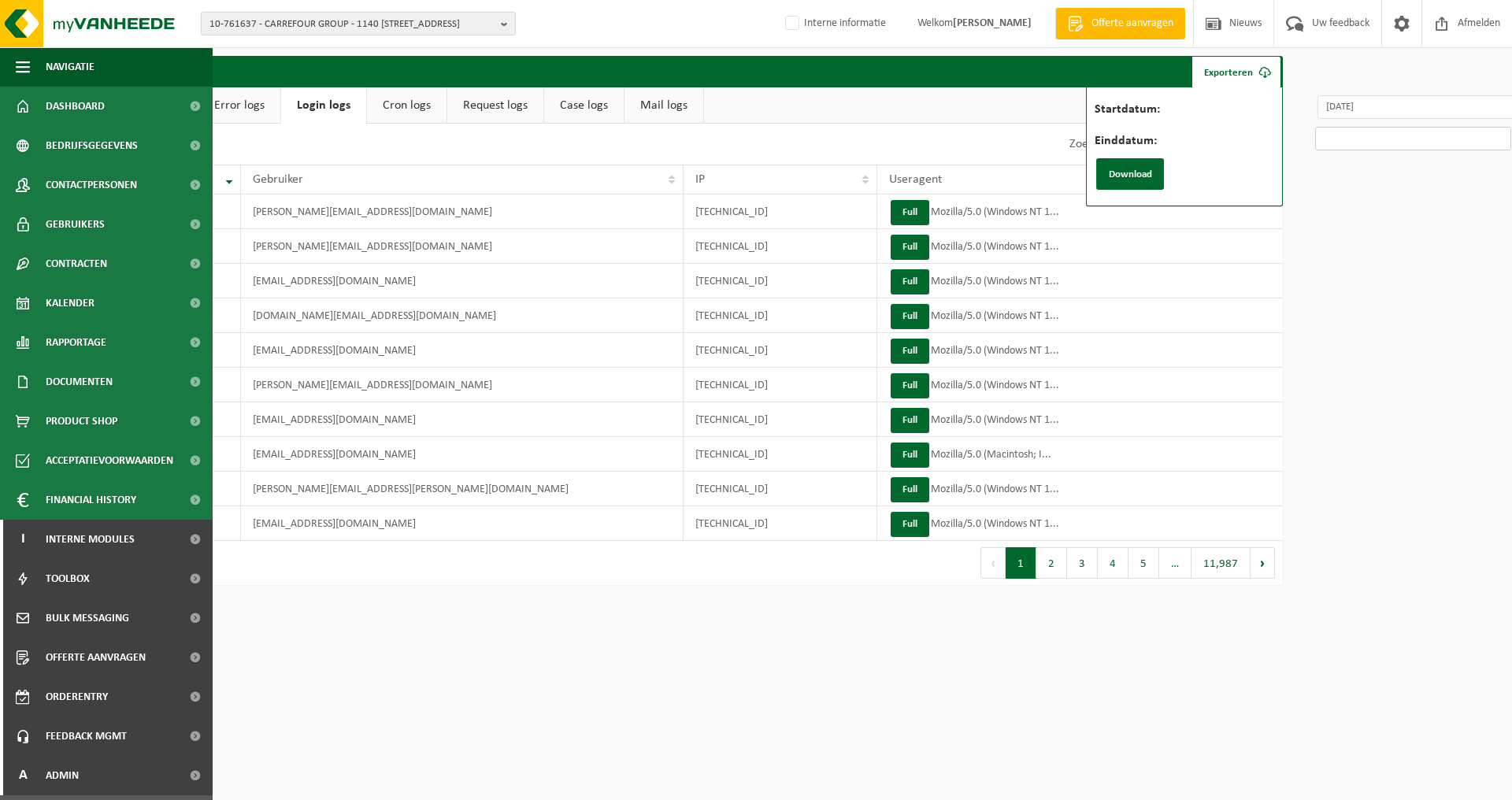
click at [1369, 137] on input "Einddatum:" at bounding box center [1413, 138] width 196 height 23
click at [1330, 174] on icon at bounding box center [1329, 176] width 4 height 7
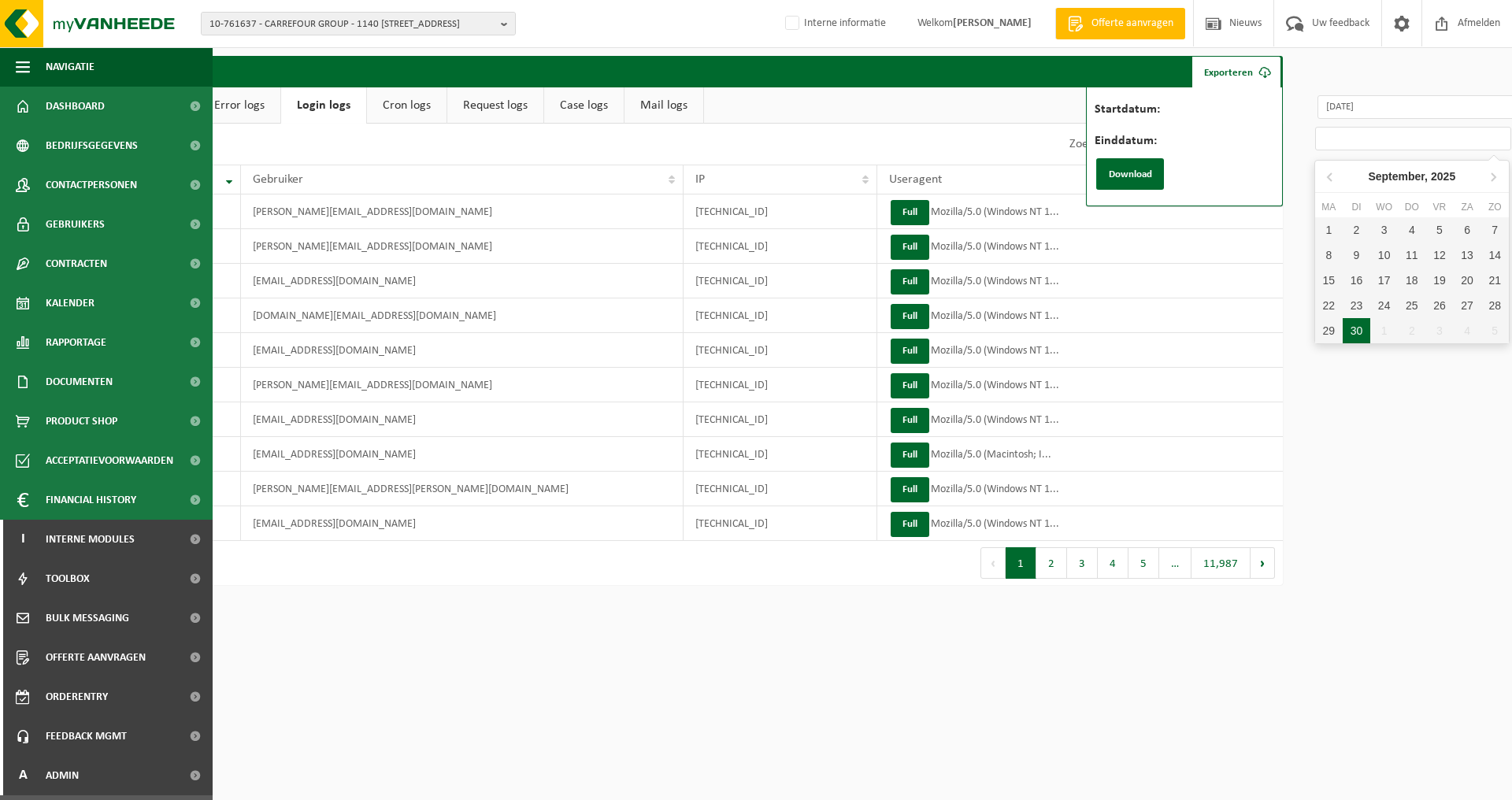
click at [1359, 329] on div "30" at bounding box center [1356, 330] width 27 height 25
type input "2025-09-30"
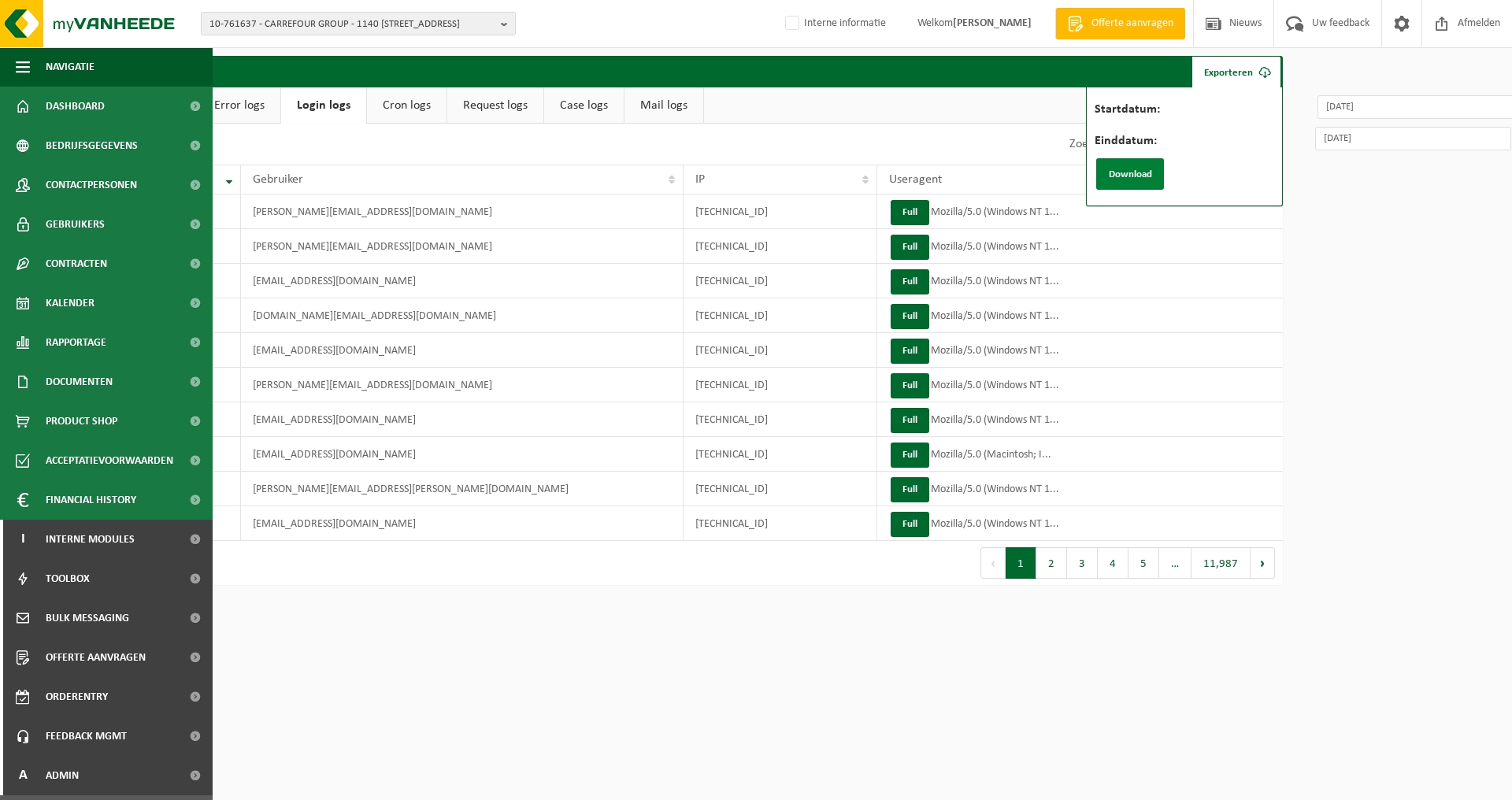
click at [1125, 184] on button "Download" at bounding box center [1129, 174] width 67 height 32
click at [478, 106] on link "Request logs" at bounding box center [495, 106] width 96 height 37
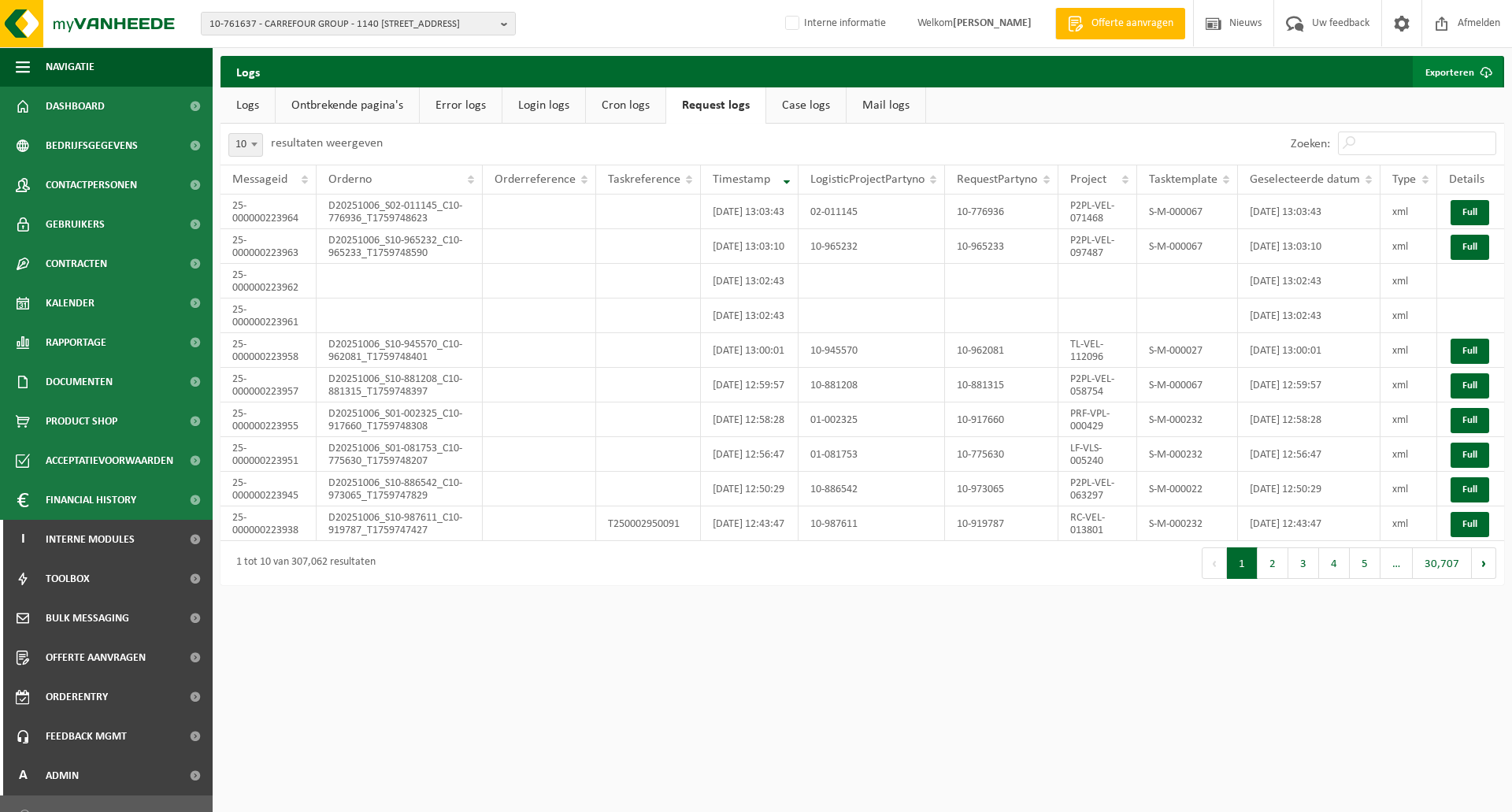
click at [1443, 69] on link "Exporteren" at bounding box center [1457, 72] width 90 height 32
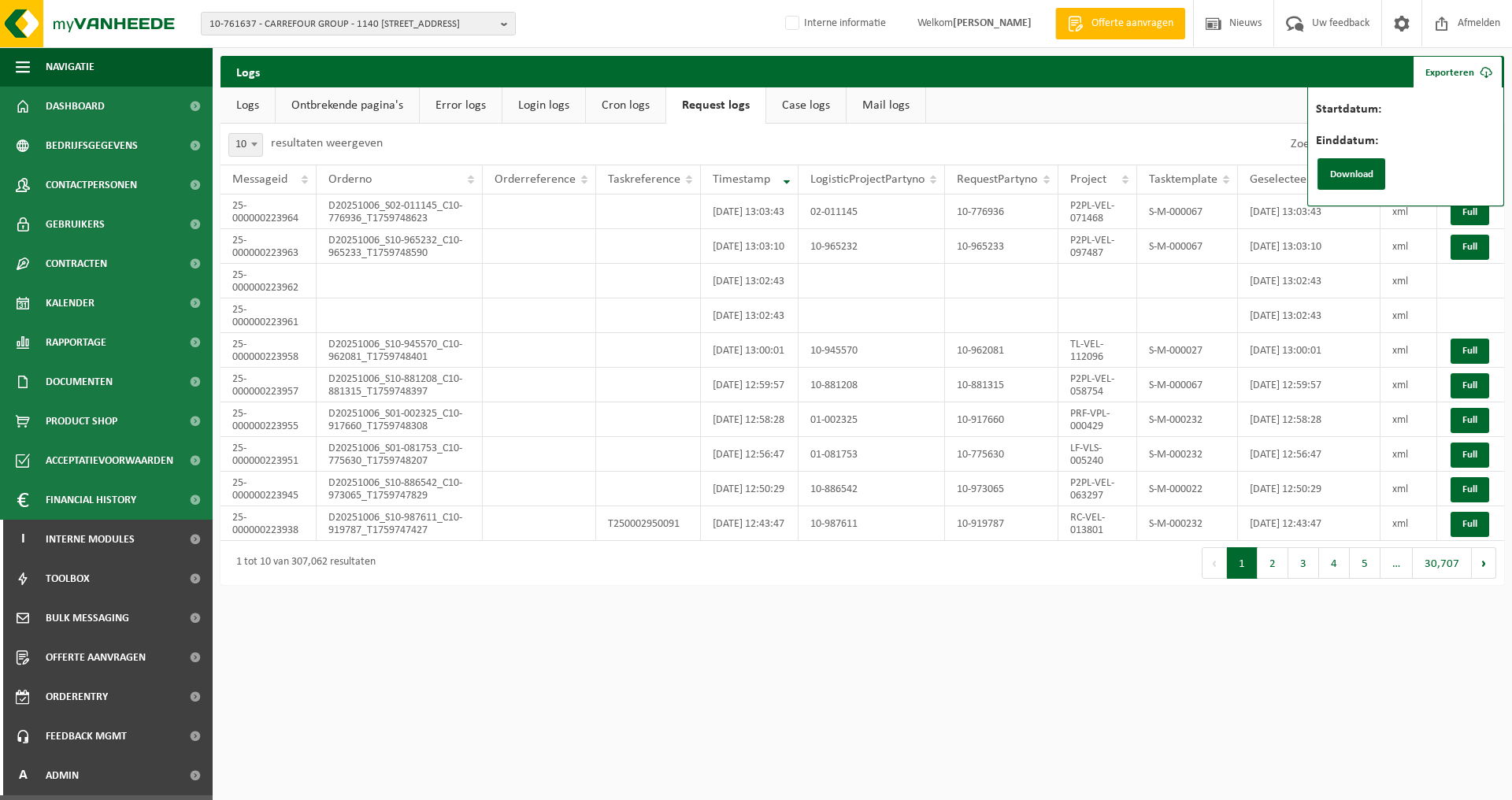
click at [1420, 106] on label "Startdatum:" at bounding box center [1427, 111] width 223 height 16
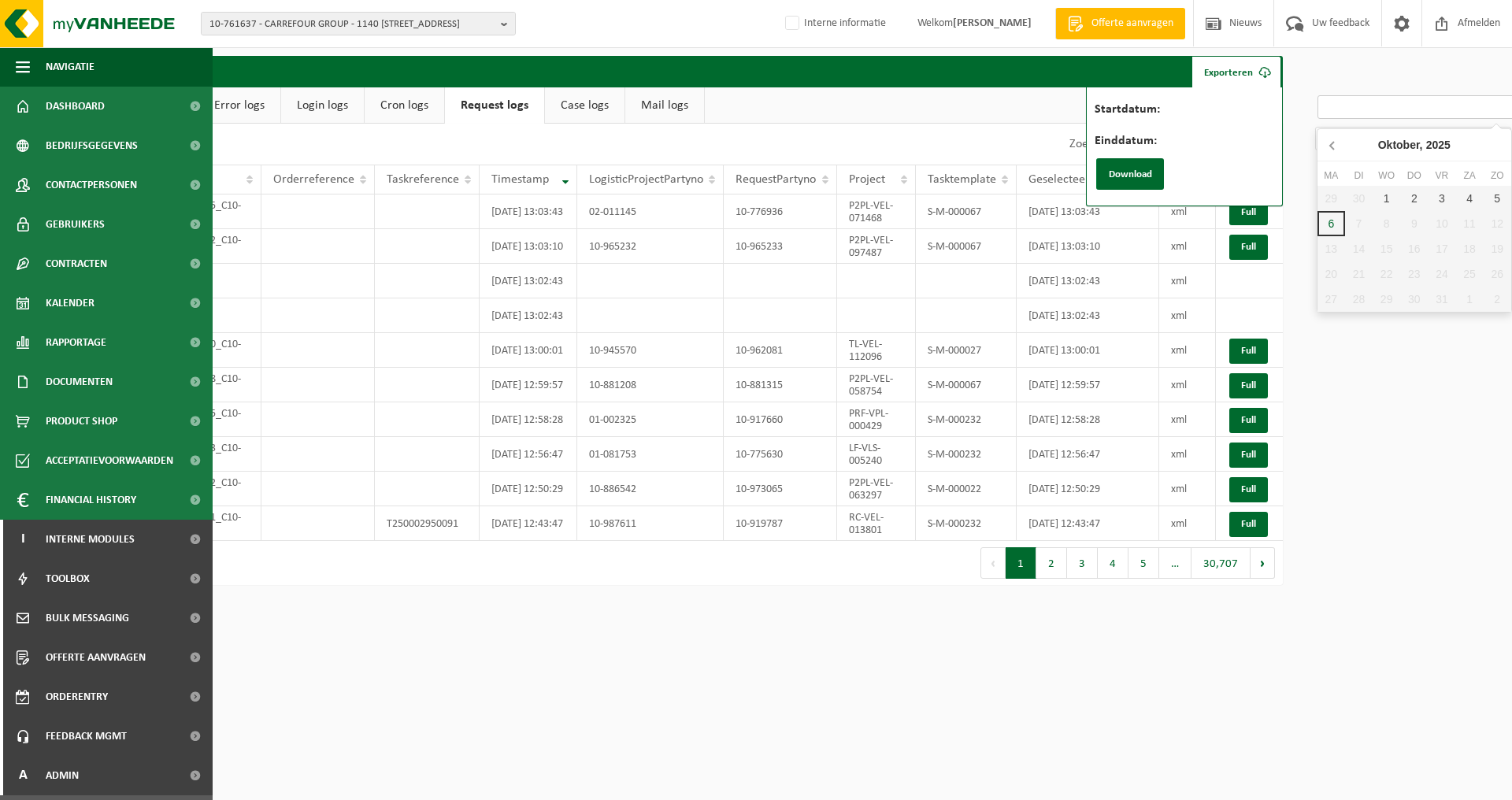
click at [1332, 151] on icon at bounding box center [1332, 145] width 25 height 25
click at [1356, 194] on div "1" at bounding box center [1358, 198] width 27 height 25
type input "2025-07-01"
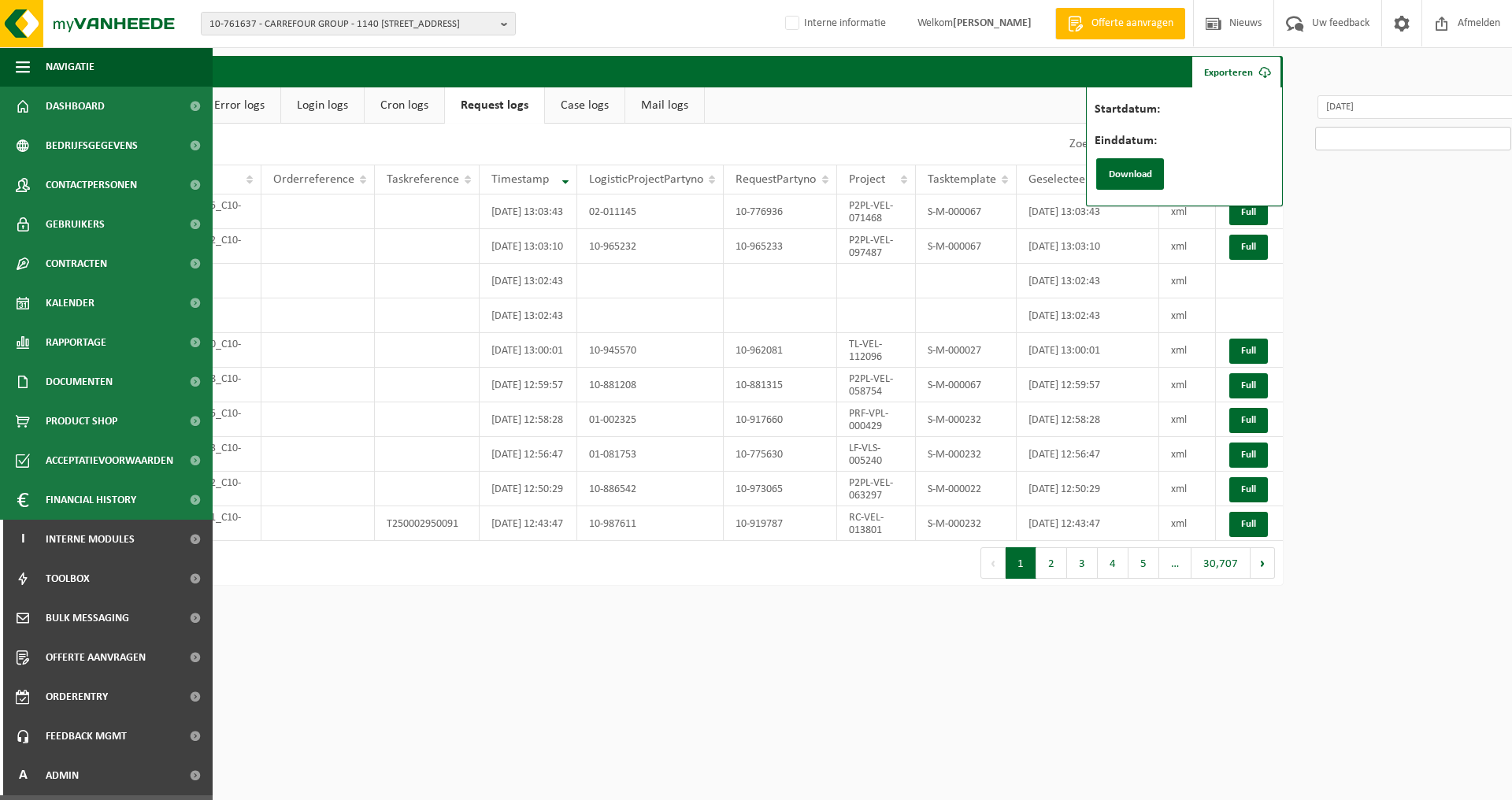
click at [1373, 136] on input "Einddatum:" at bounding box center [1413, 138] width 196 height 23
click at [1326, 172] on icon at bounding box center [1331, 176] width 25 height 25
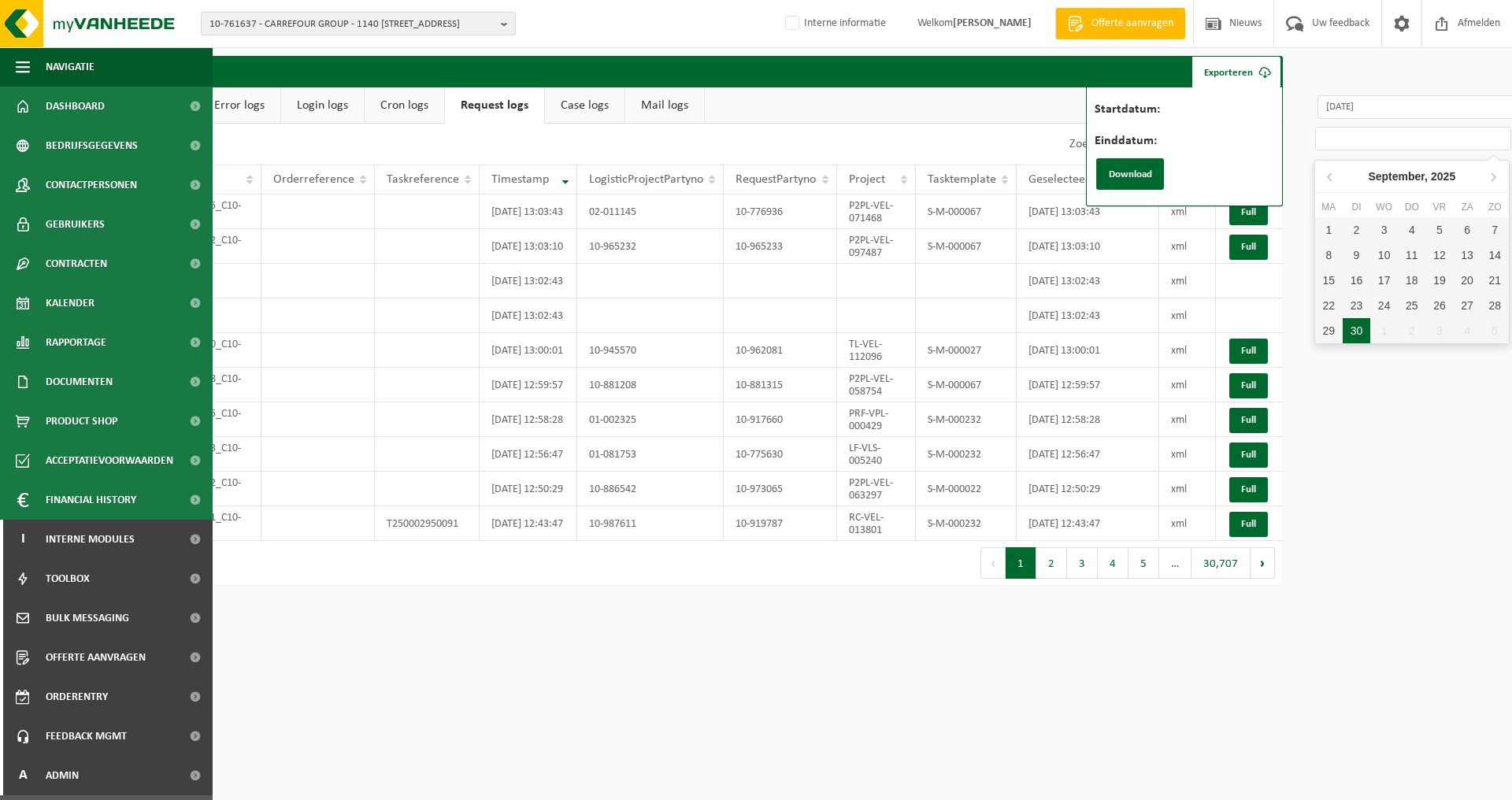
click at [1356, 329] on div "30" at bounding box center [1356, 330] width 27 height 25
type input "2025-09-30"
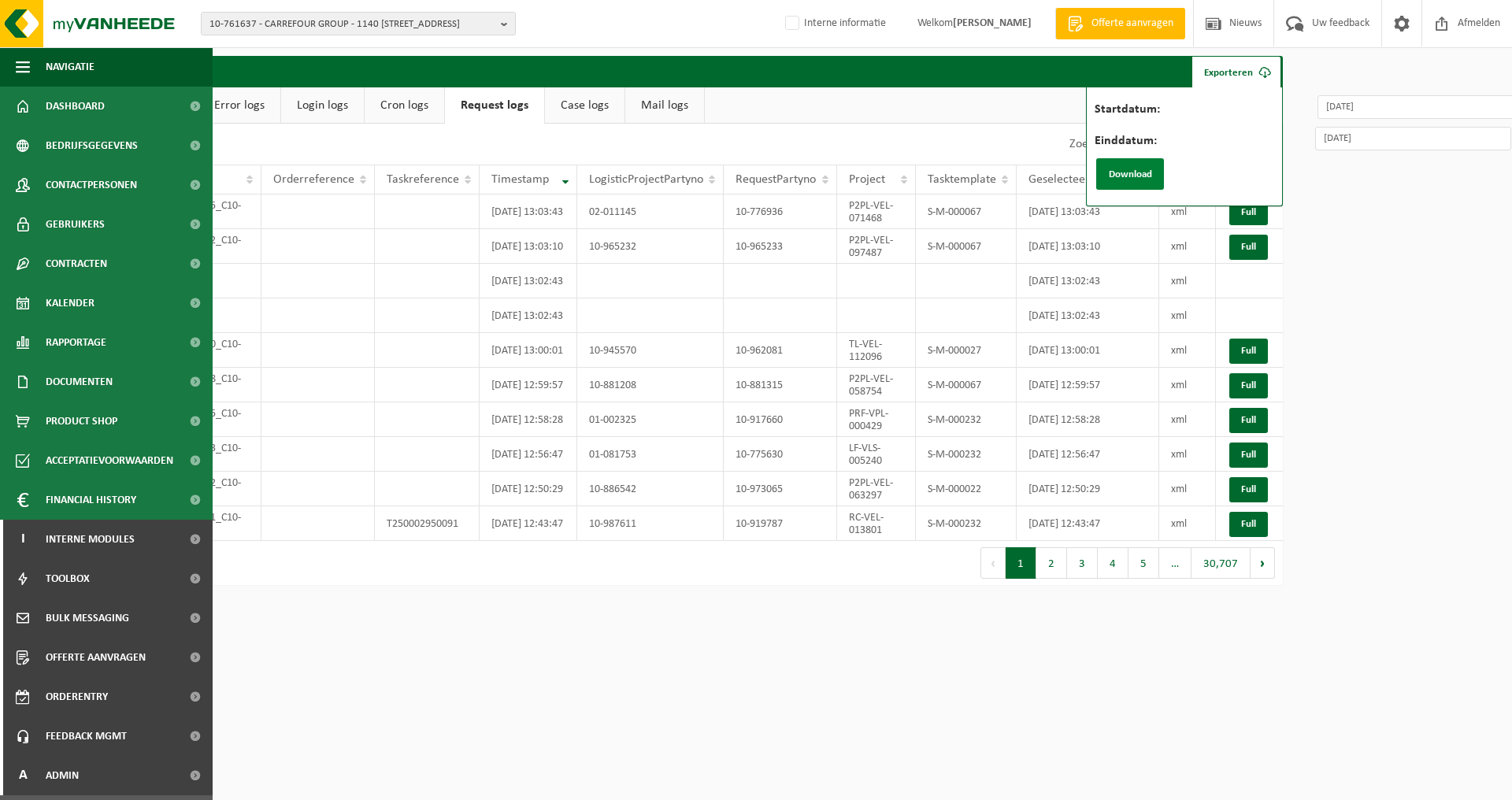
click at [1141, 170] on button "Download" at bounding box center [1129, 174] width 67 height 32
click at [829, 111] on ul "Logs Ontbrekende pagina's Error logs Login logs Cron logs Request logs Case log…" at bounding box center [640, 106] width 1283 height 37
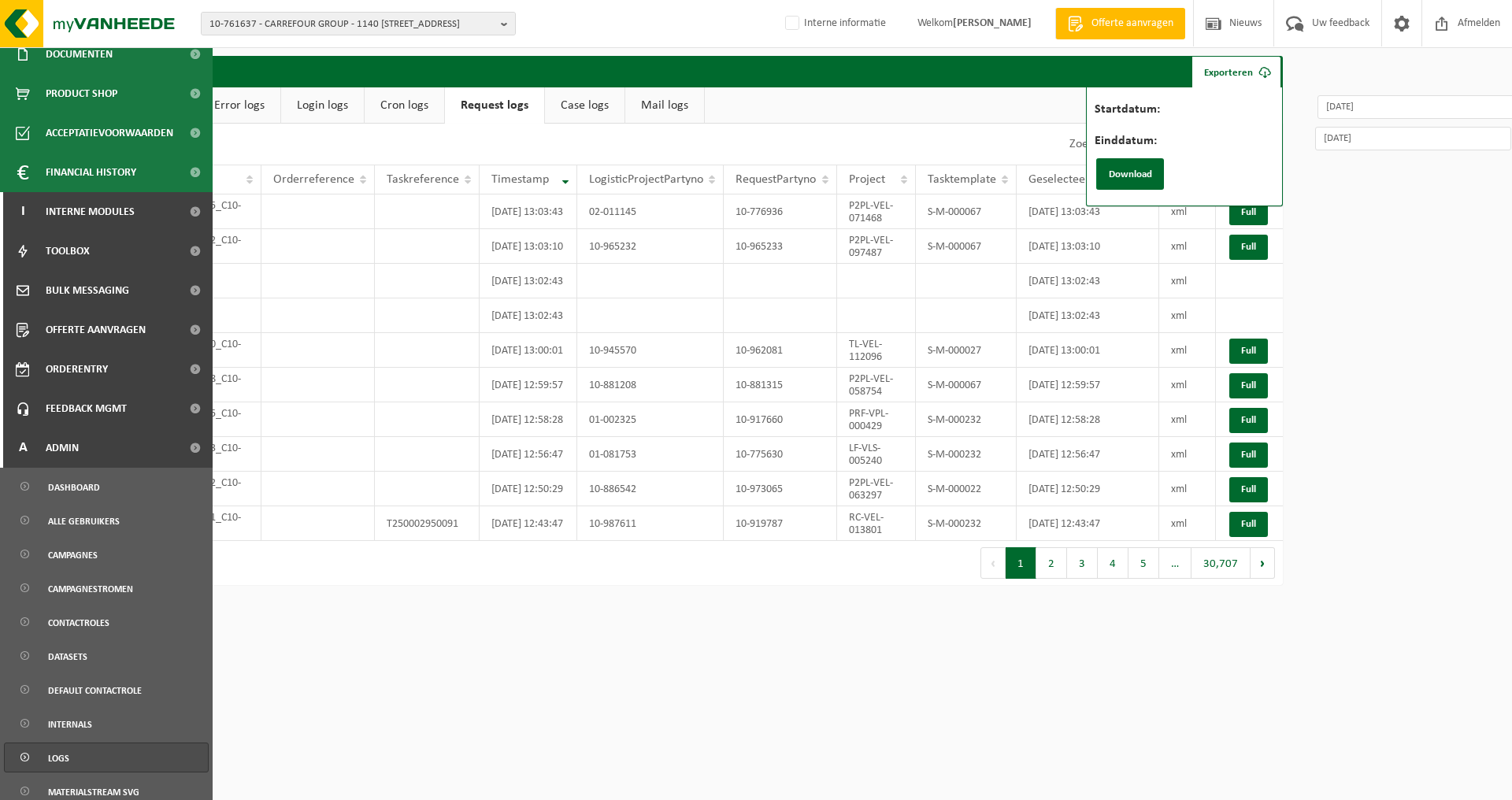
scroll to position [472, 0]
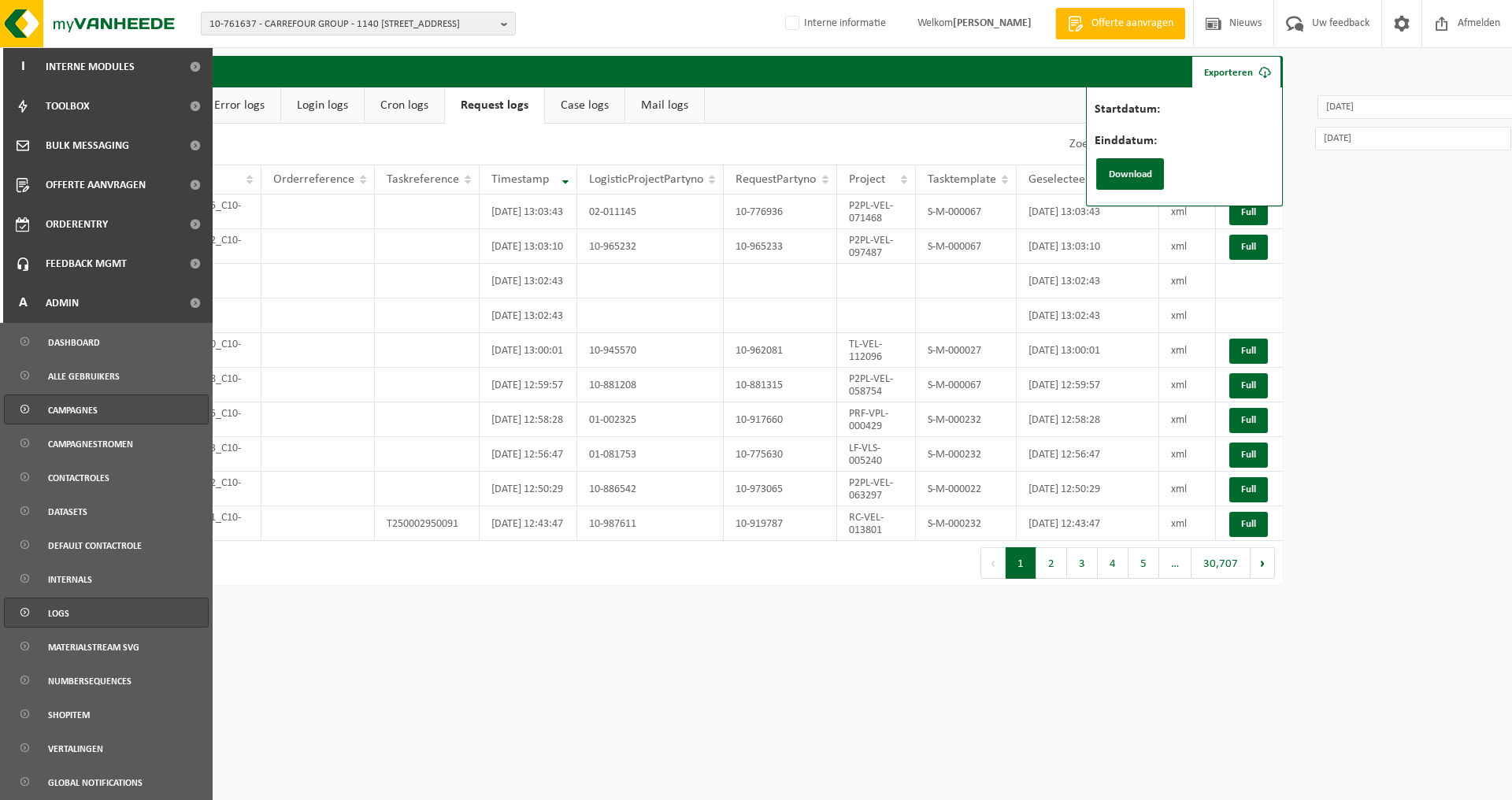
click at [73, 412] on span "Campagnes" at bounding box center [73, 410] width 50 height 30
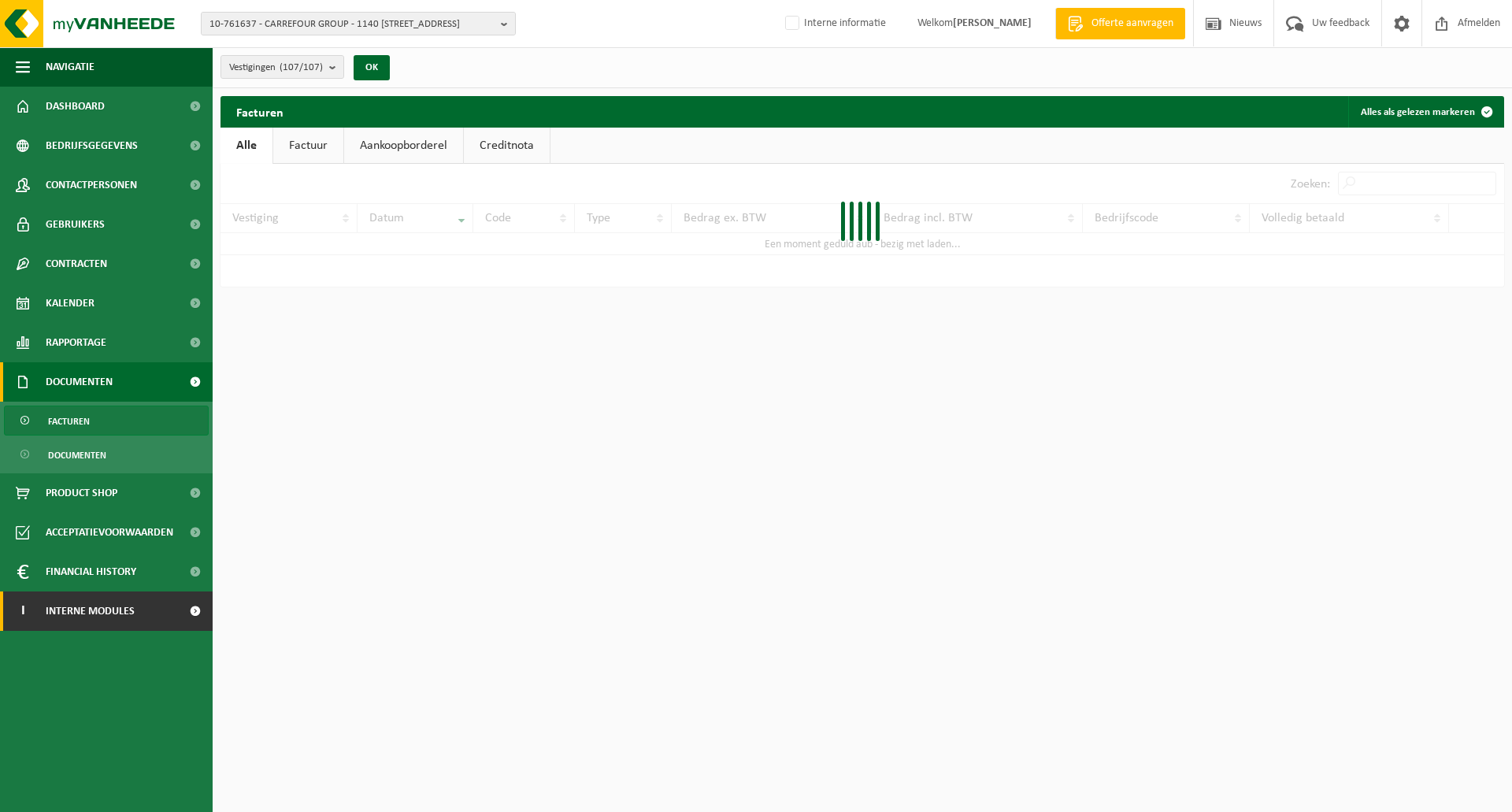
click at [96, 603] on span "Interne modules" at bounding box center [90, 611] width 89 height 39
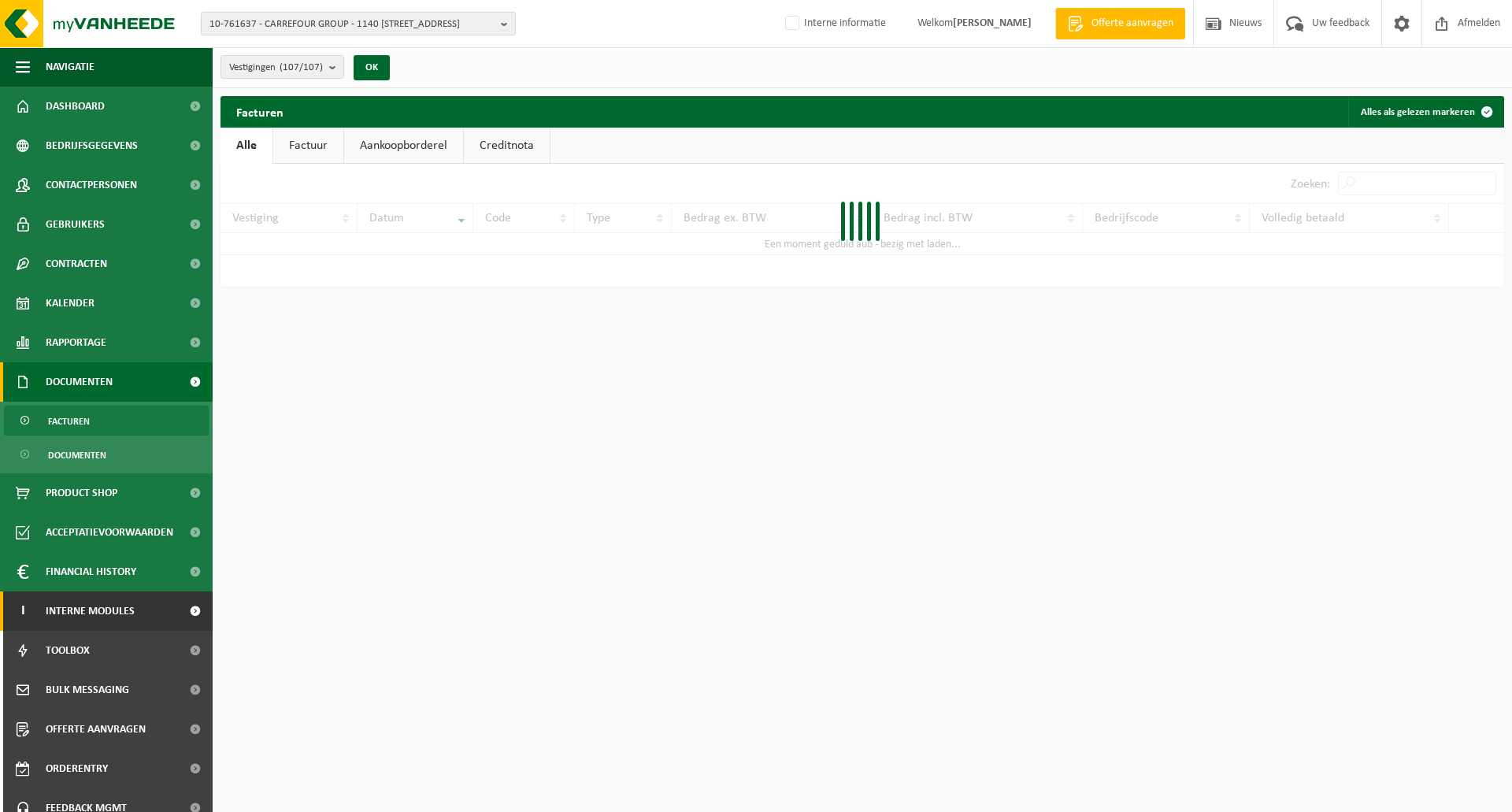
scroll to position [55, 0]
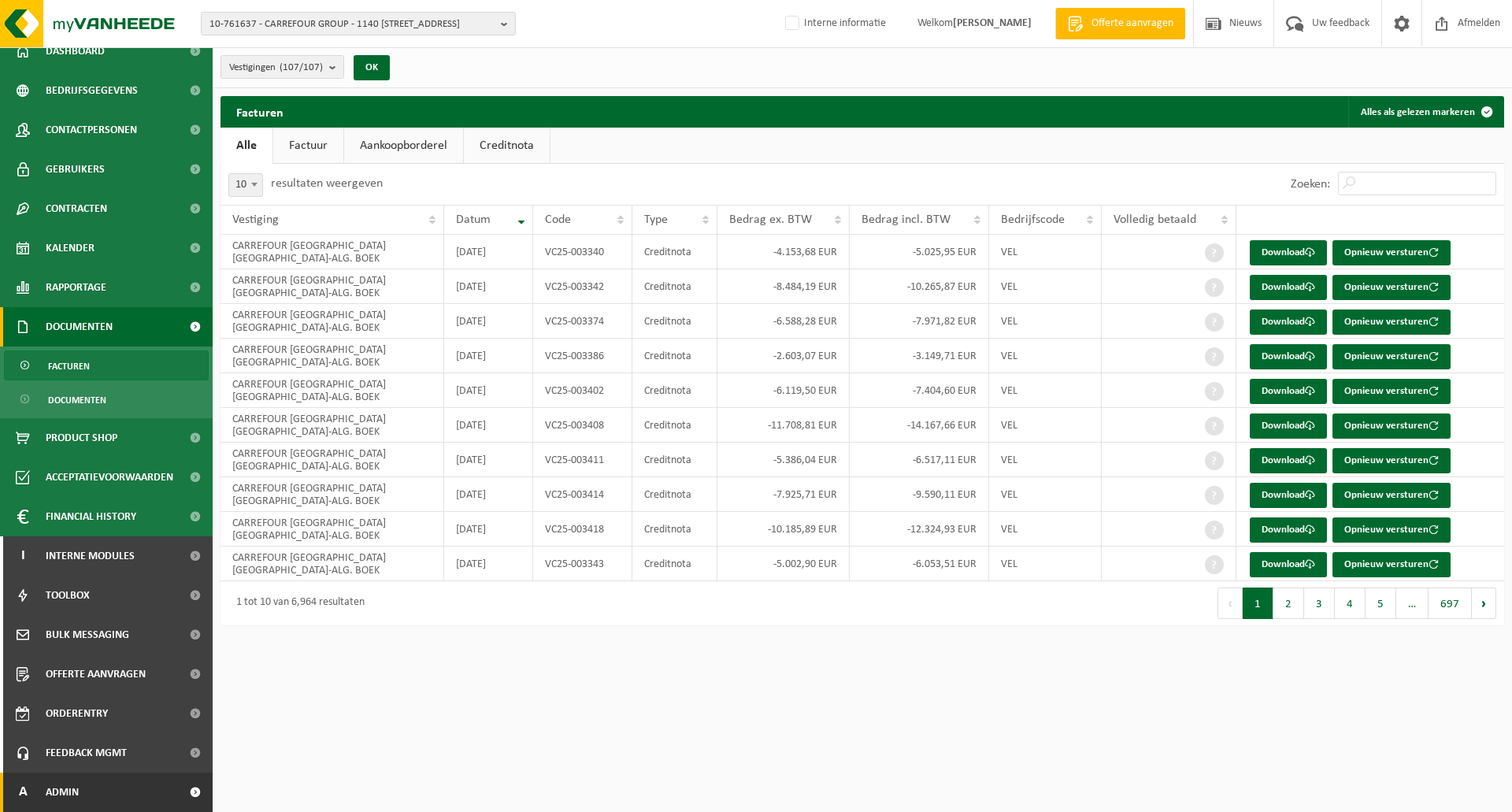
drag, startPoint x: 73, startPoint y: 794, endPoint x: 78, endPoint y: 782, distance: 13.0
click at [74, 794] on span "Admin" at bounding box center [62, 792] width 33 height 39
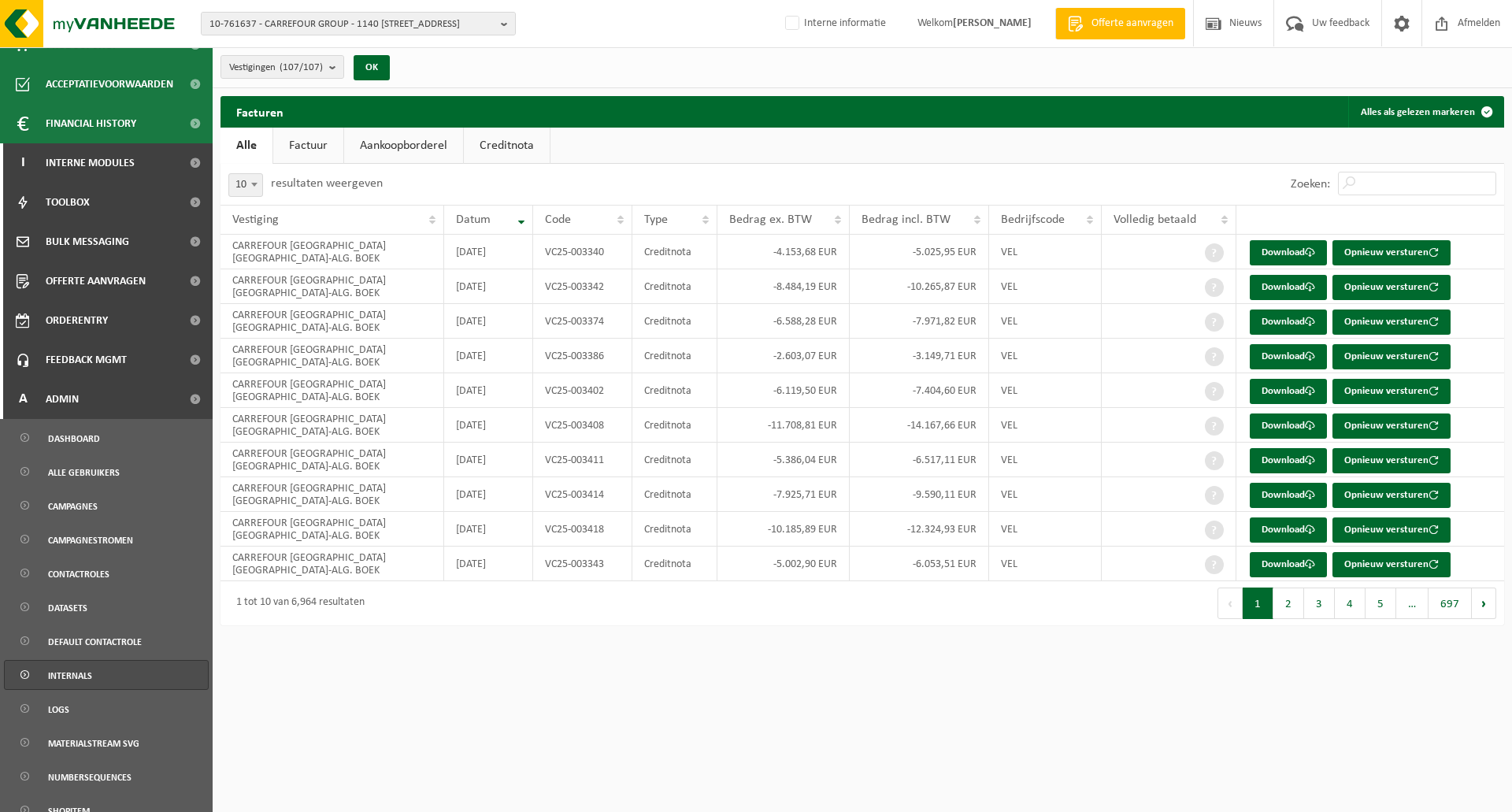
scroll to position [601, 0]
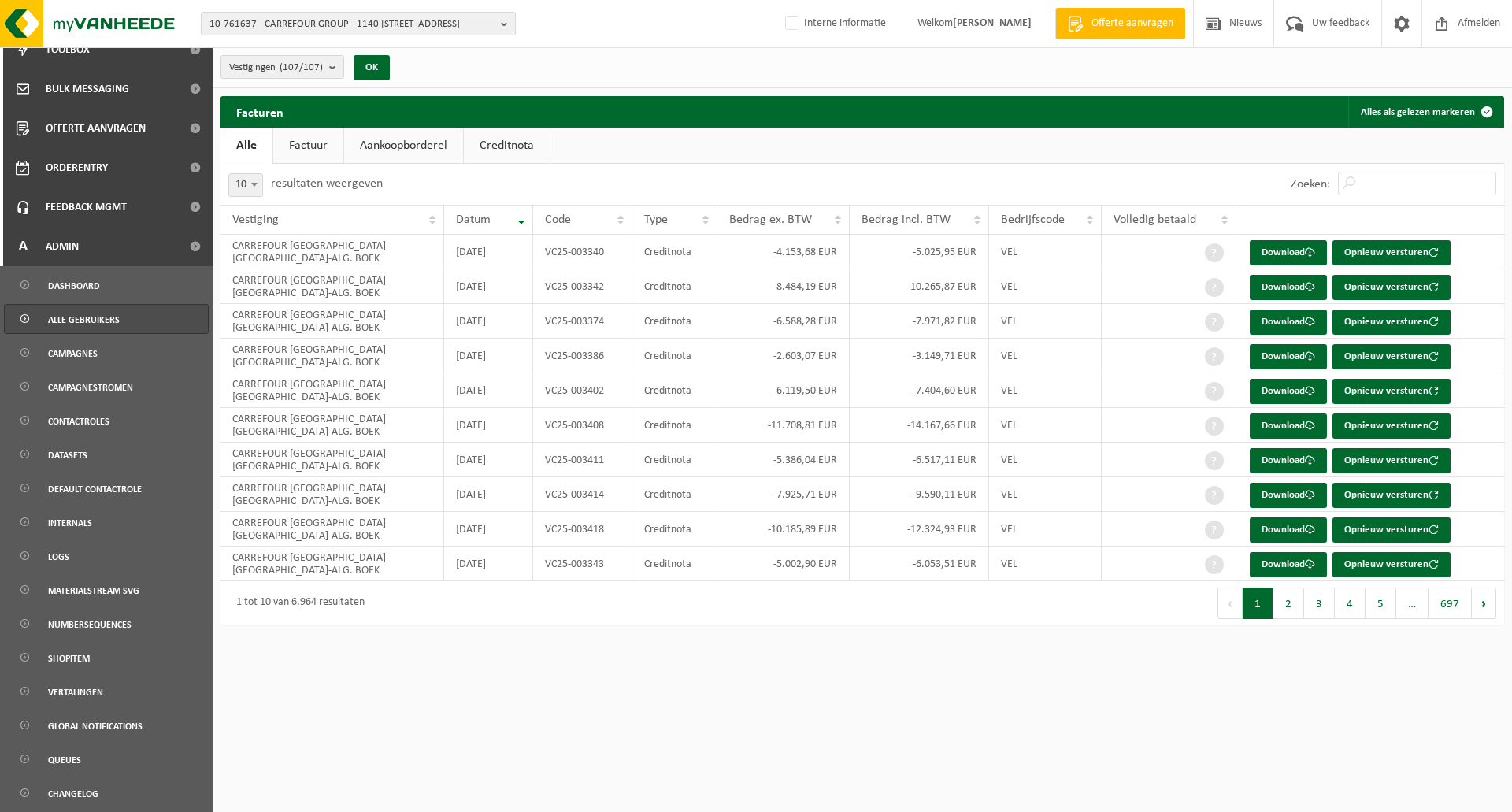
click at [80, 326] on span "Alle gebruikers" at bounding box center [84, 319] width 72 height 30
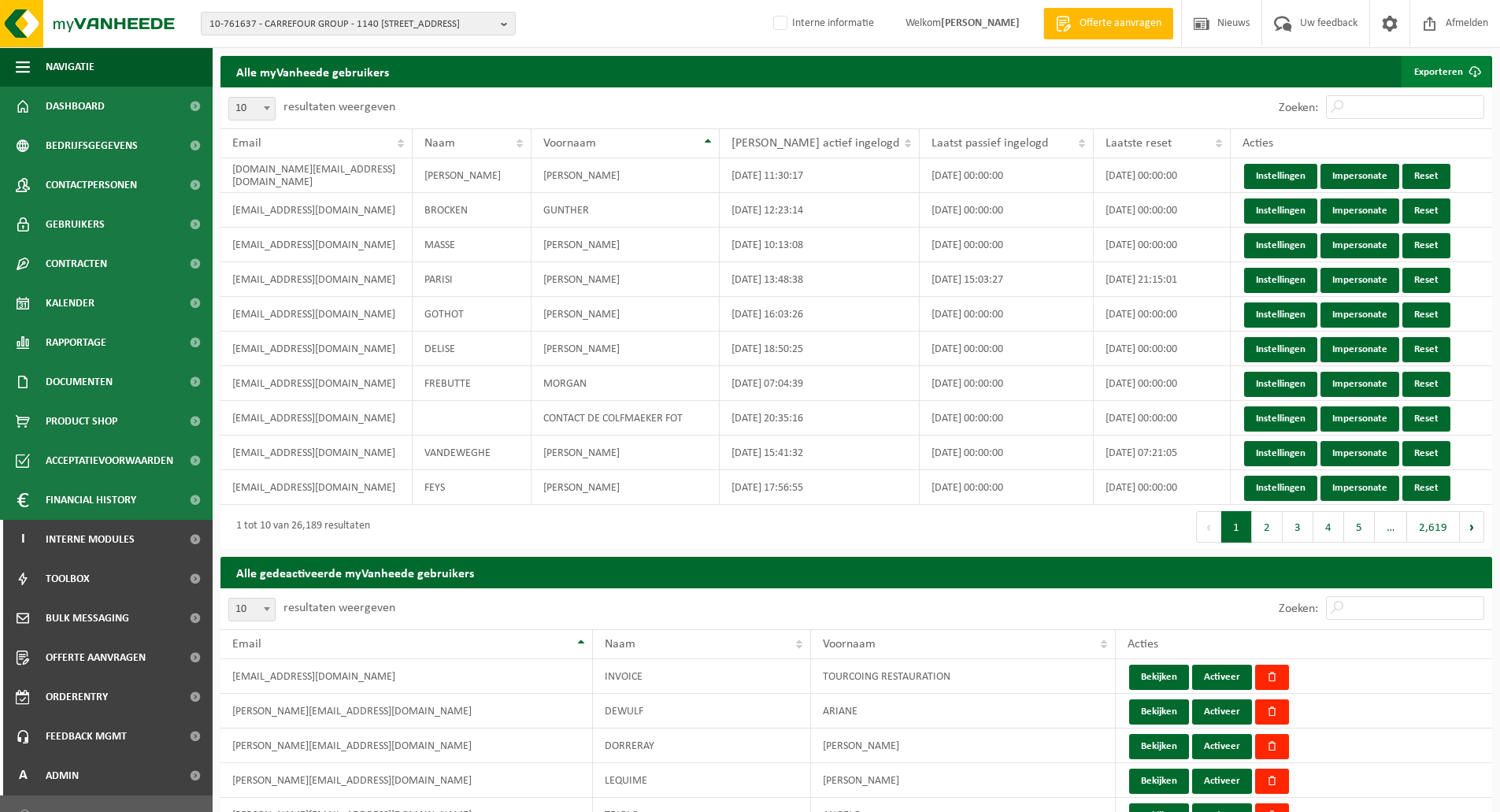
click at [1439, 73] on link "Exporteren" at bounding box center [1446, 72] width 89 height 32
click at [613, 92] on div "10 25 50 100 10 resultaten weergeven" at bounding box center [538, 107] width 636 height 41
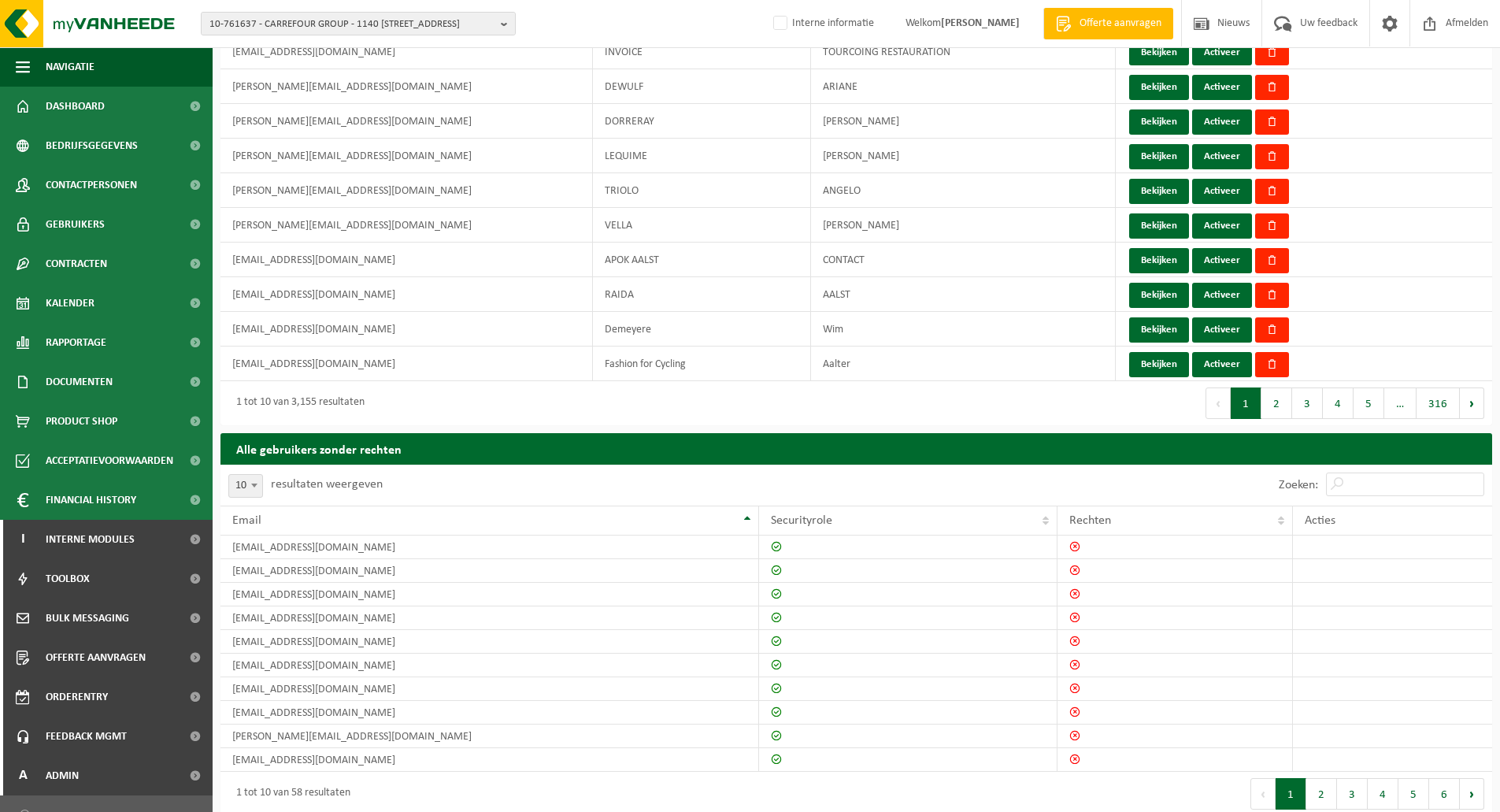
scroll to position [626, 0]
